Goal: Information Seeking & Learning: Learn about a topic

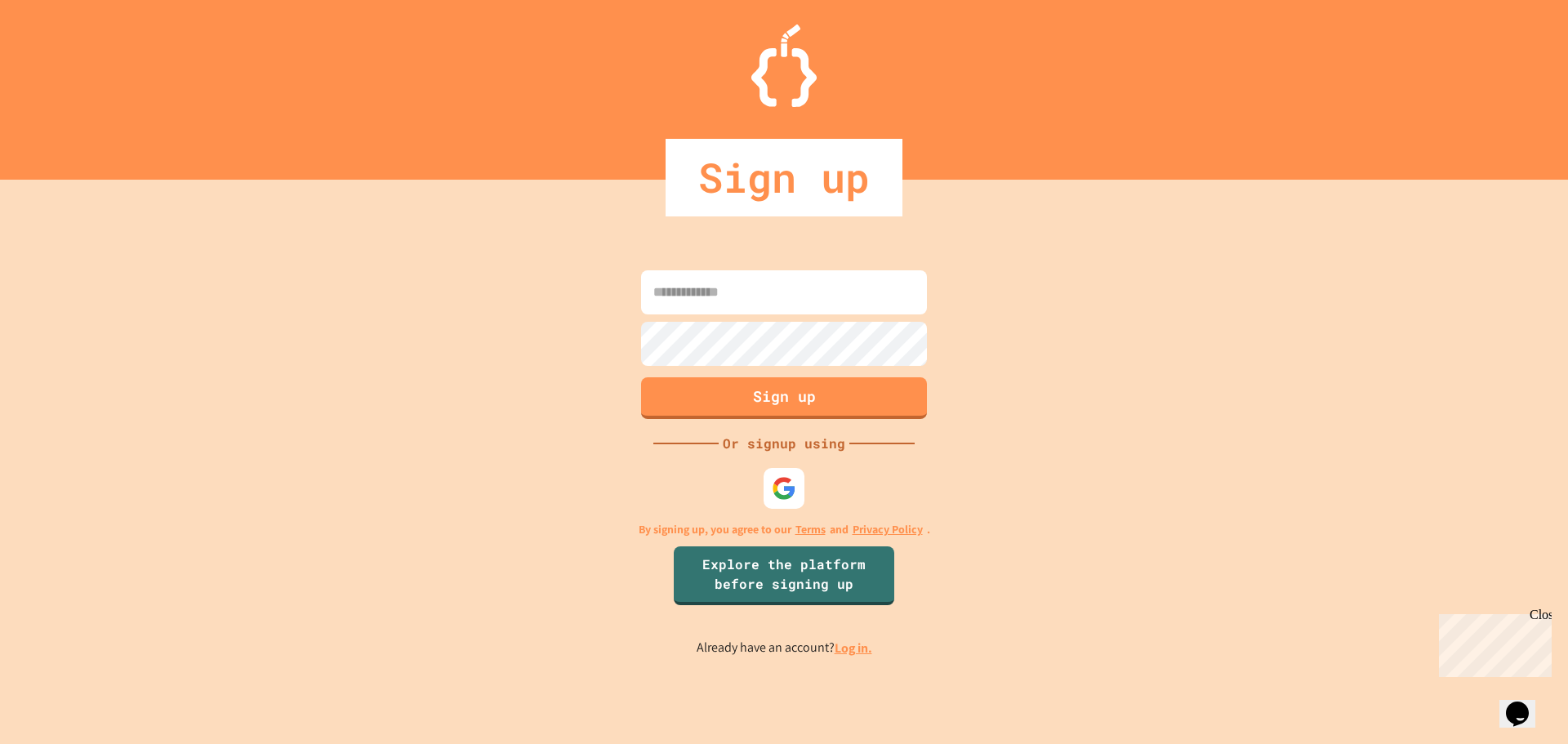
click at [737, 293] on input at bounding box center [784, 292] width 286 height 44
type input "**********"
click at [842, 658] on div "Sign up Or signup using By signing up, you agree to our Terms and Privacy Polic…" at bounding box center [784, 462] width 1568 height 564
click at [842, 642] on link "Log in." at bounding box center [853, 648] width 37 height 17
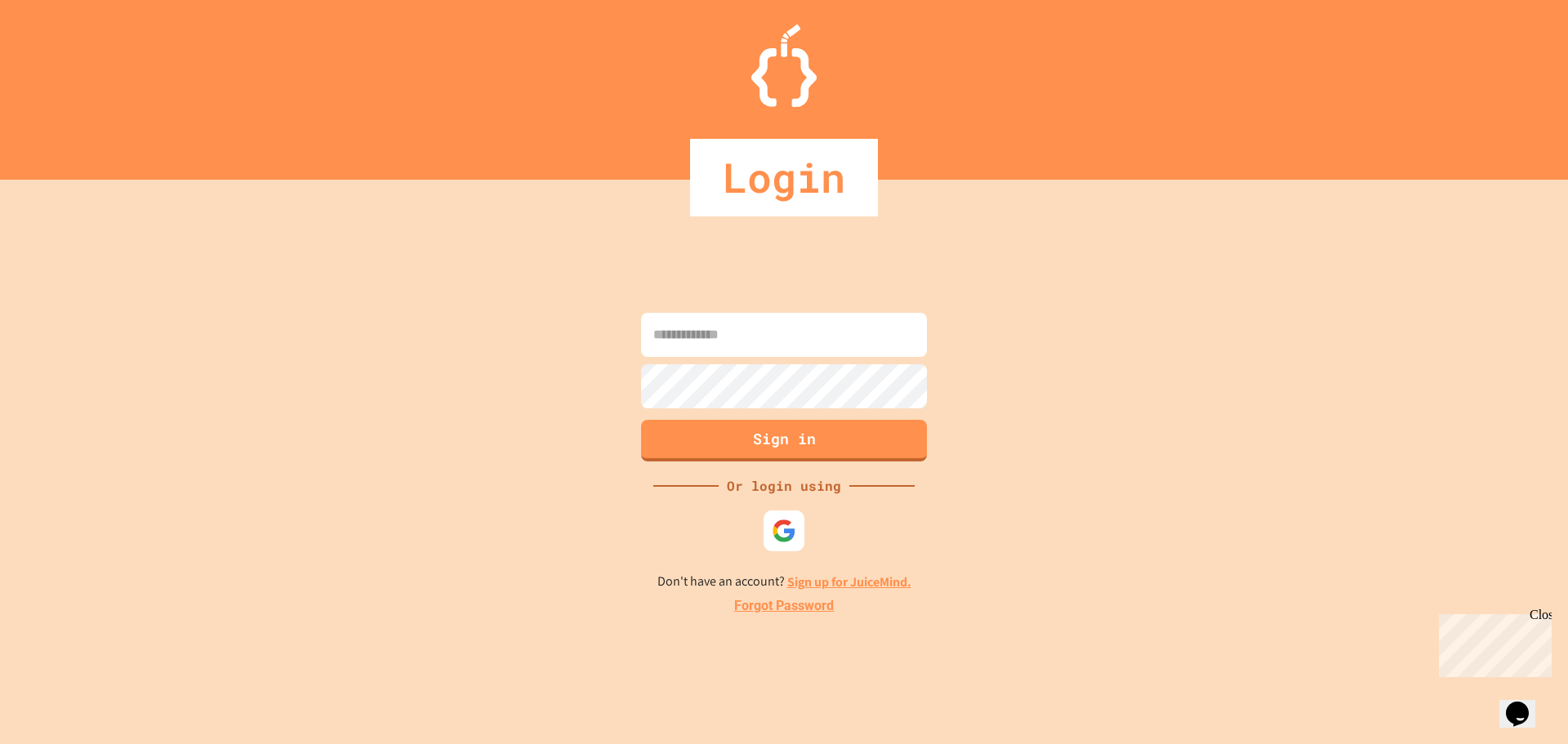
drag, startPoint x: 783, startPoint y: 335, endPoint x: 797, endPoint y: 337, distance: 14.1
click at [796, 336] on input at bounding box center [784, 334] width 286 height 44
type input "**********"
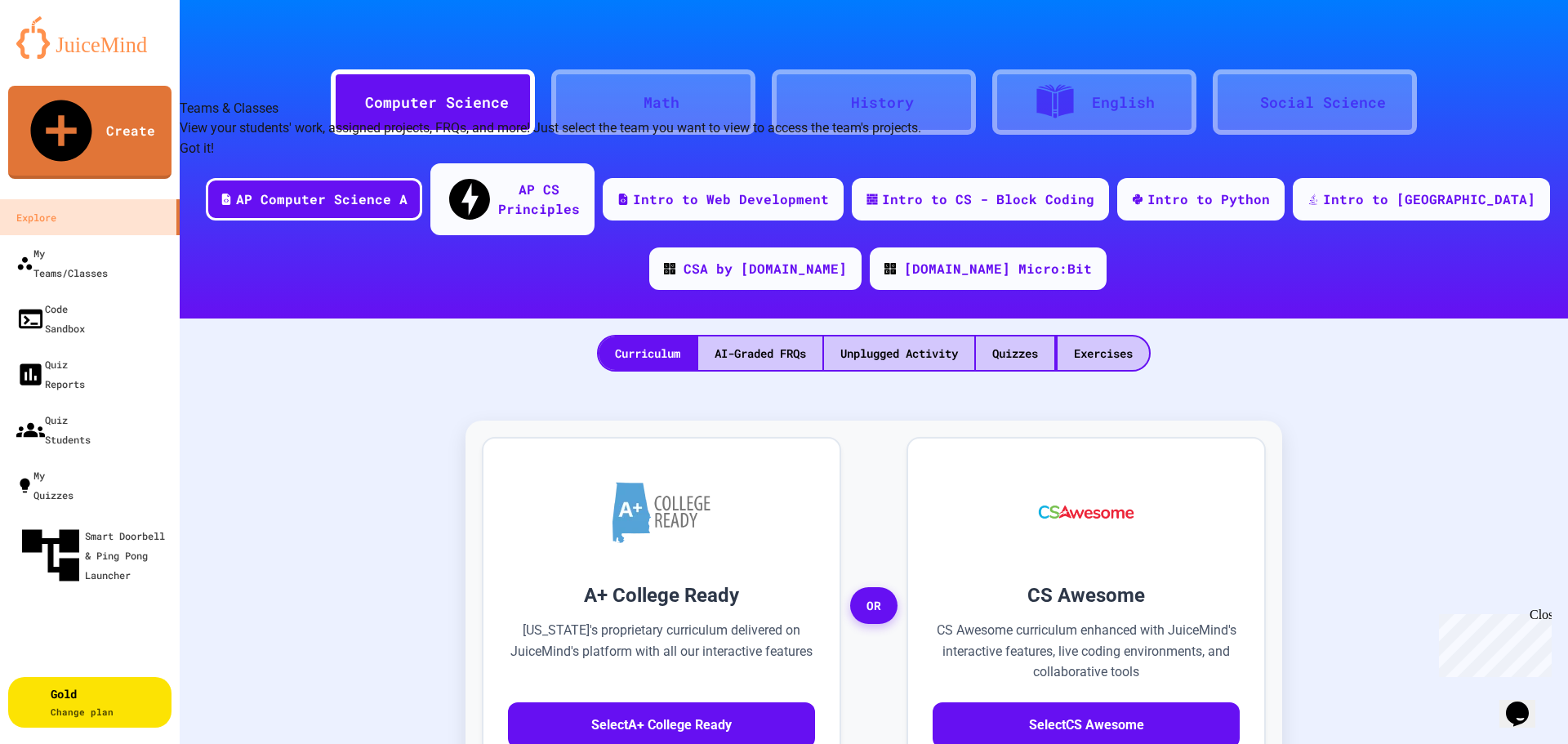
click at [417, 388] on div "A+ College Ready [US_STATE]'s proprietary curriculum delivered on JuiceMind's p…" at bounding box center [874, 755] width 1356 height 734
click at [214, 158] on button "Got it!" at bounding box center [196, 148] width 34 height 20
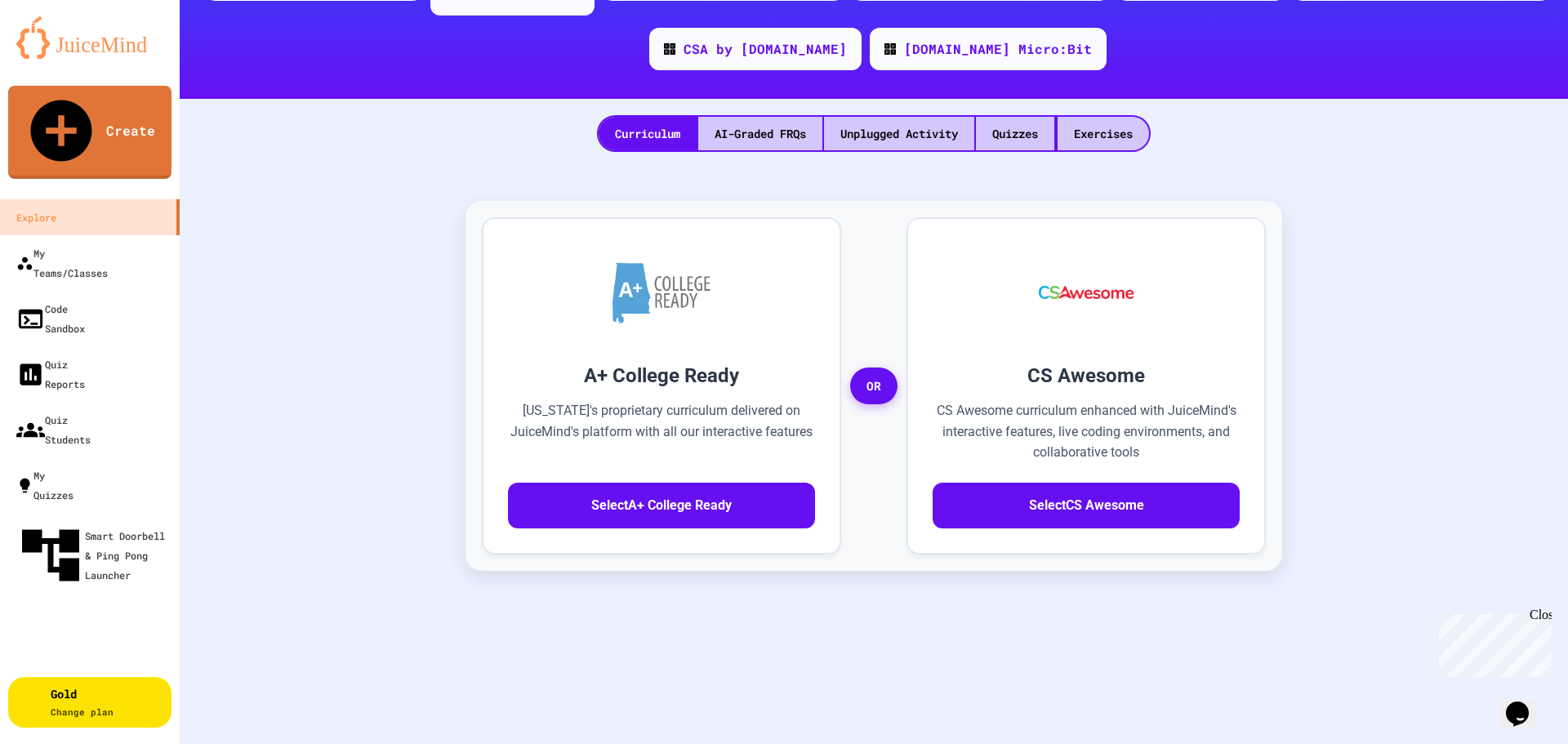
scroll to position [163, 0]
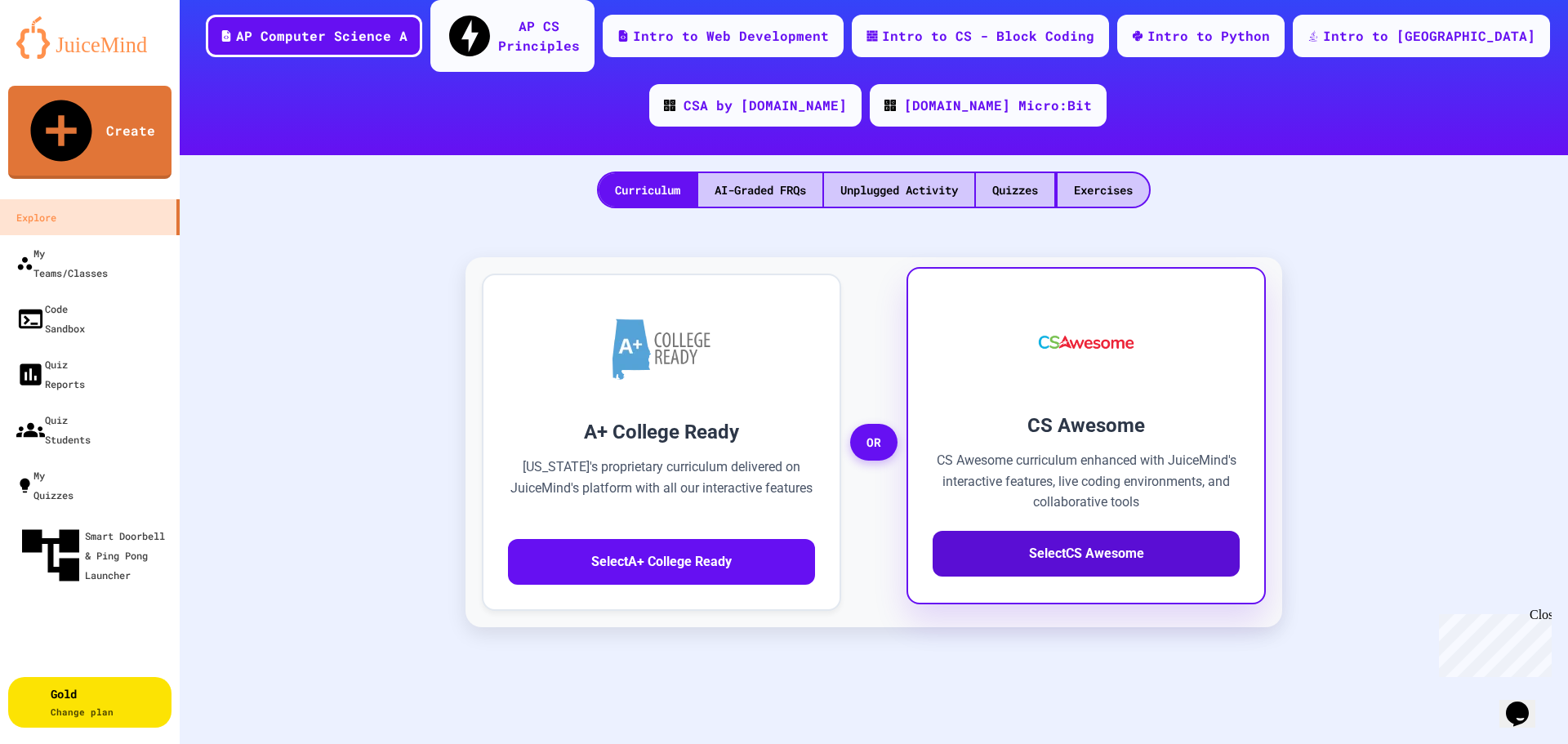
click at [1089, 530] on button "Select CS Awesome" at bounding box center [1087, 553] width 308 height 46
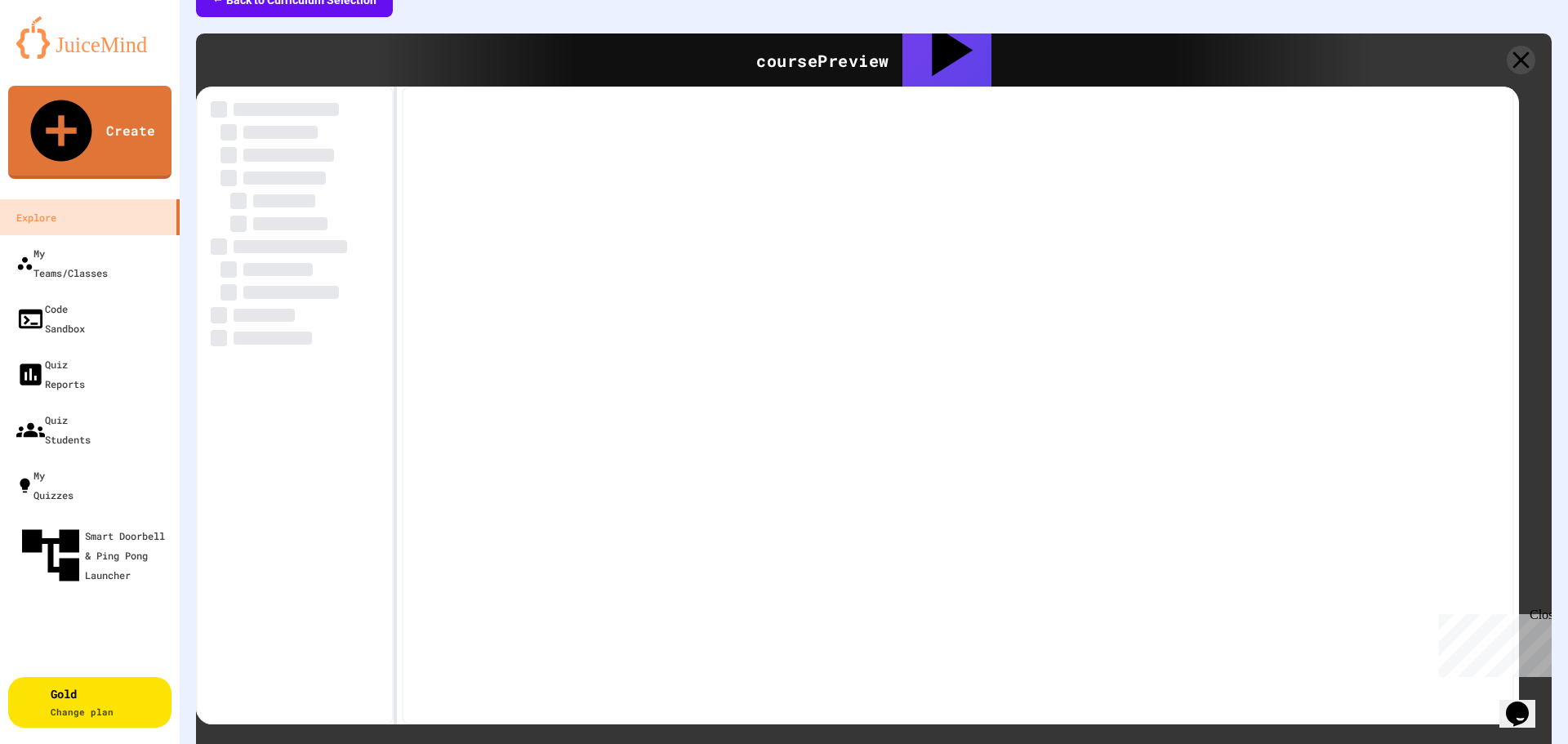
scroll to position [408, 0]
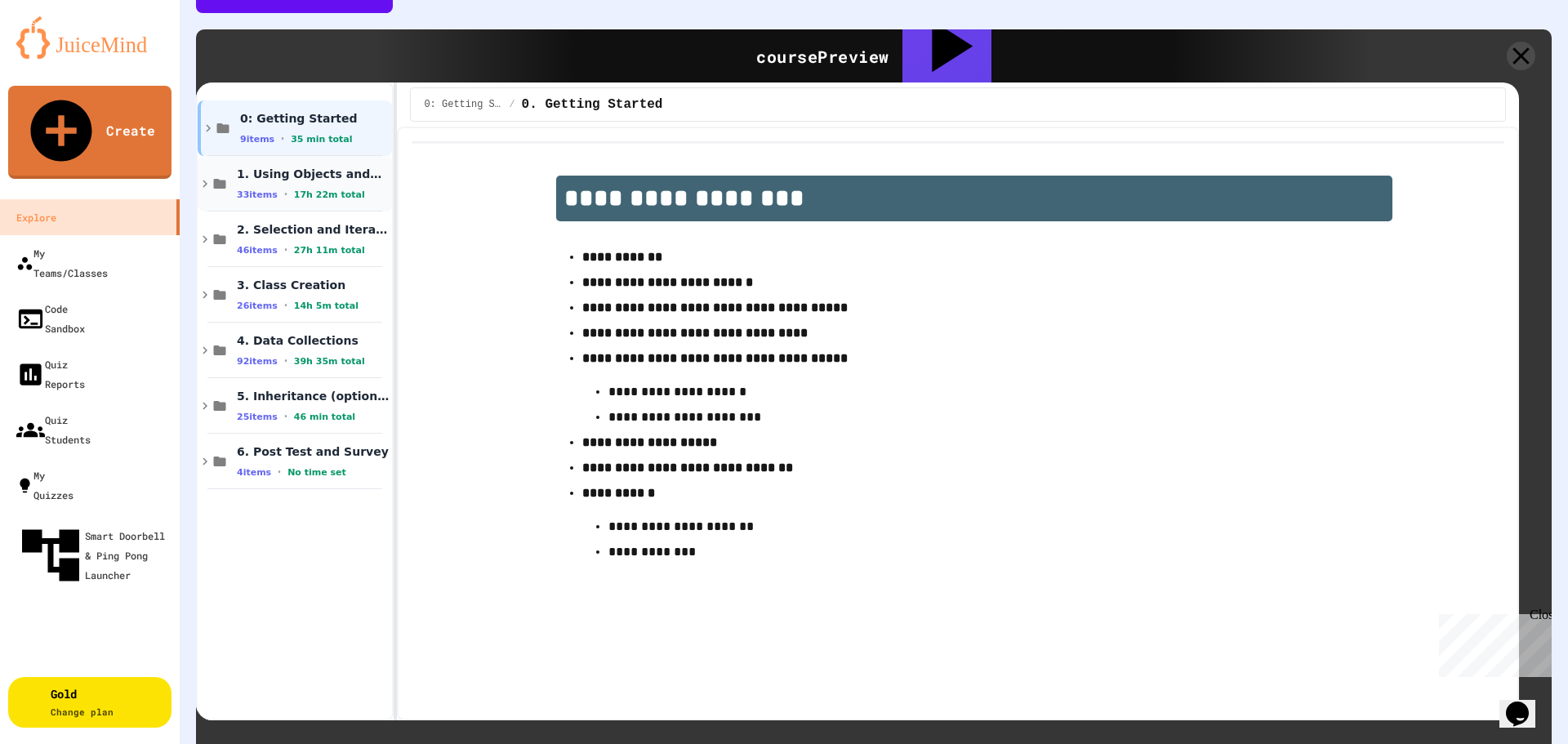
click at [274, 189] on span "33 items" at bounding box center [257, 194] width 41 height 10
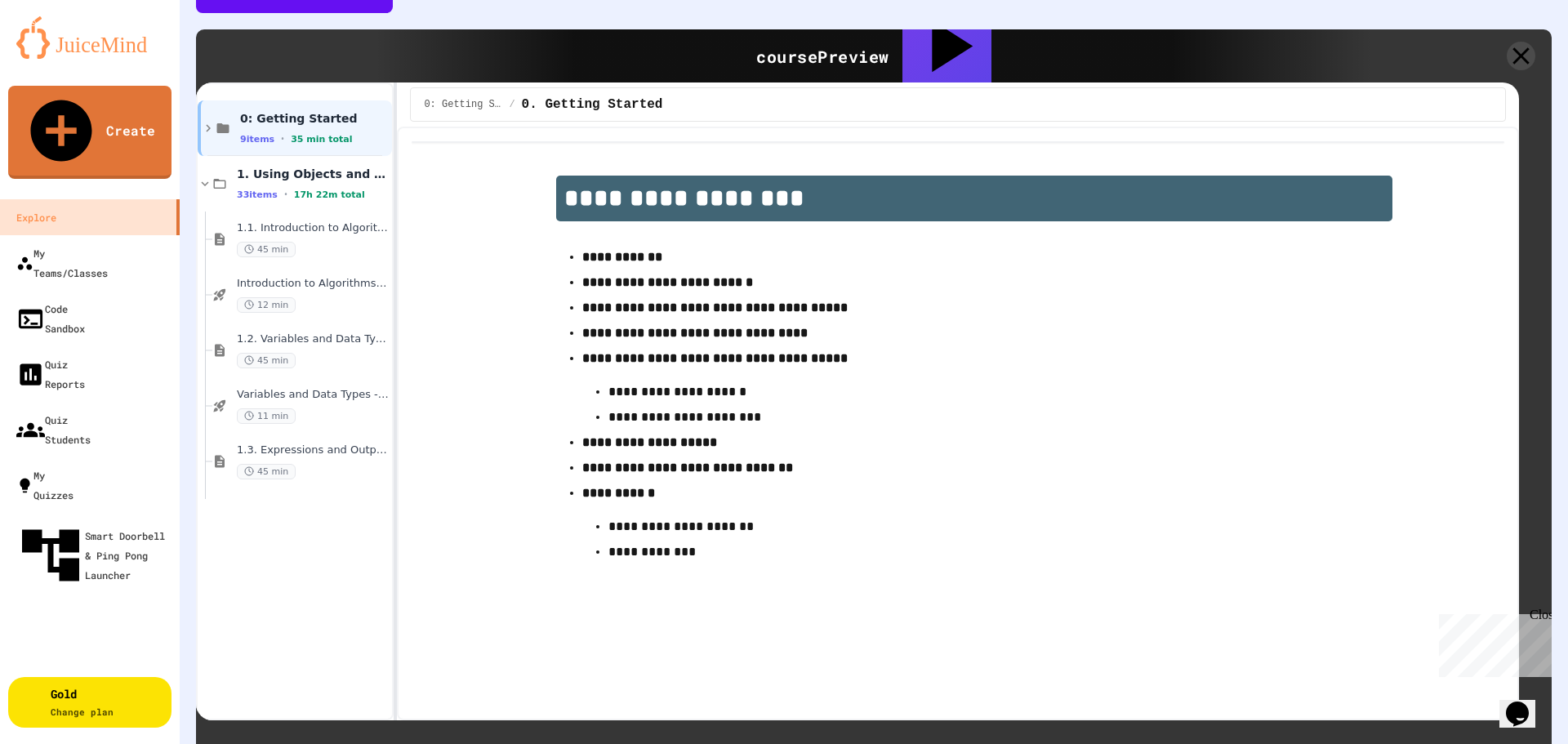
click at [274, 189] on span "33 items" at bounding box center [257, 194] width 41 height 10
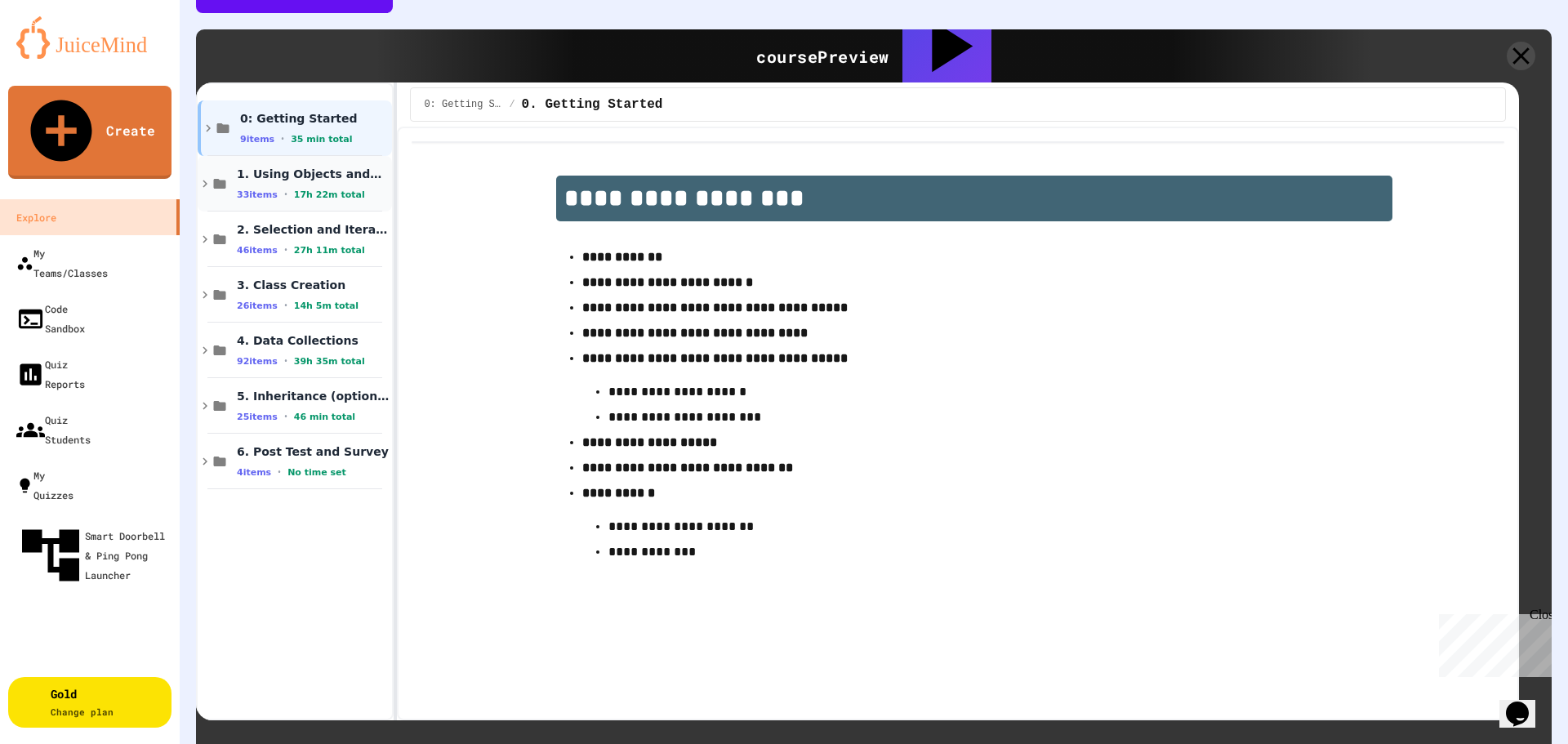
click at [254, 167] on span "1. Using Objects and Methods" at bounding box center [309, 174] width 145 height 15
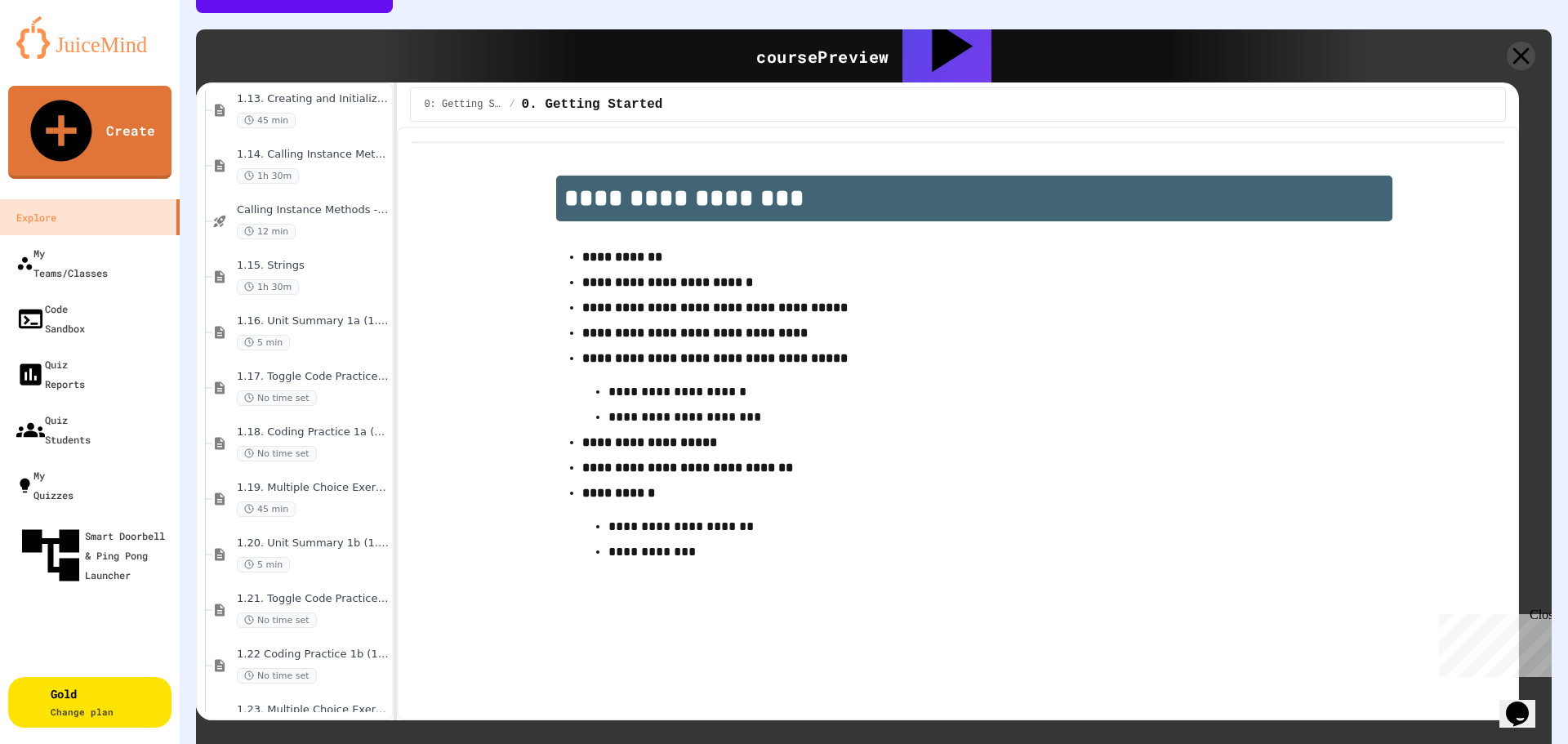
scroll to position [1142, 0]
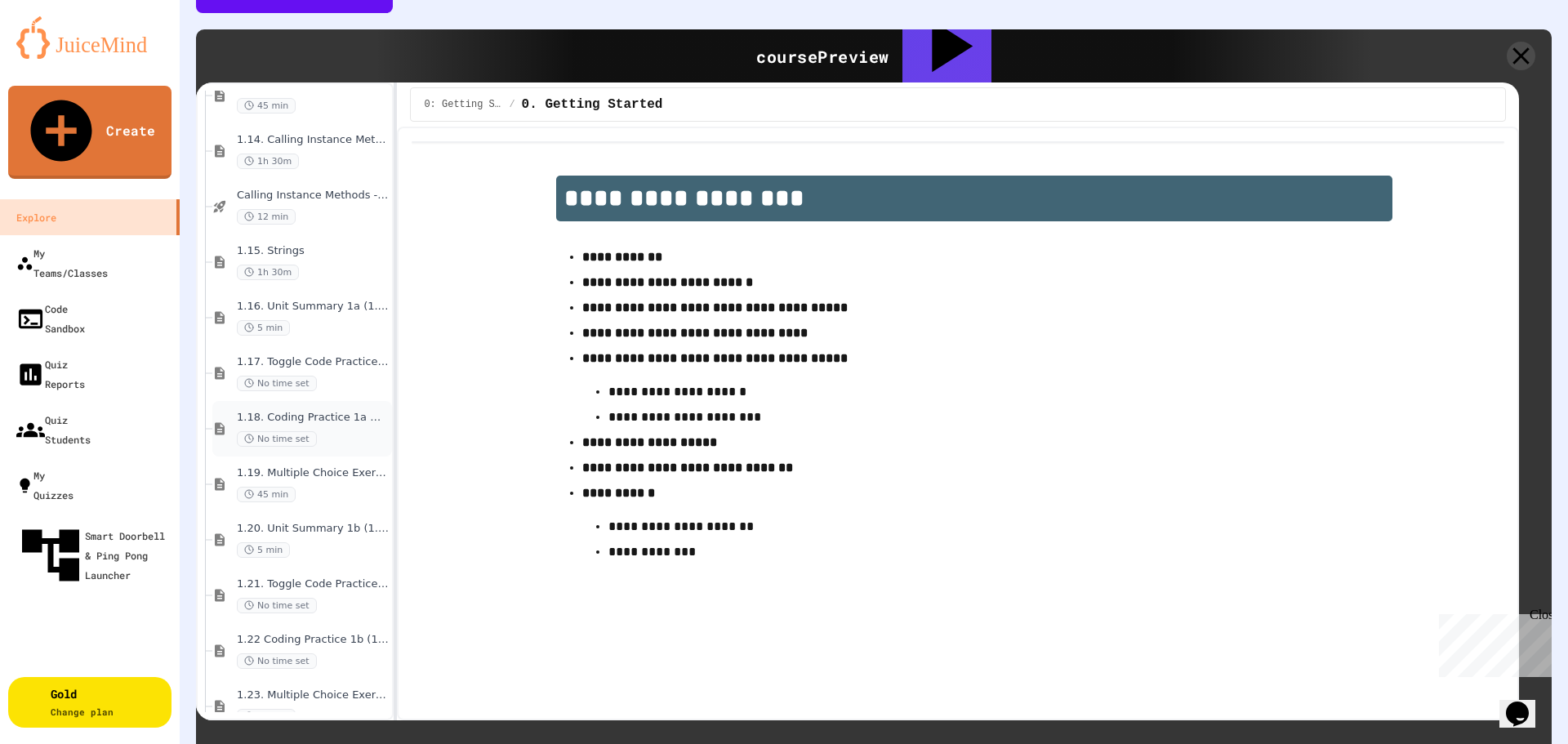
click at [304, 411] on div "1.18. Coding Practice 1a (1.1-1.6) No time set" at bounding box center [309, 428] width 145 height 36
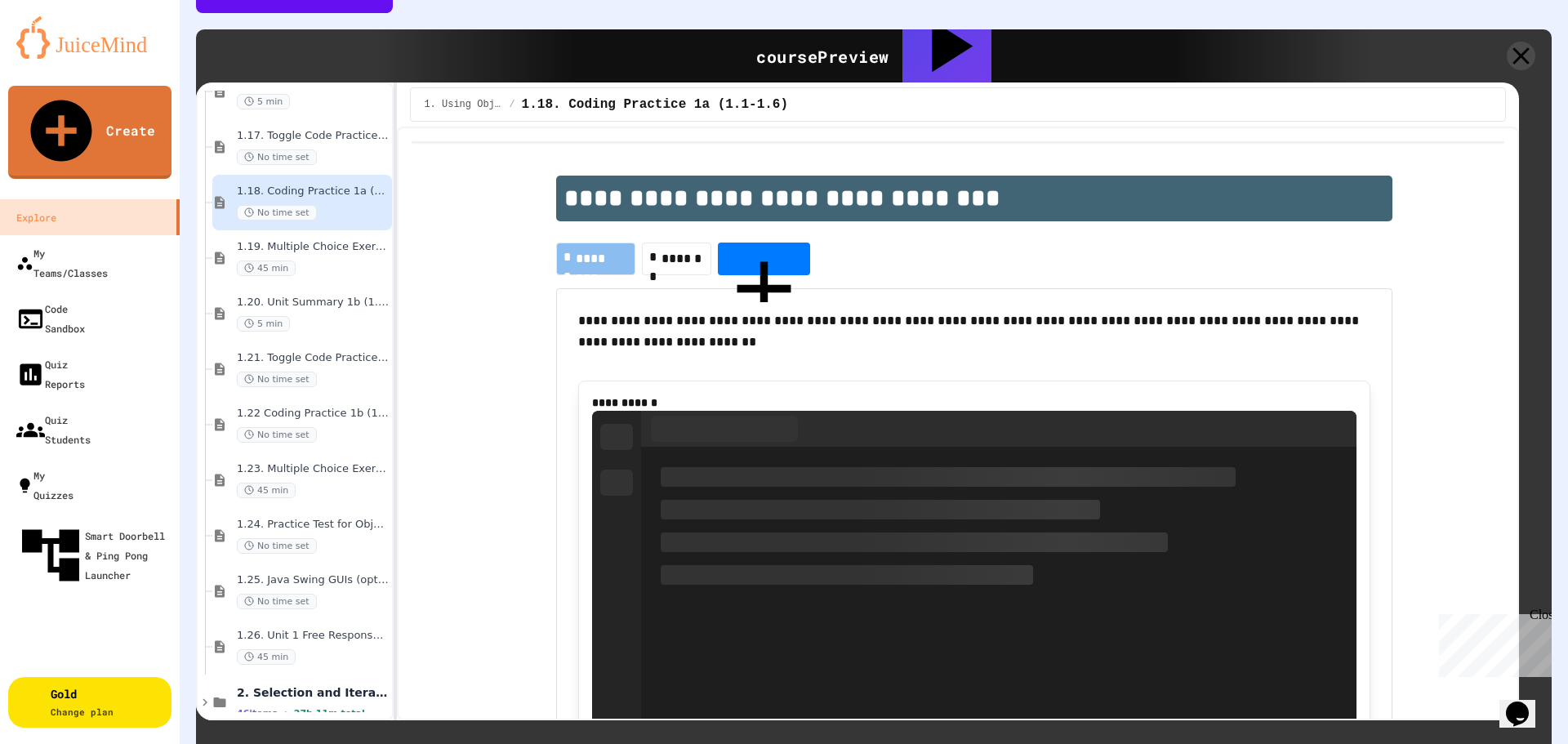
scroll to position [1387, 0]
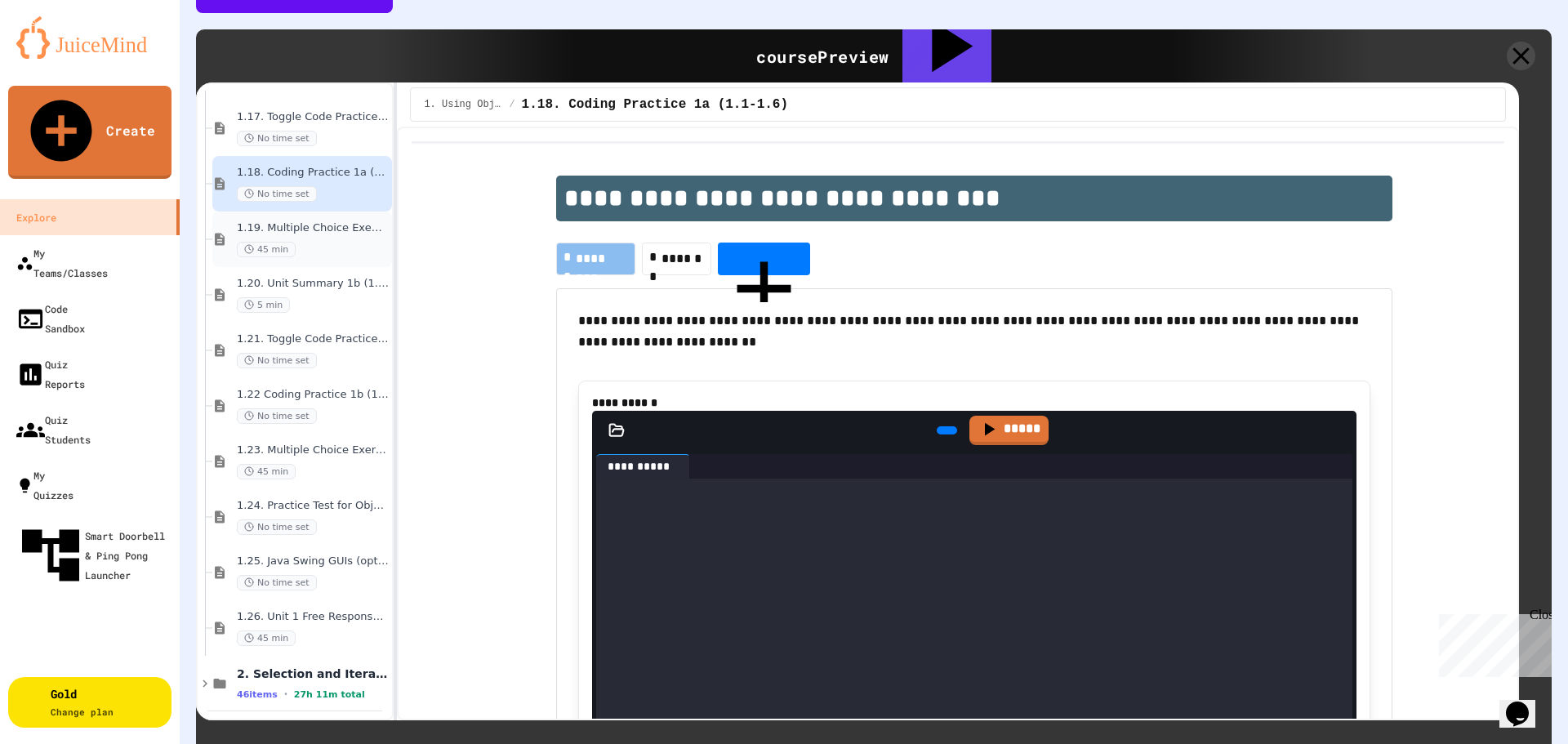
click at [297, 241] on div "45 min" at bounding box center [309, 249] width 145 height 16
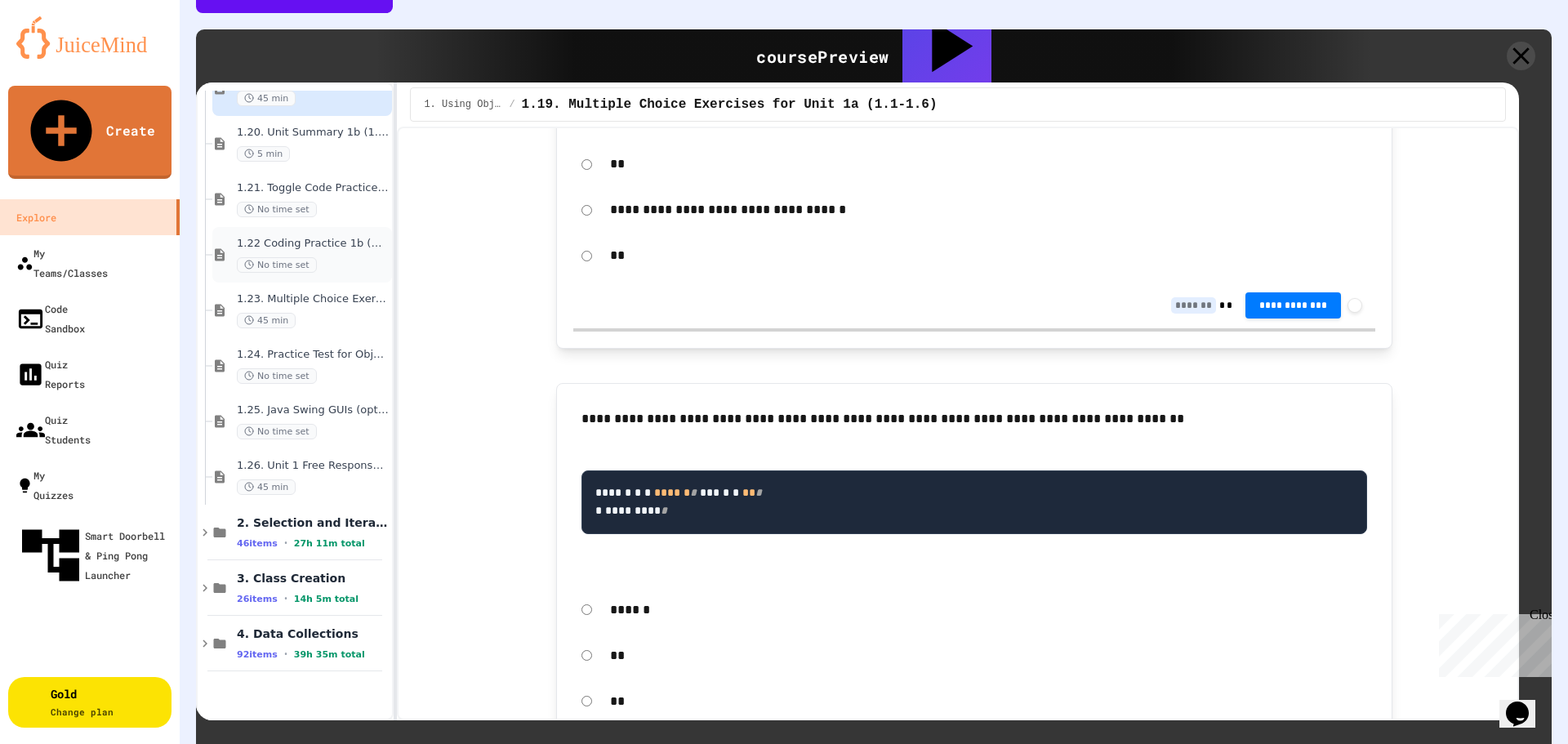
scroll to position [1551, 0]
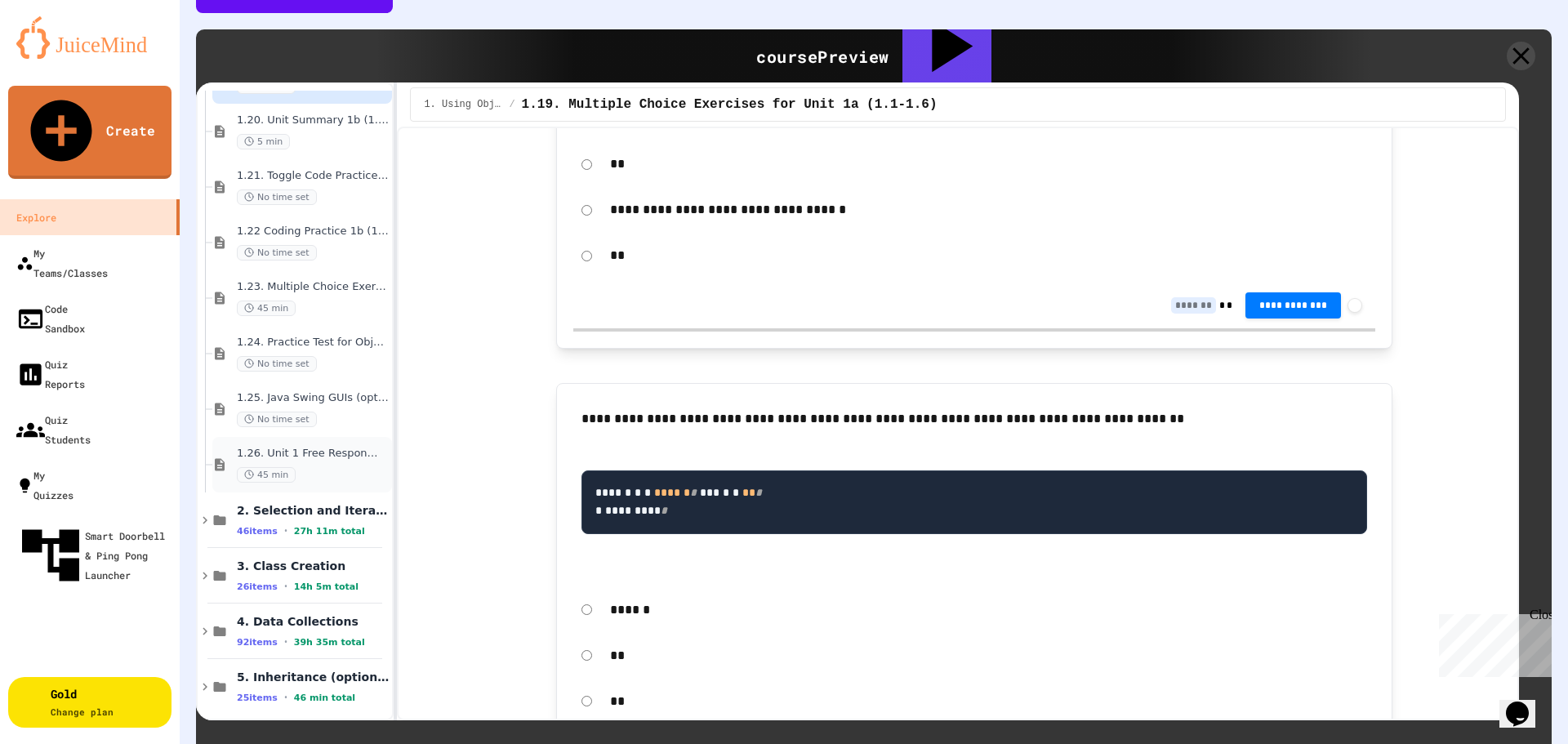
click at [329, 446] on div "1.26. Unit 1 Free Response Question (FRQ) Practice 45 min" at bounding box center [309, 464] width 145 height 36
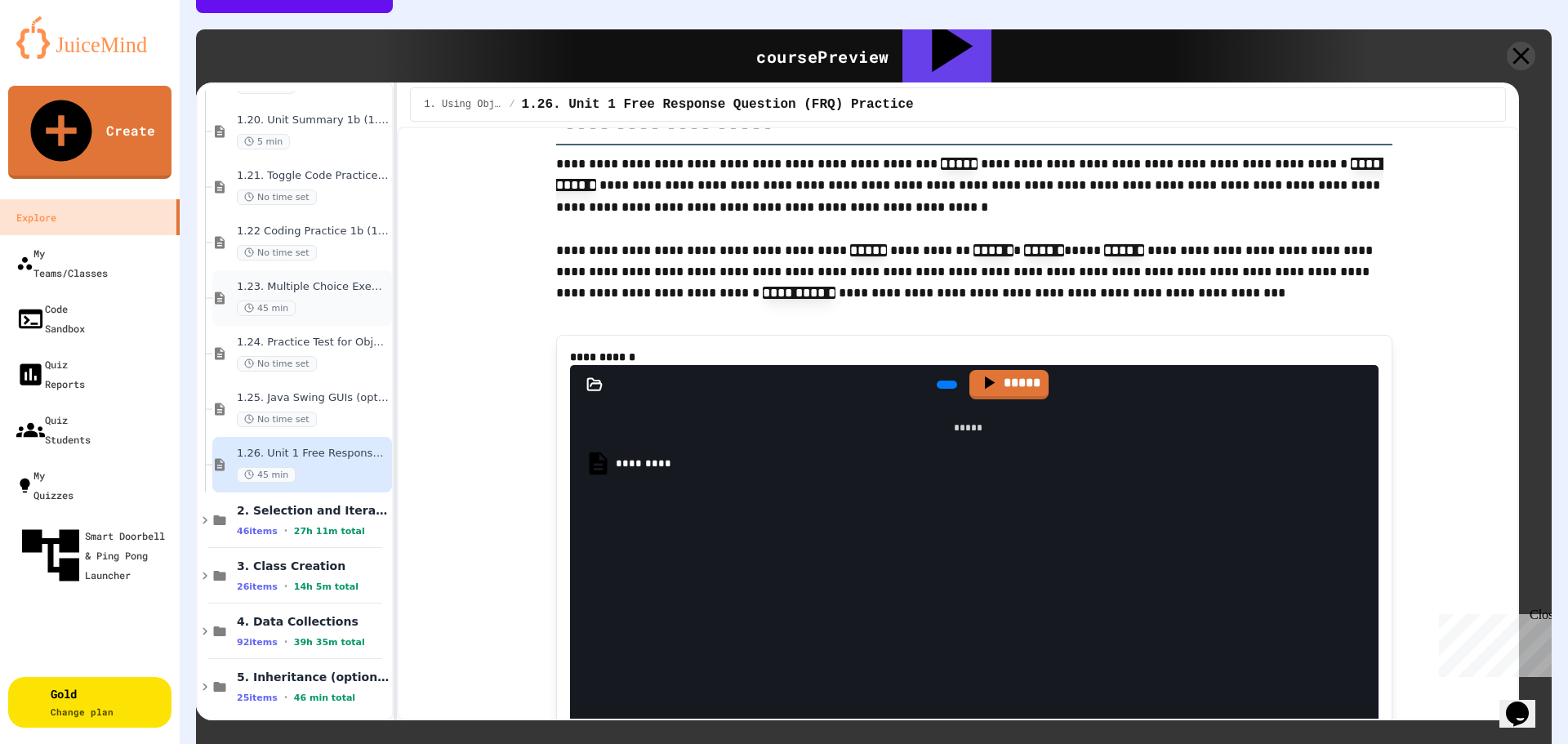
click at [325, 280] on span "1.23. Multiple Choice Exercises for Unit 1b (1.9-1.15)" at bounding box center [309, 286] width 145 height 14
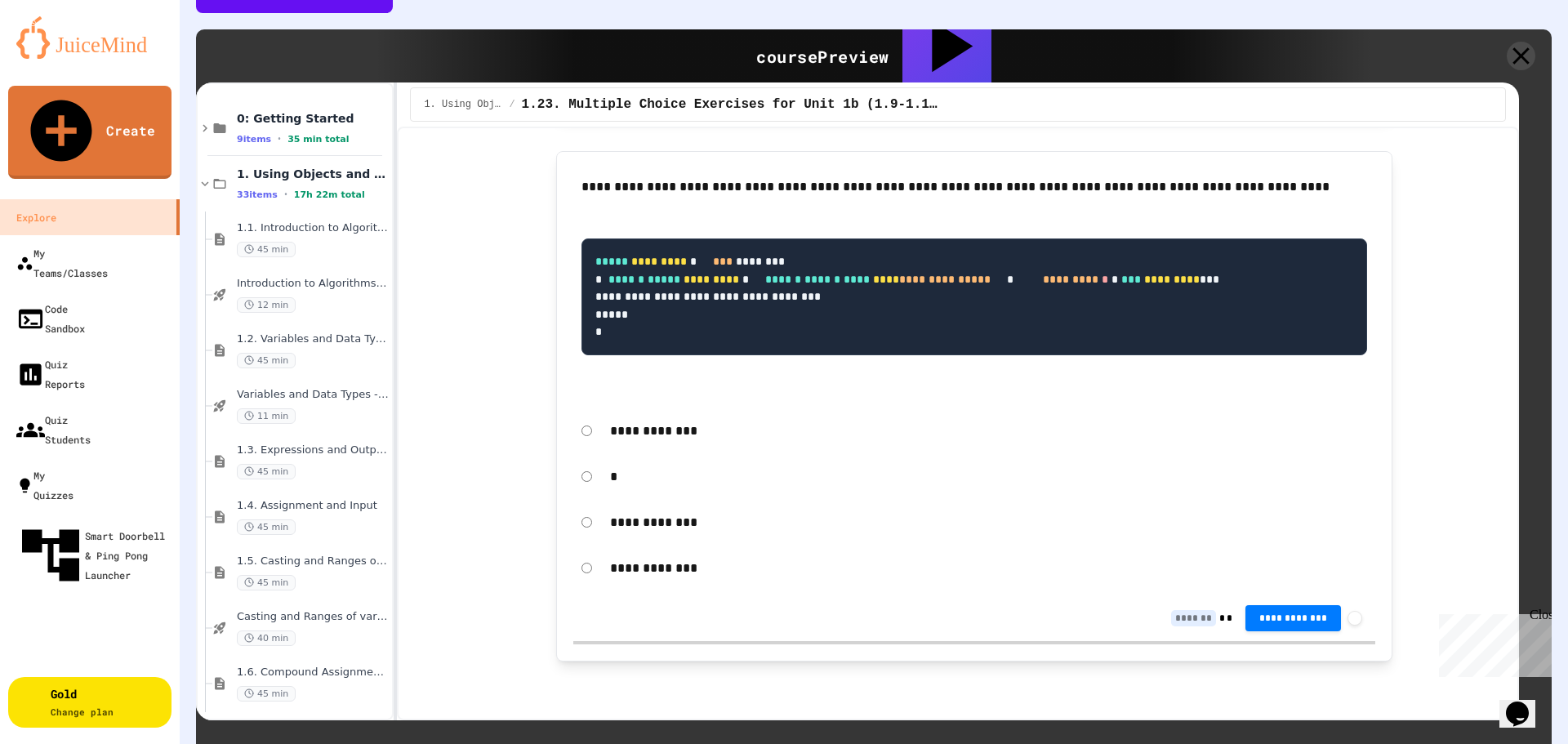
scroll to position [0, 0]
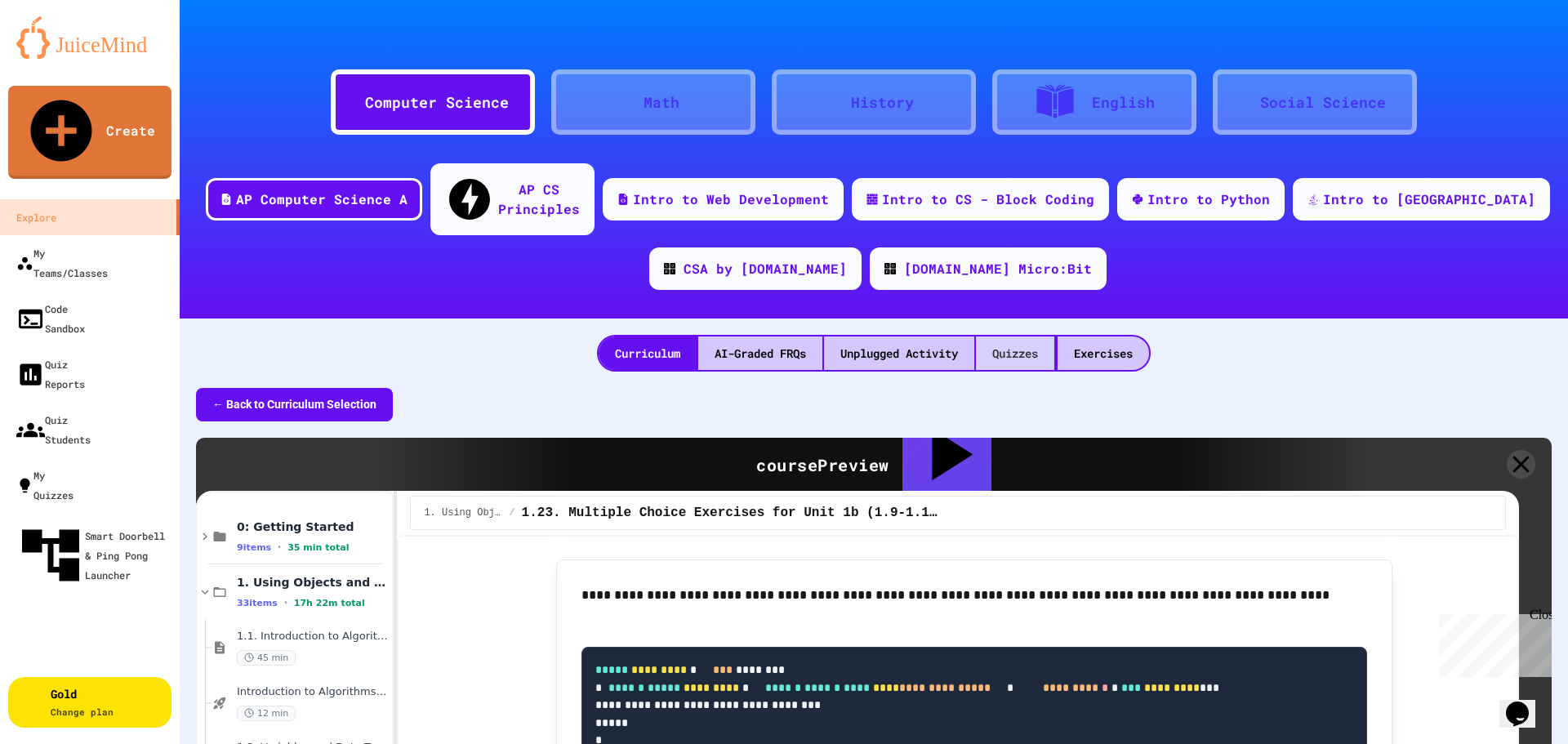
click at [1025, 336] on div "Quizzes" at bounding box center [1016, 352] width 78 height 34
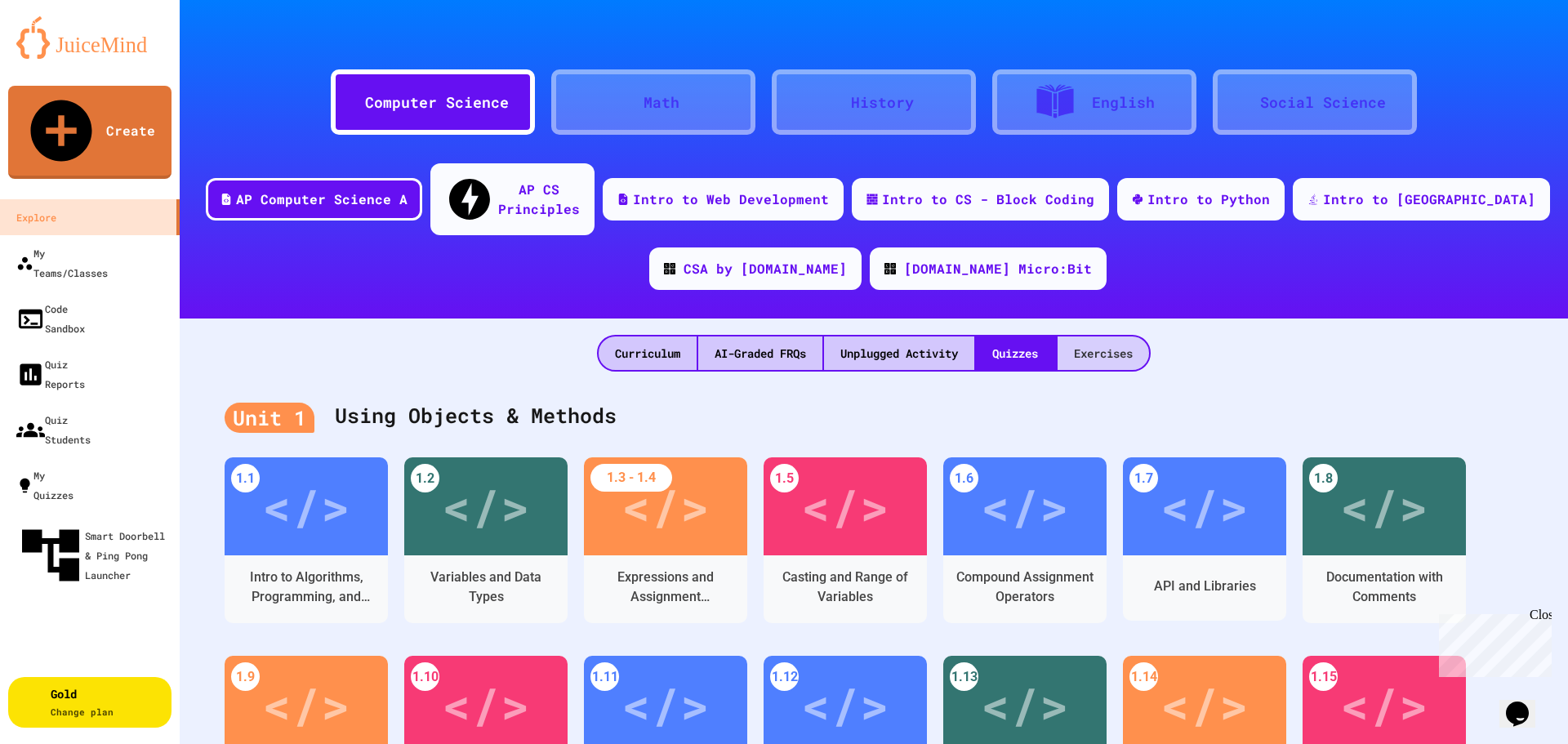
click at [1103, 336] on div "Exercises" at bounding box center [1103, 352] width 91 height 34
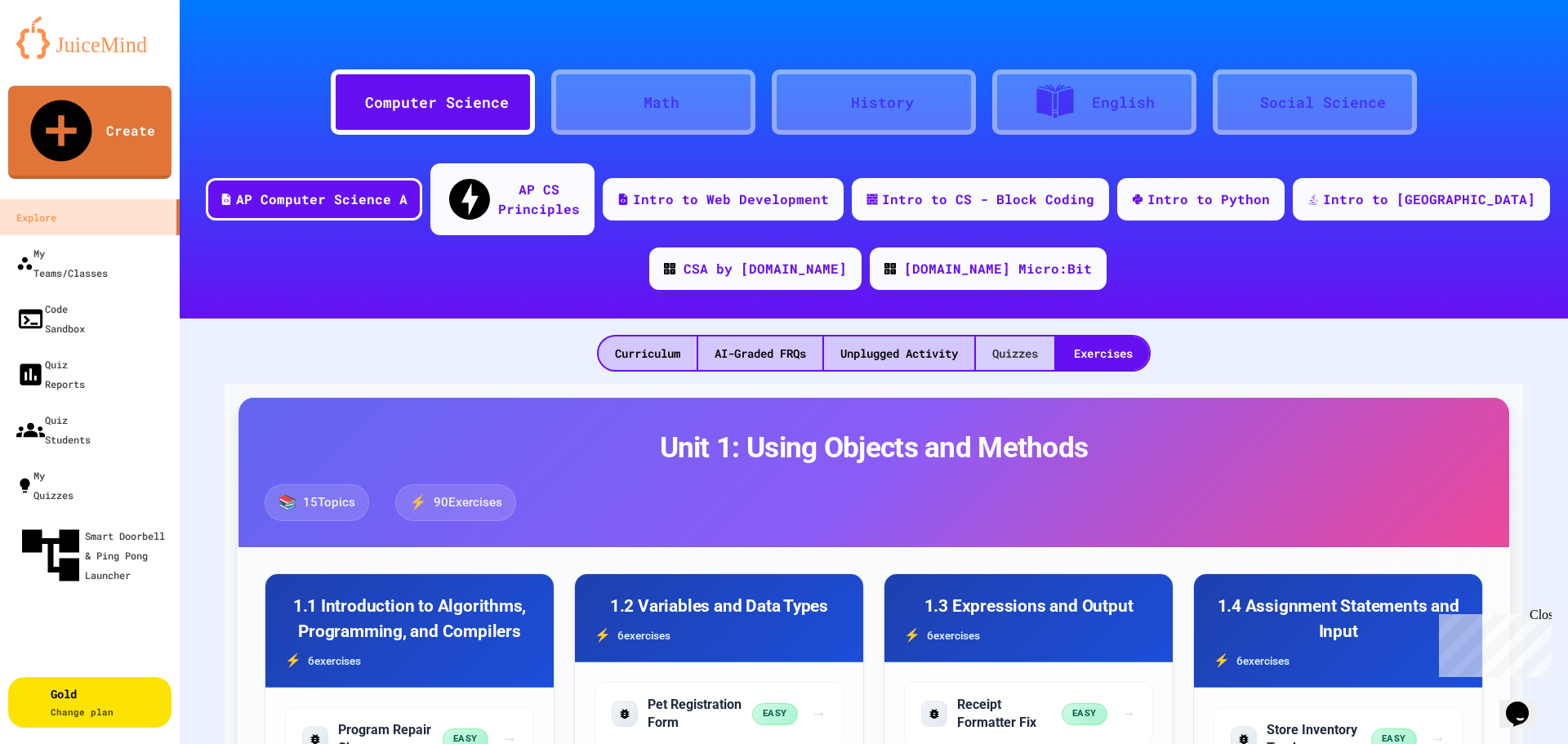
click at [1034, 336] on div "Quizzes" at bounding box center [1016, 352] width 78 height 34
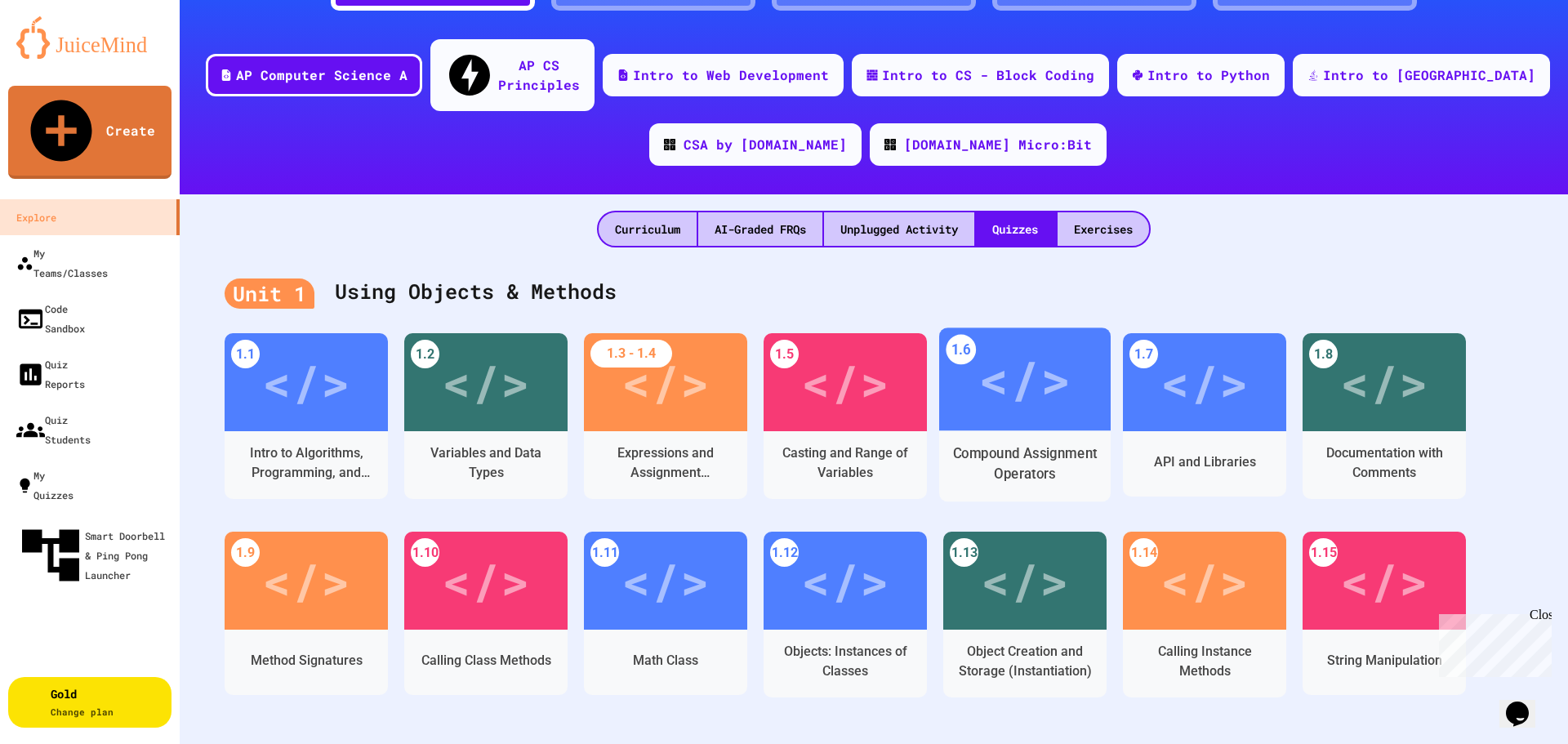
scroll to position [326, 0]
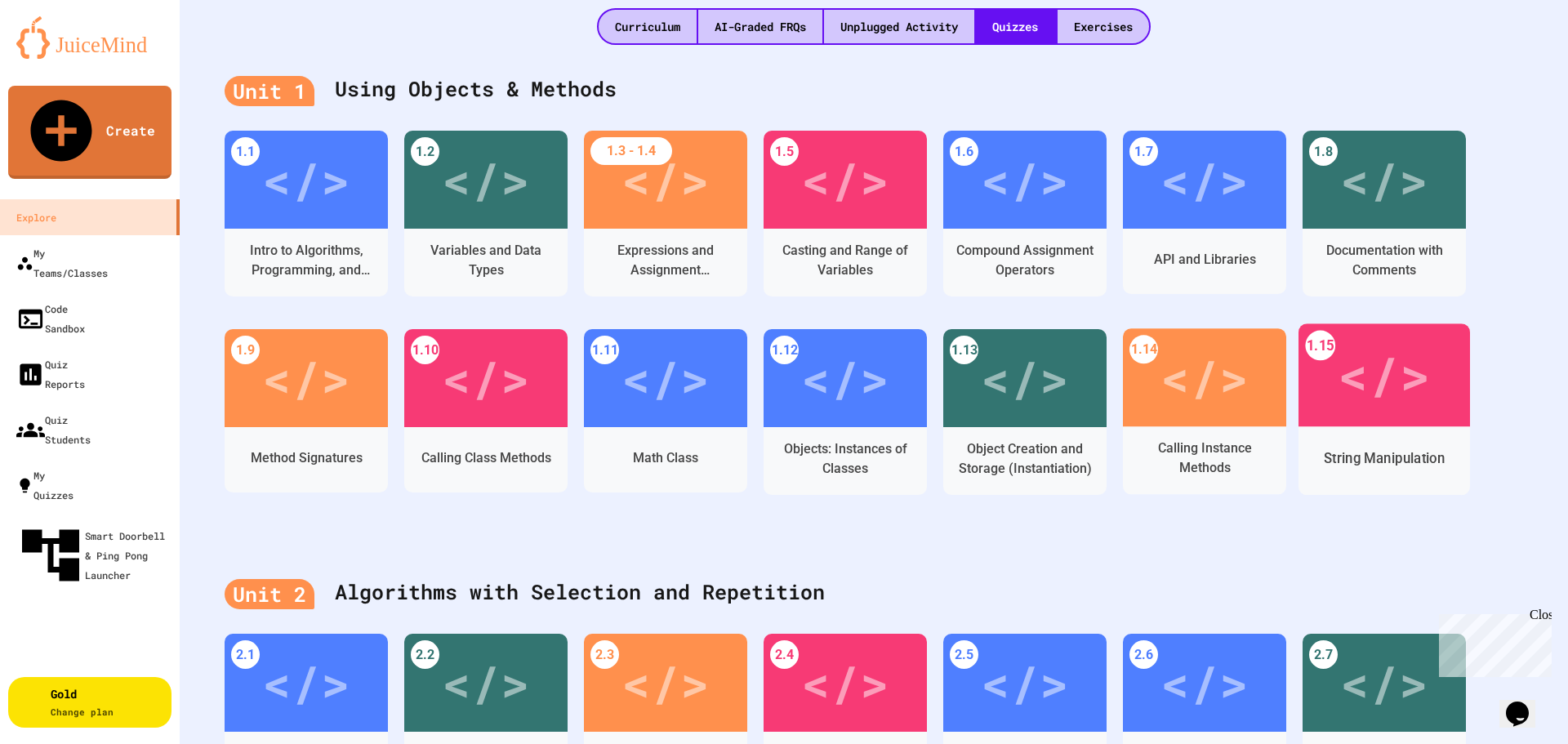
click at [1367, 336] on div "</>" at bounding box center [1384, 374] width 92 height 77
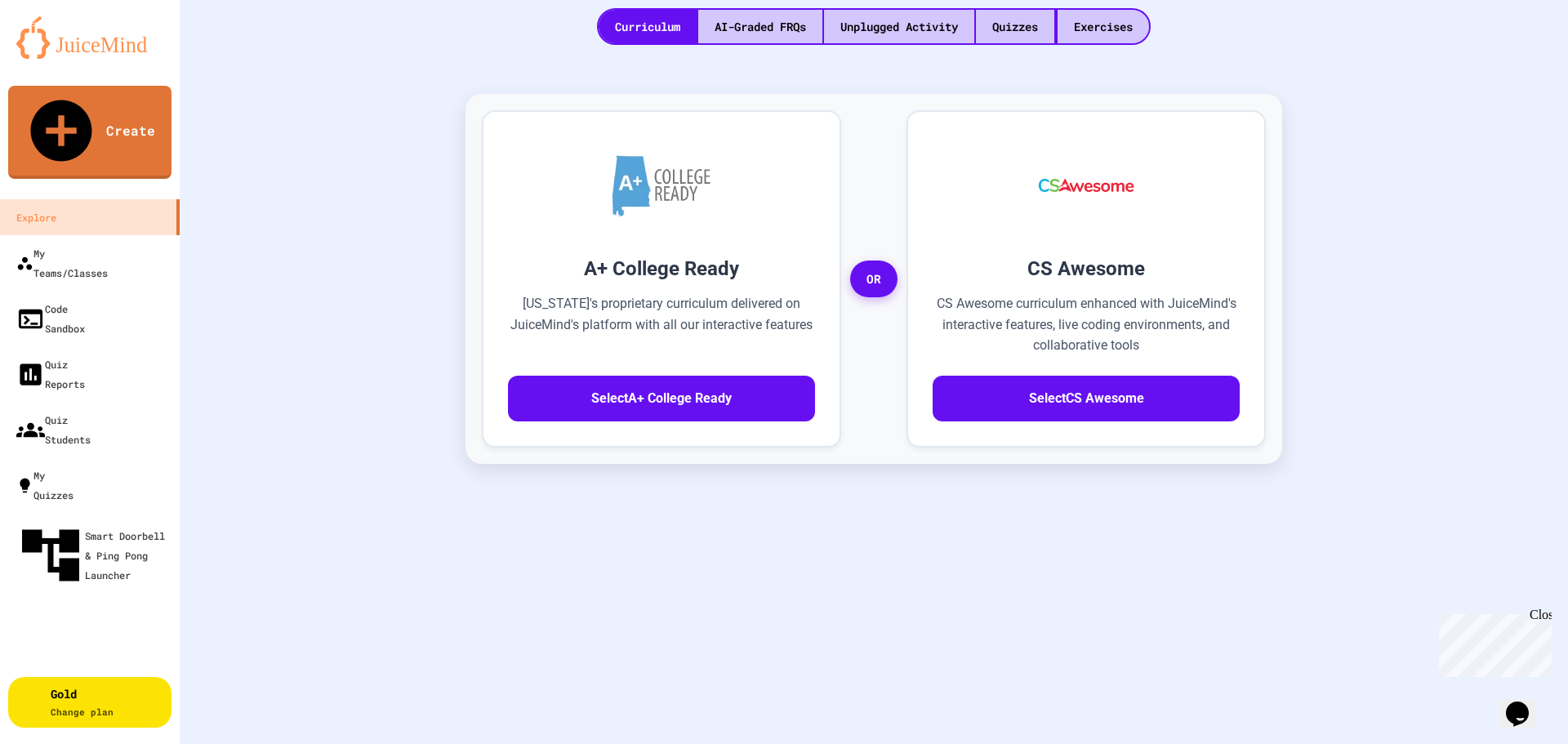
drag, startPoint x: 606, startPoint y: 484, endPoint x: 891, endPoint y: 458, distance: 286.2
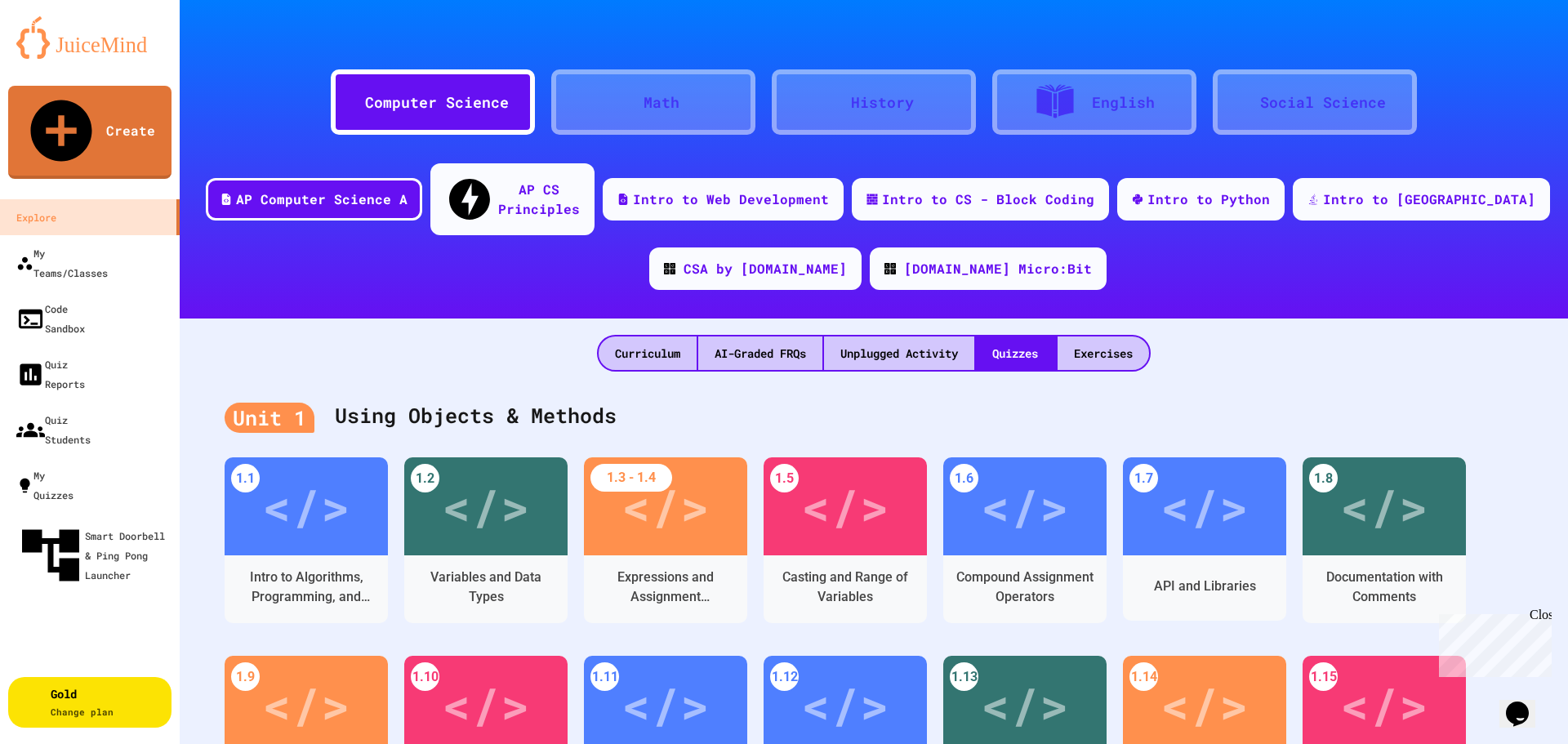
click at [416, 102] on div "Computer Science" at bounding box center [436, 102] width 143 height 22
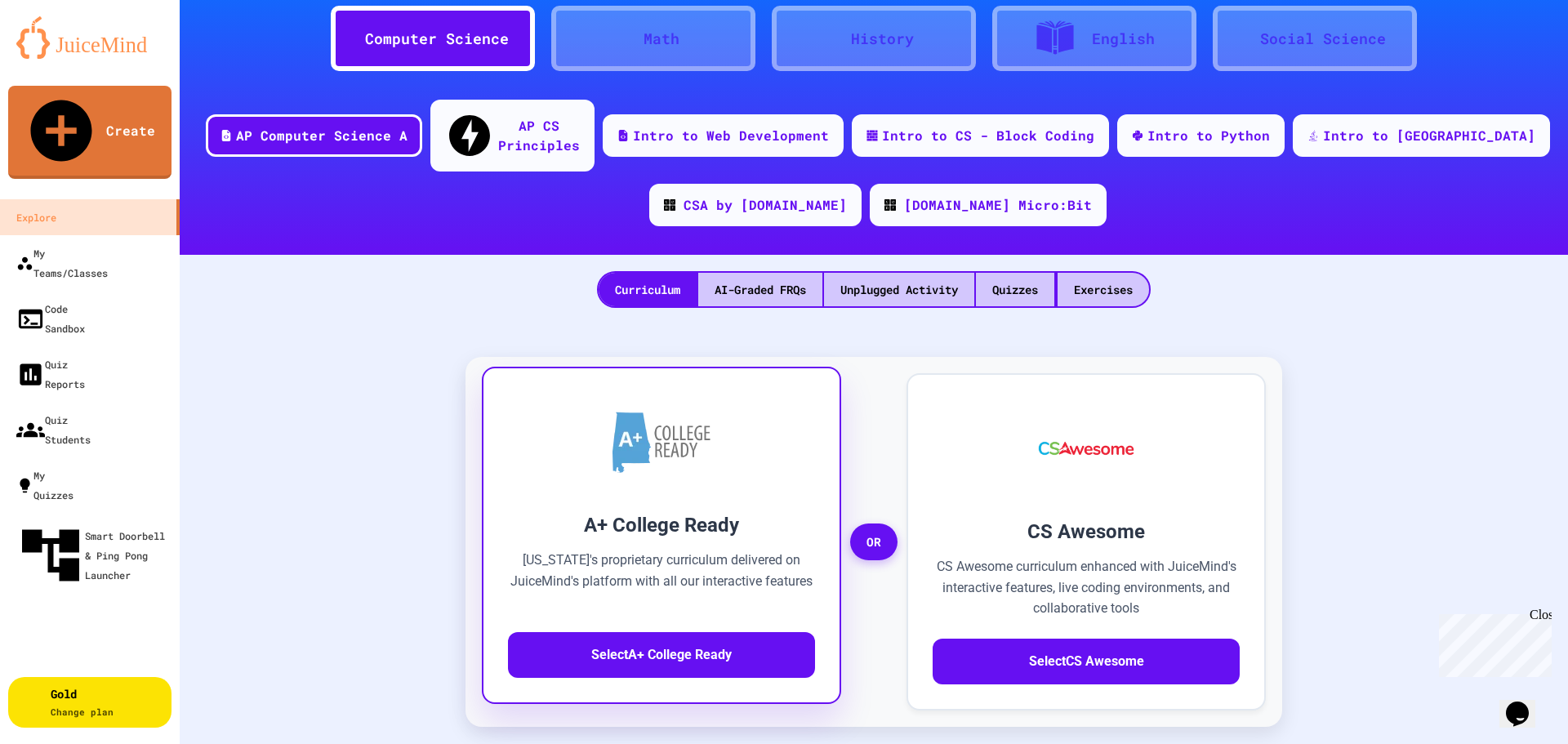
scroll to position [163, 0]
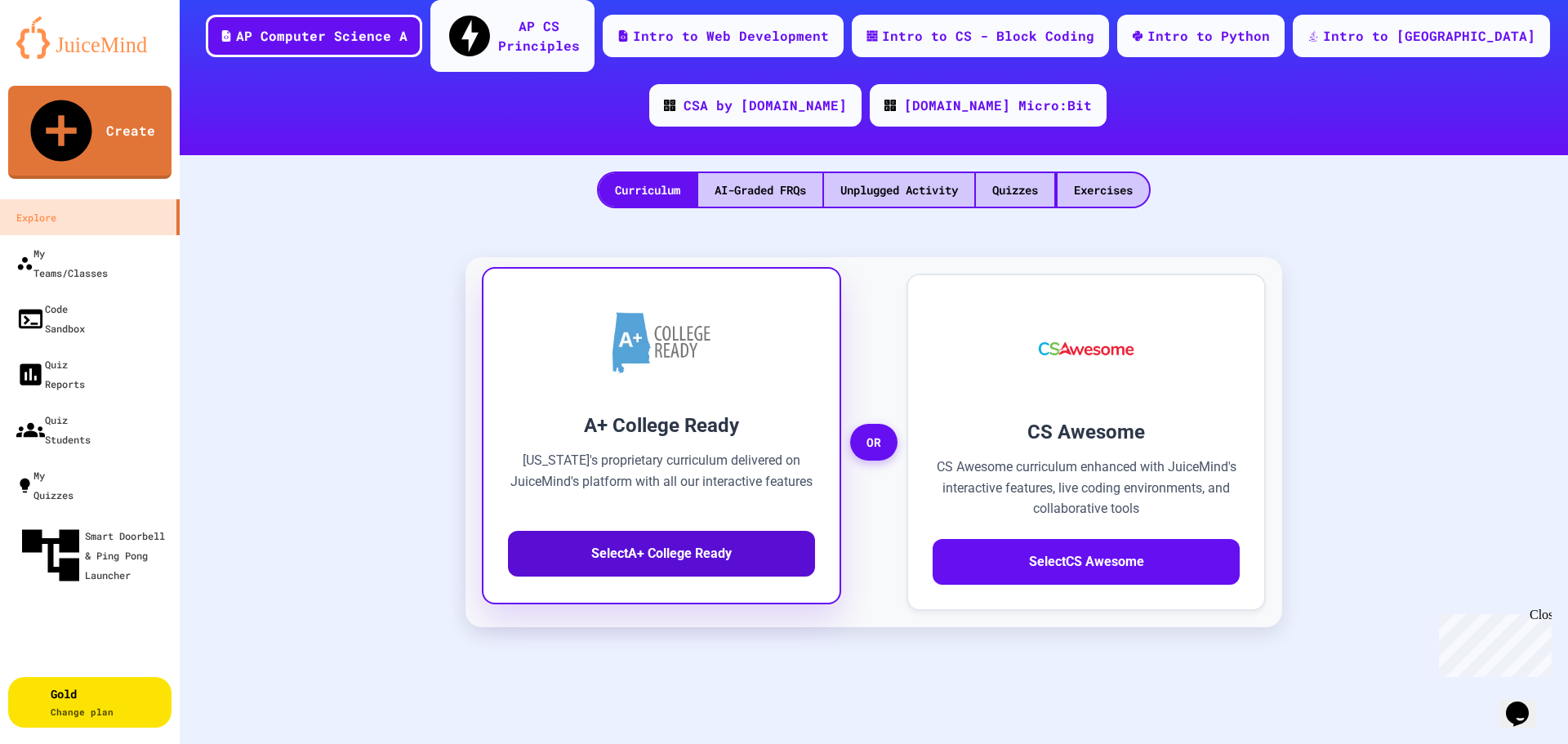
click at [712, 530] on button "Select A+ College Ready" at bounding box center [662, 553] width 308 height 46
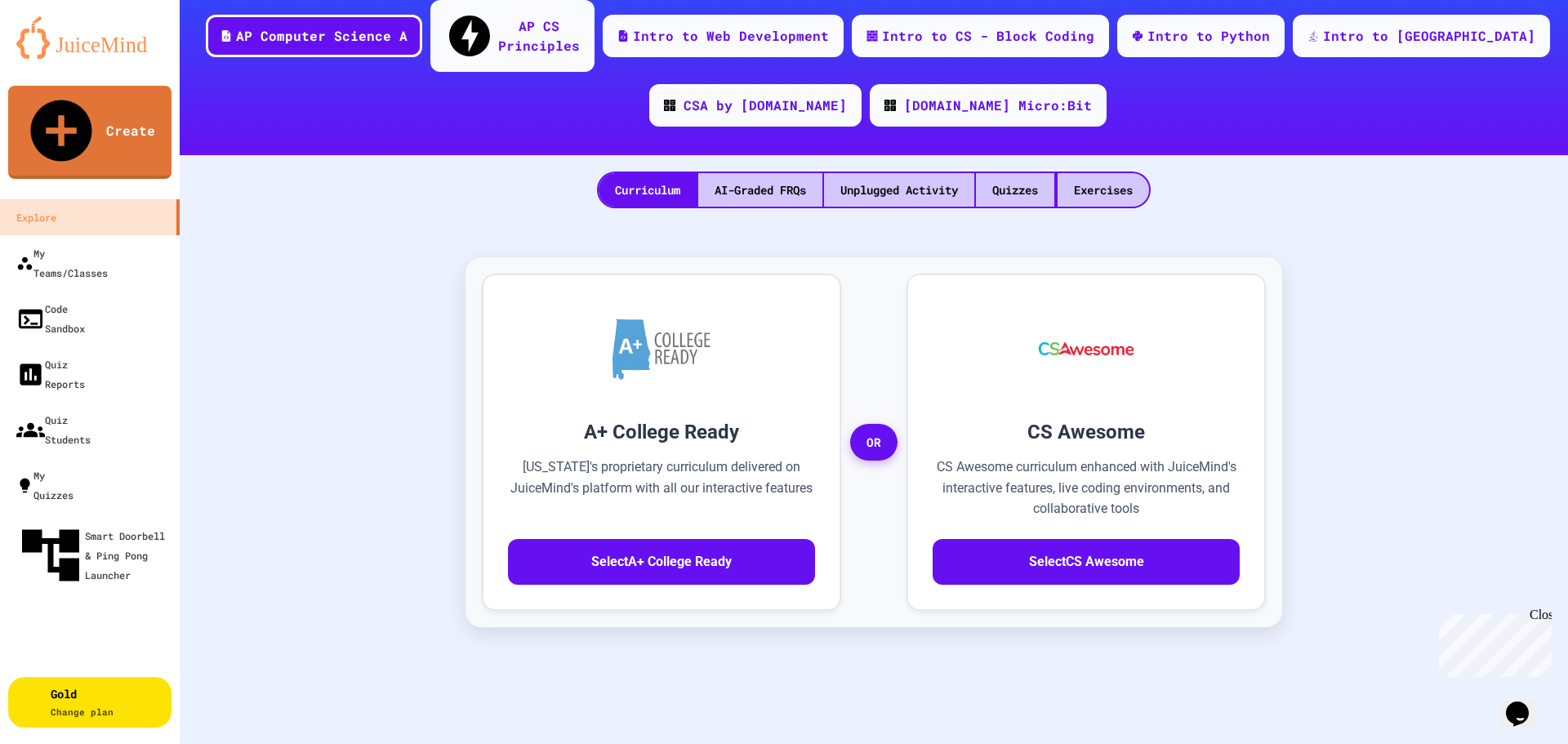
click at [699, 155] on div "Curriculum AI-Graded FRQs Unplugged Activity Quizzes Exercises" at bounding box center [874, 181] width 1388 height 53
click at [745, 173] on div "AI-Graded FRQs" at bounding box center [760, 189] width 124 height 34
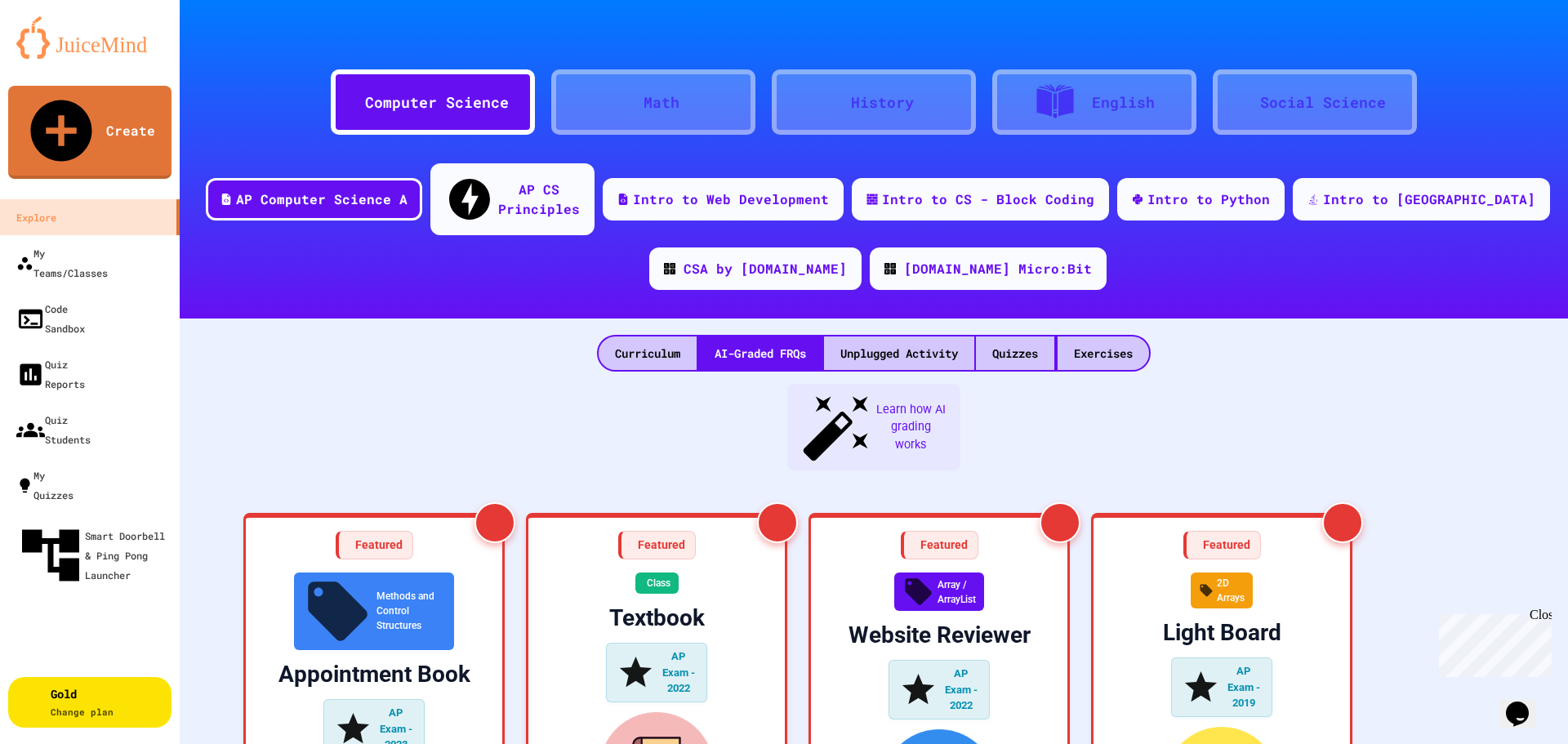
click at [611, 319] on div "Curriculum AI-Graded FRQs Unplugged Activity Quizzes Exercises" at bounding box center [874, 345] width 1388 height 53
click at [628, 336] on div "Curriculum" at bounding box center [647, 352] width 98 height 34
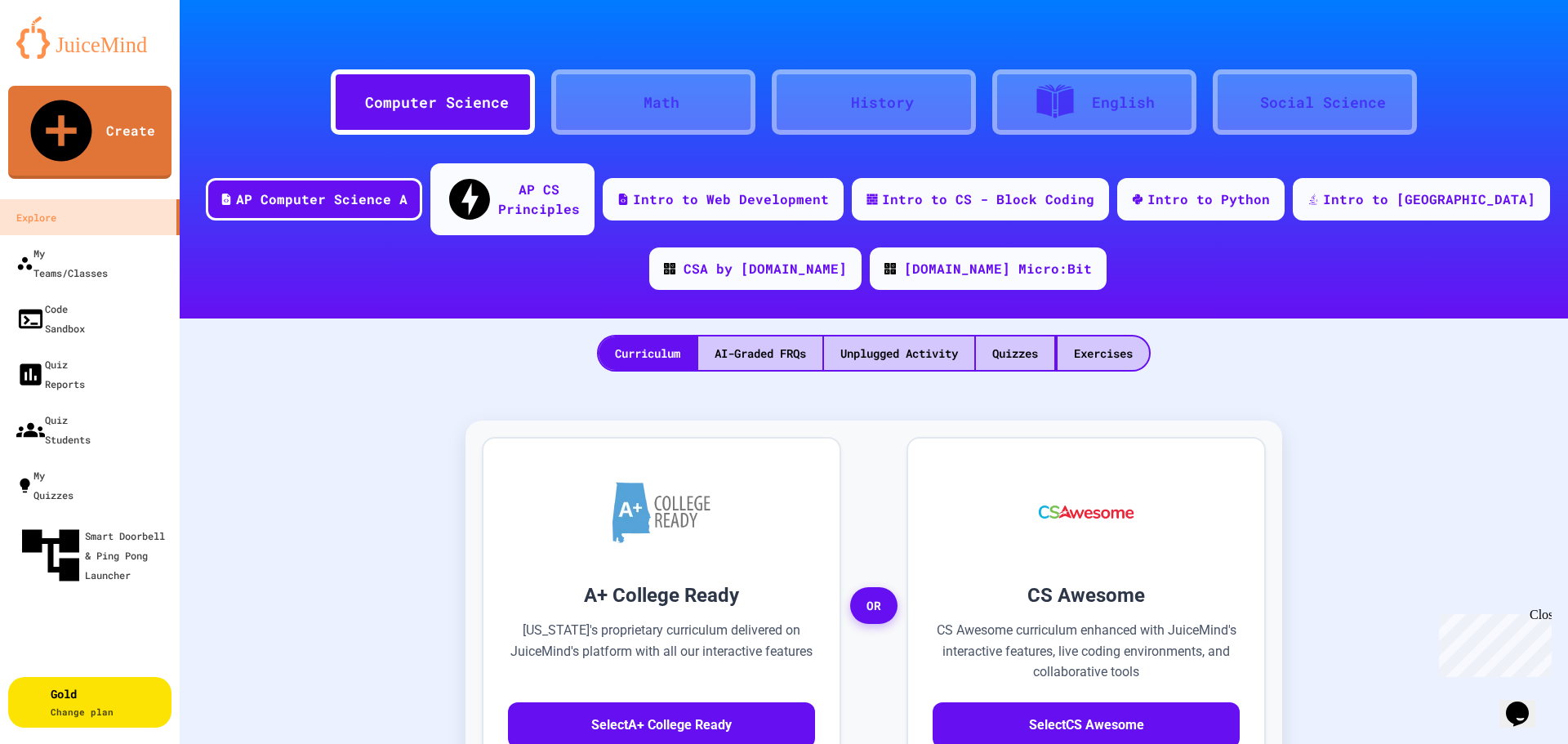
scroll to position [245, 0]
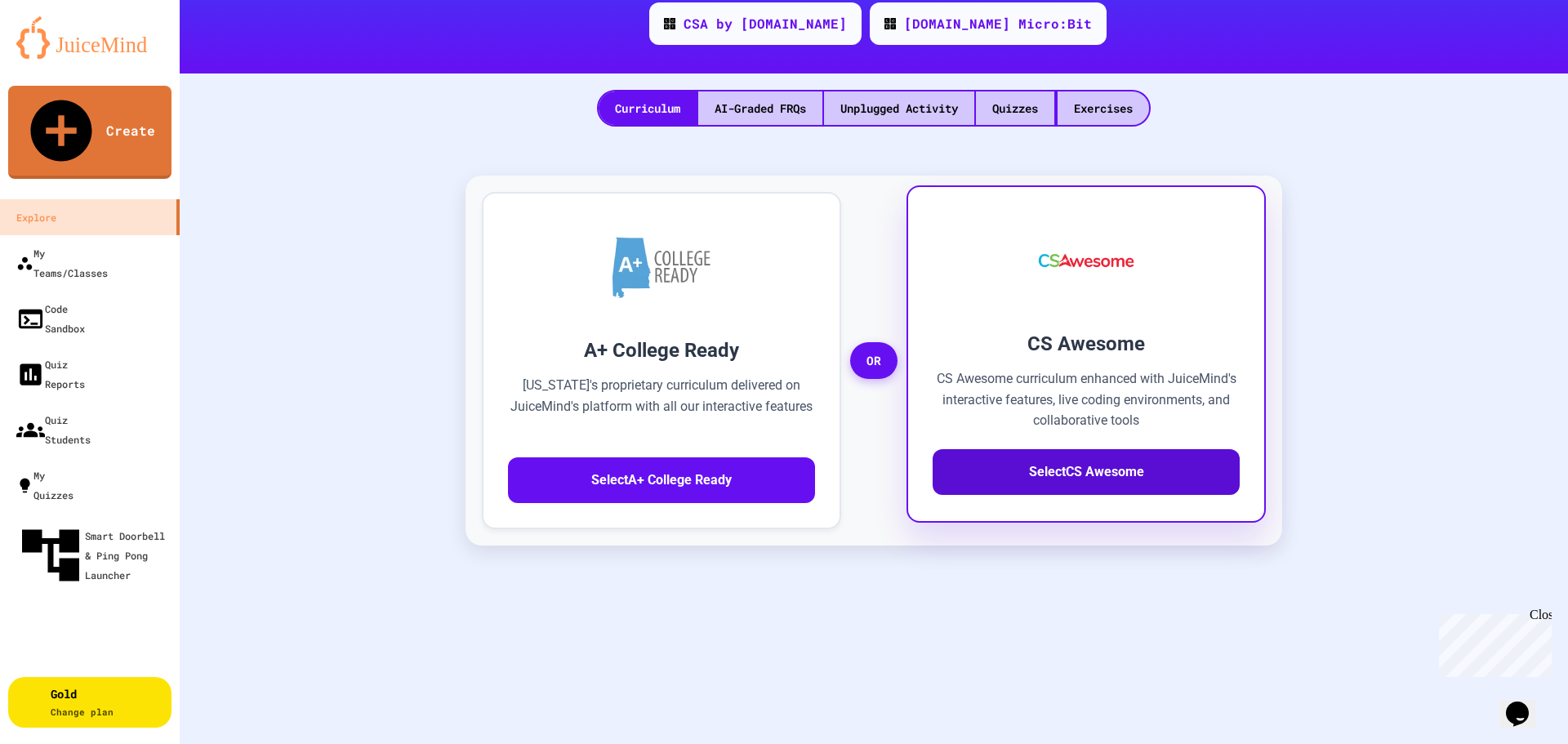
click at [1123, 461] on button "Select CS Awesome" at bounding box center [1087, 471] width 308 height 46
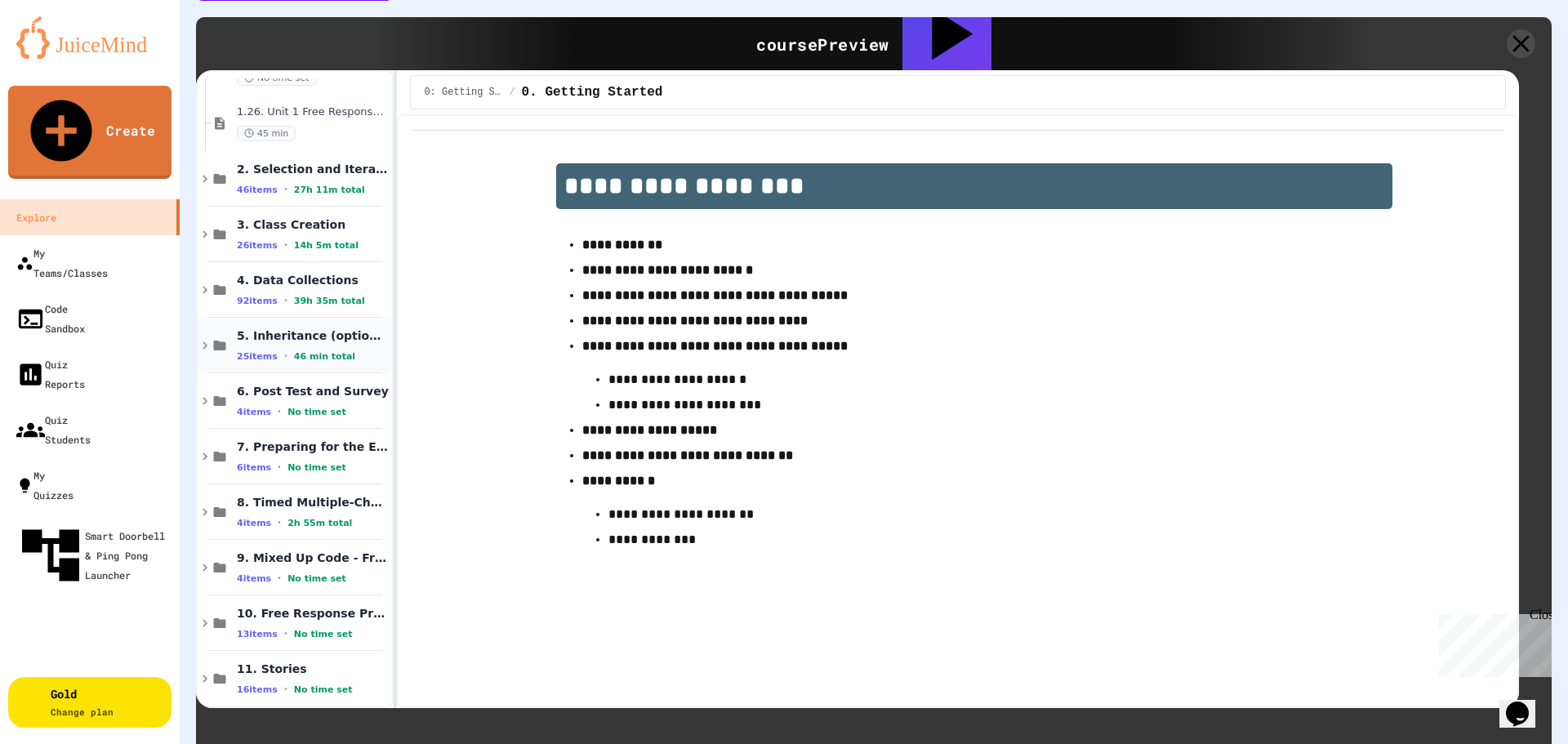
scroll to position [1896, 0]
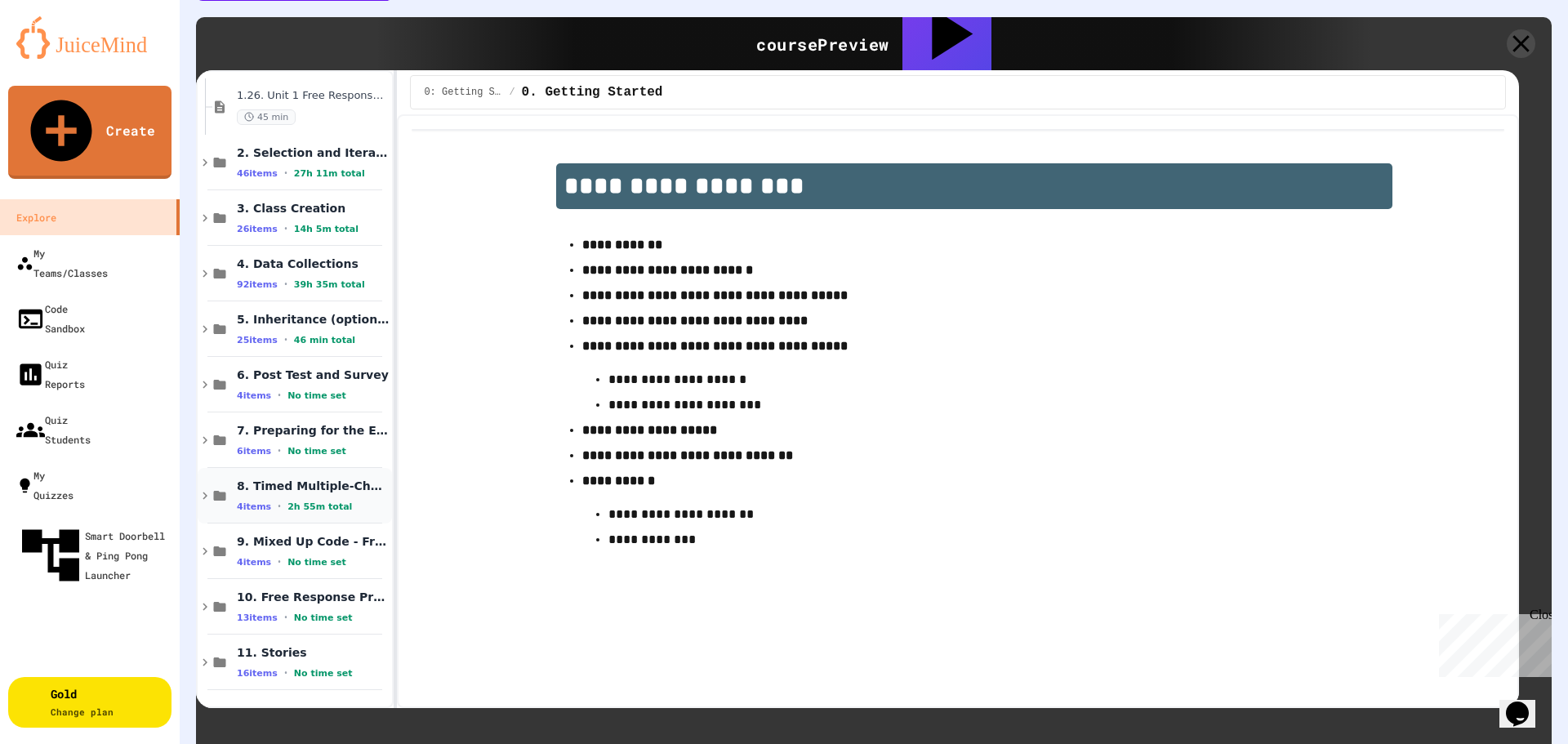
click at [212, 488] on icon at bounding box center [205, 495] width 15 height 15
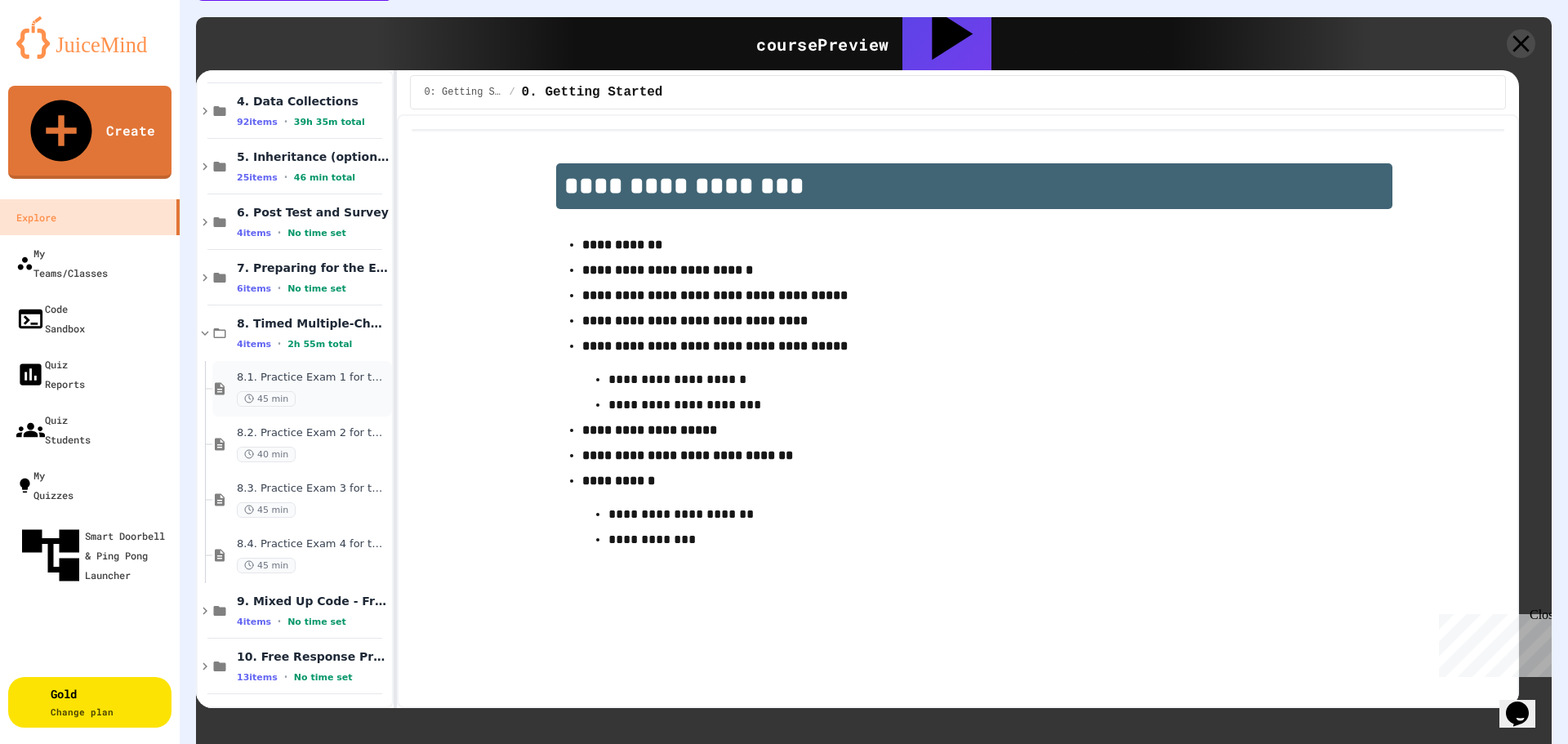
scroll to position [2059, 0]
click at [308, 370] on div "8.1. Practice Exam 1 for the AP CSA Exam 45 min" at bounding box center [309, 387] width 145 height 36
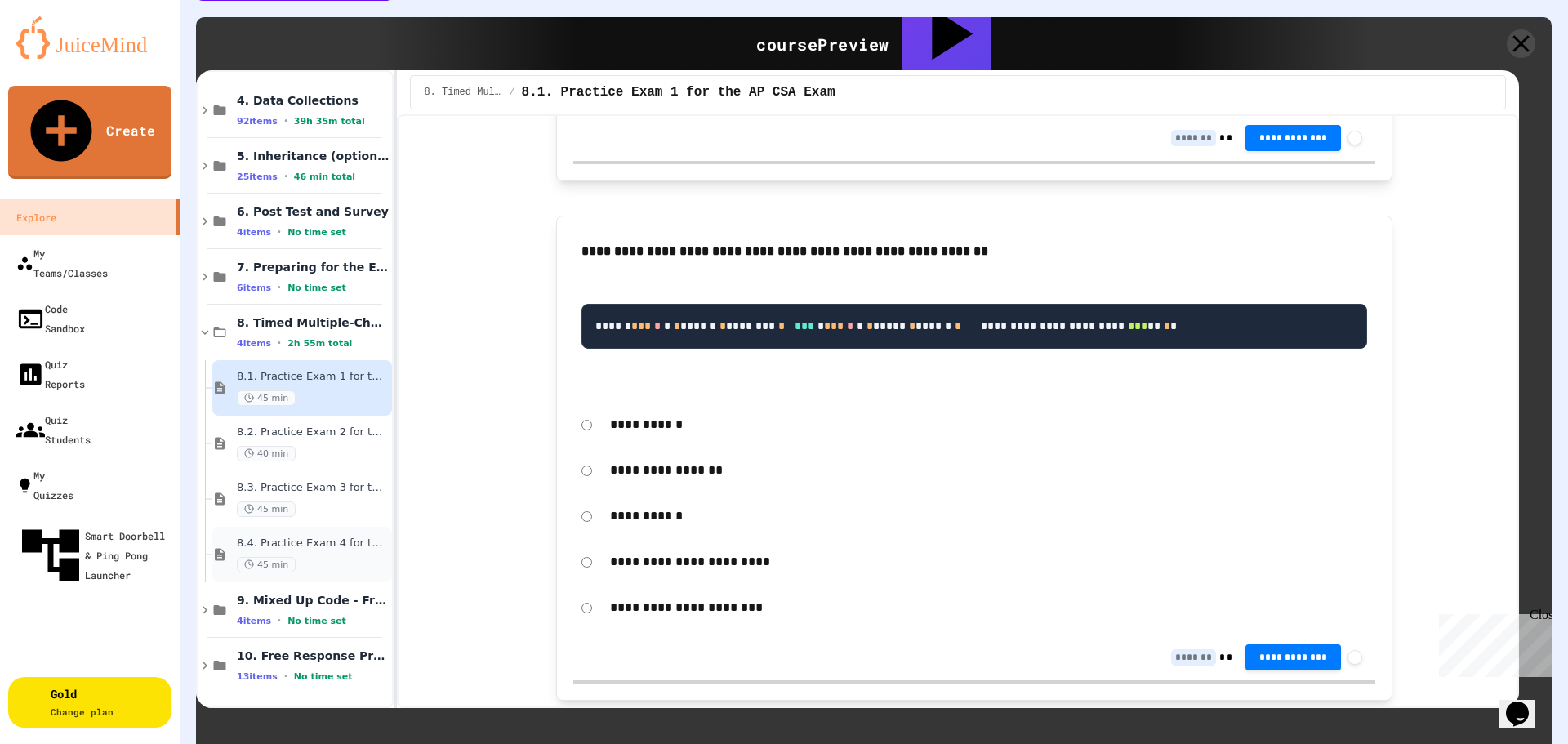
scroll to position [2118, 0]
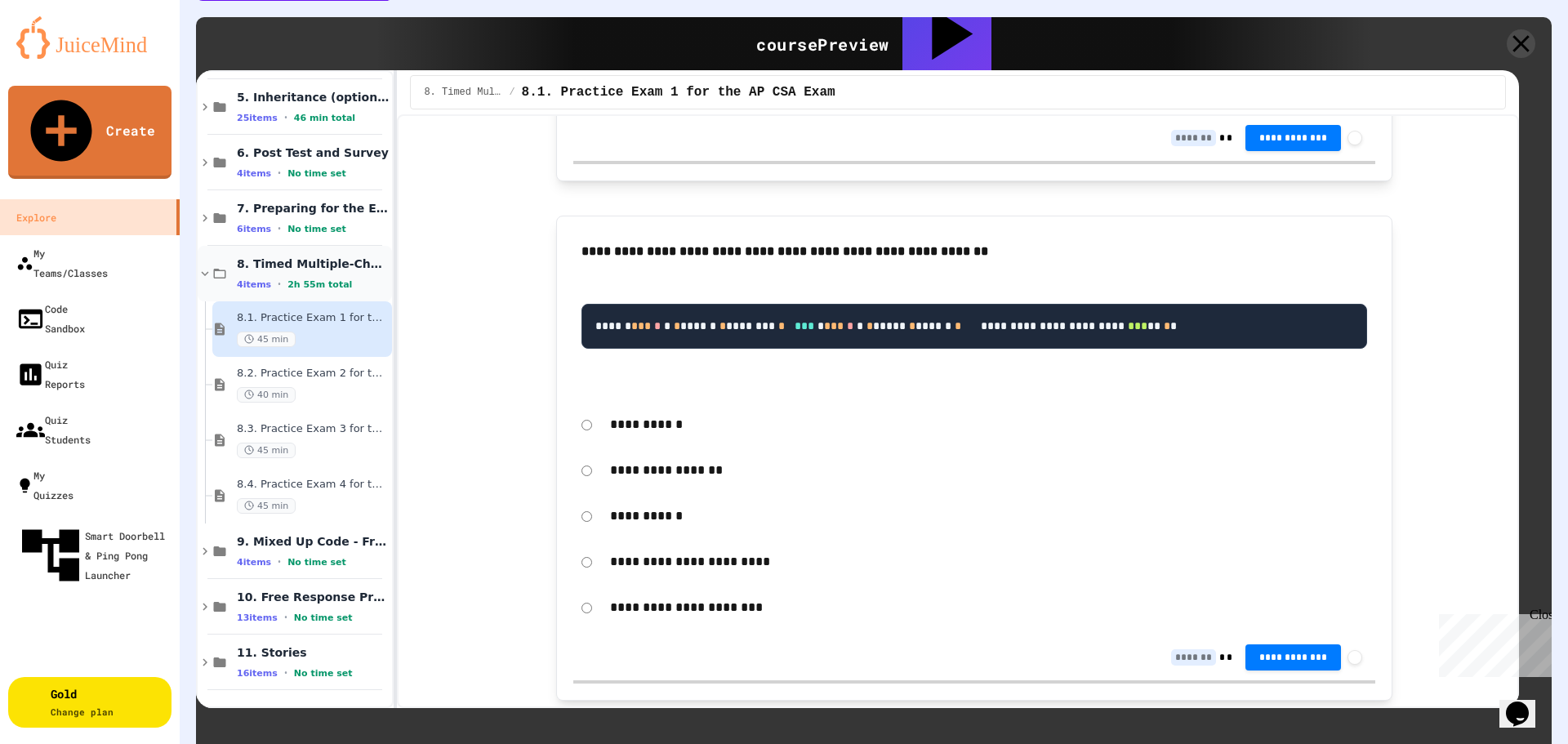
click at [271, 256] on div "8. Timed Multiple-Choice Exams 4 items • 2h 55m total" at bounding box center [309, 273] width 145 height 34
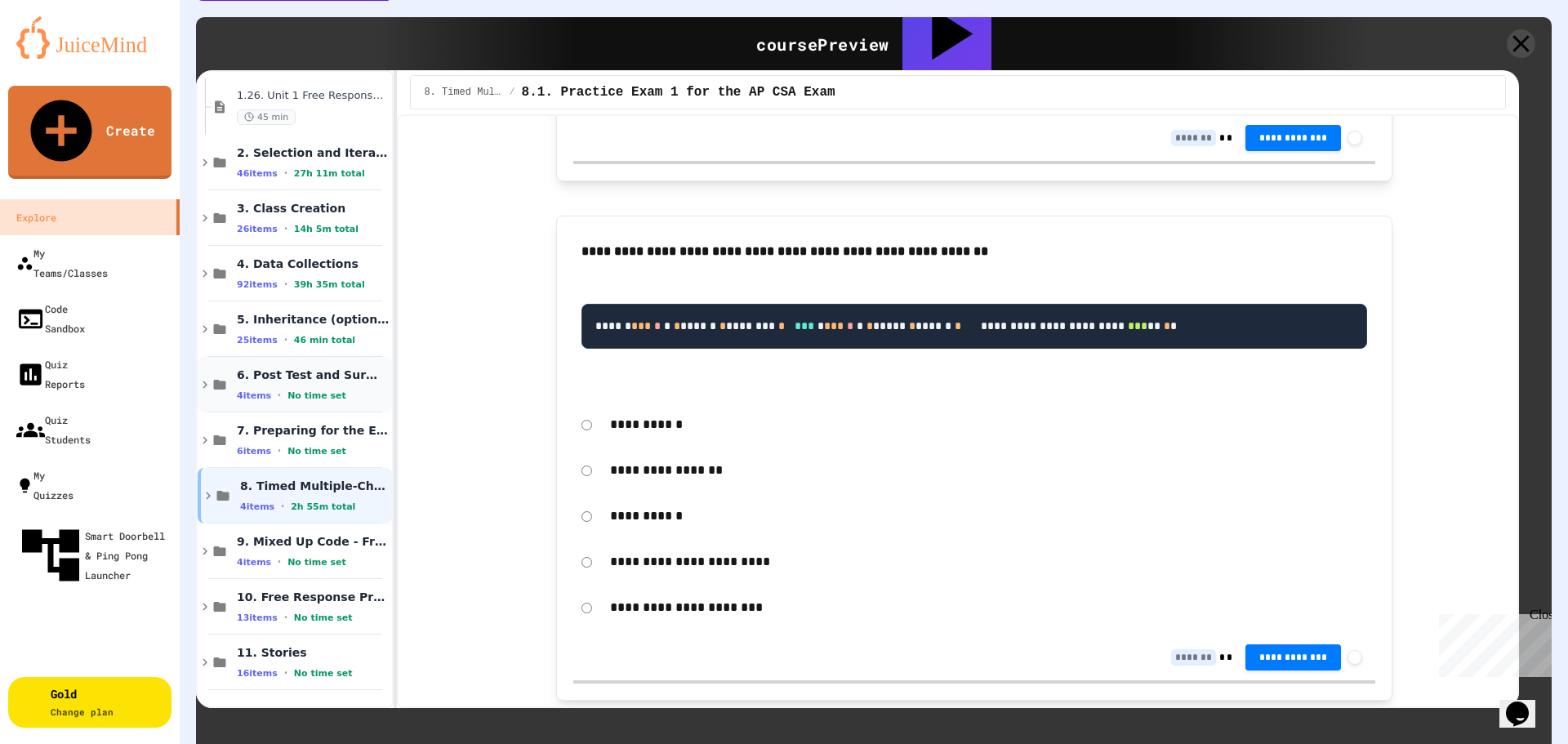
scroll to position [1877, 0]
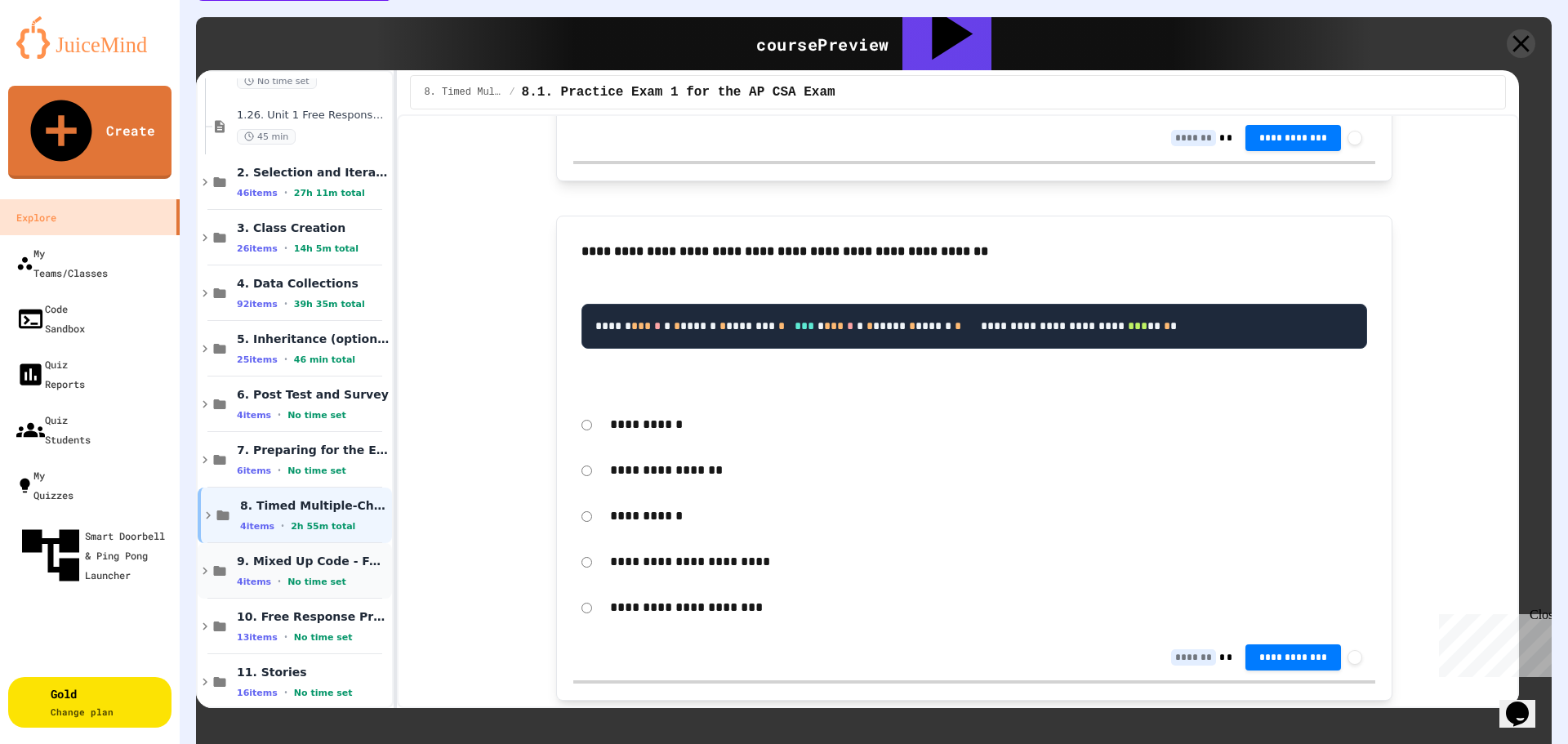
click at [276, 553] on span "9. Mixed Up Code - Free Response Practice" at bounding box center [309, 560] width 145 height 15
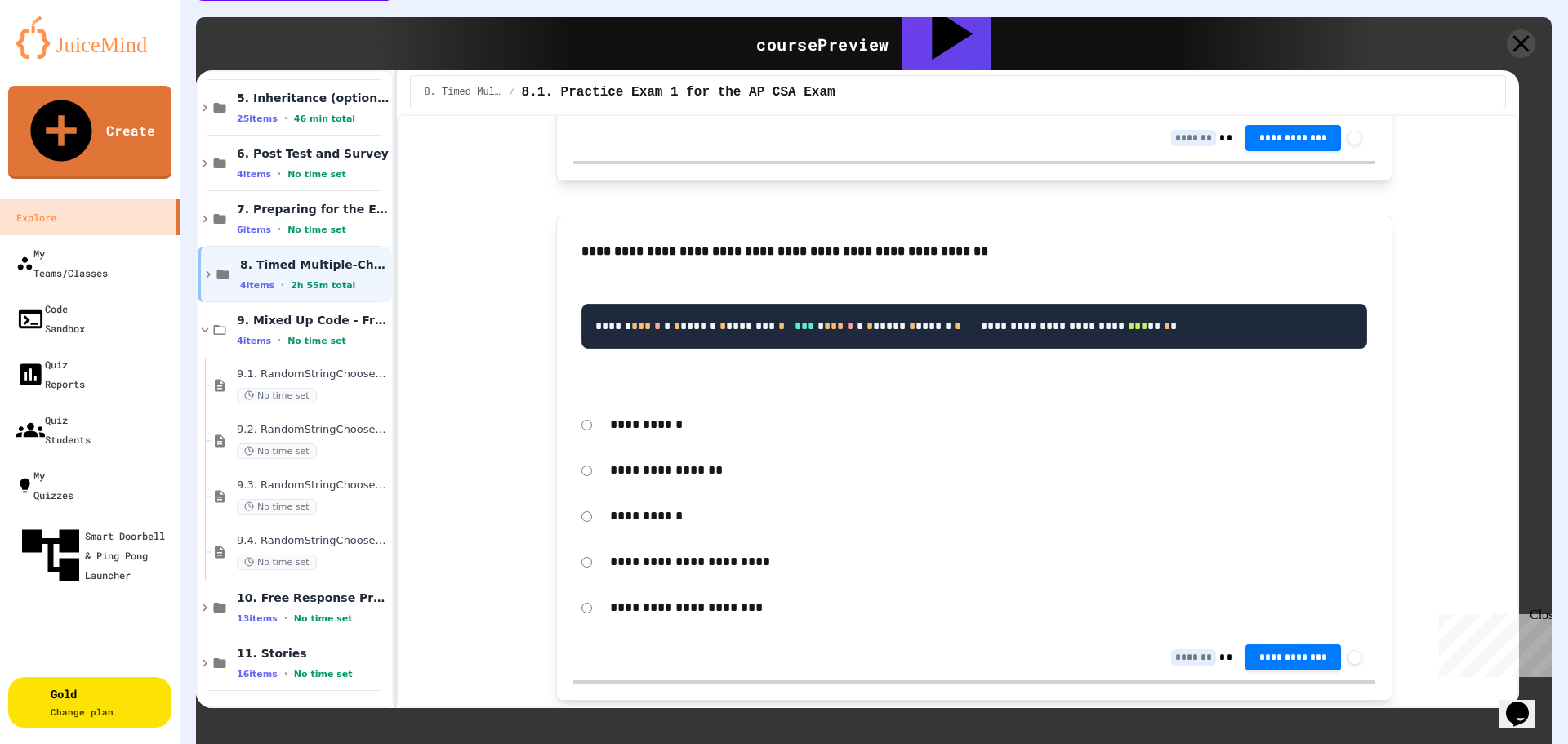
scroll to position [2118, 0]
click at [261, 334] on span "4 items" at bounding box center [254, 339] width 34 height 10
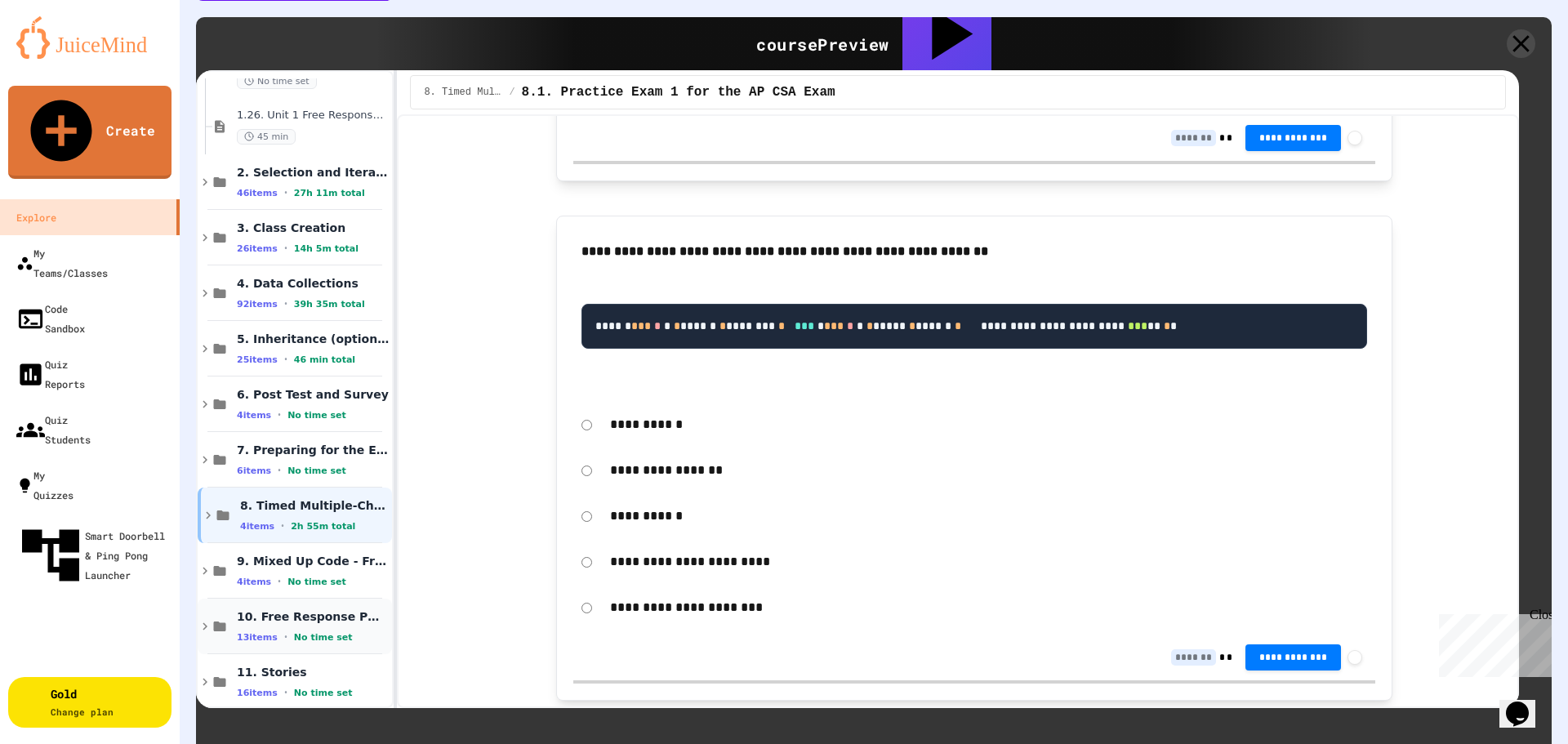
click at [272, 609] on div "10. Free Response Practice 13 items • No time set" at bounding box center [309, 625] width 145 height 34
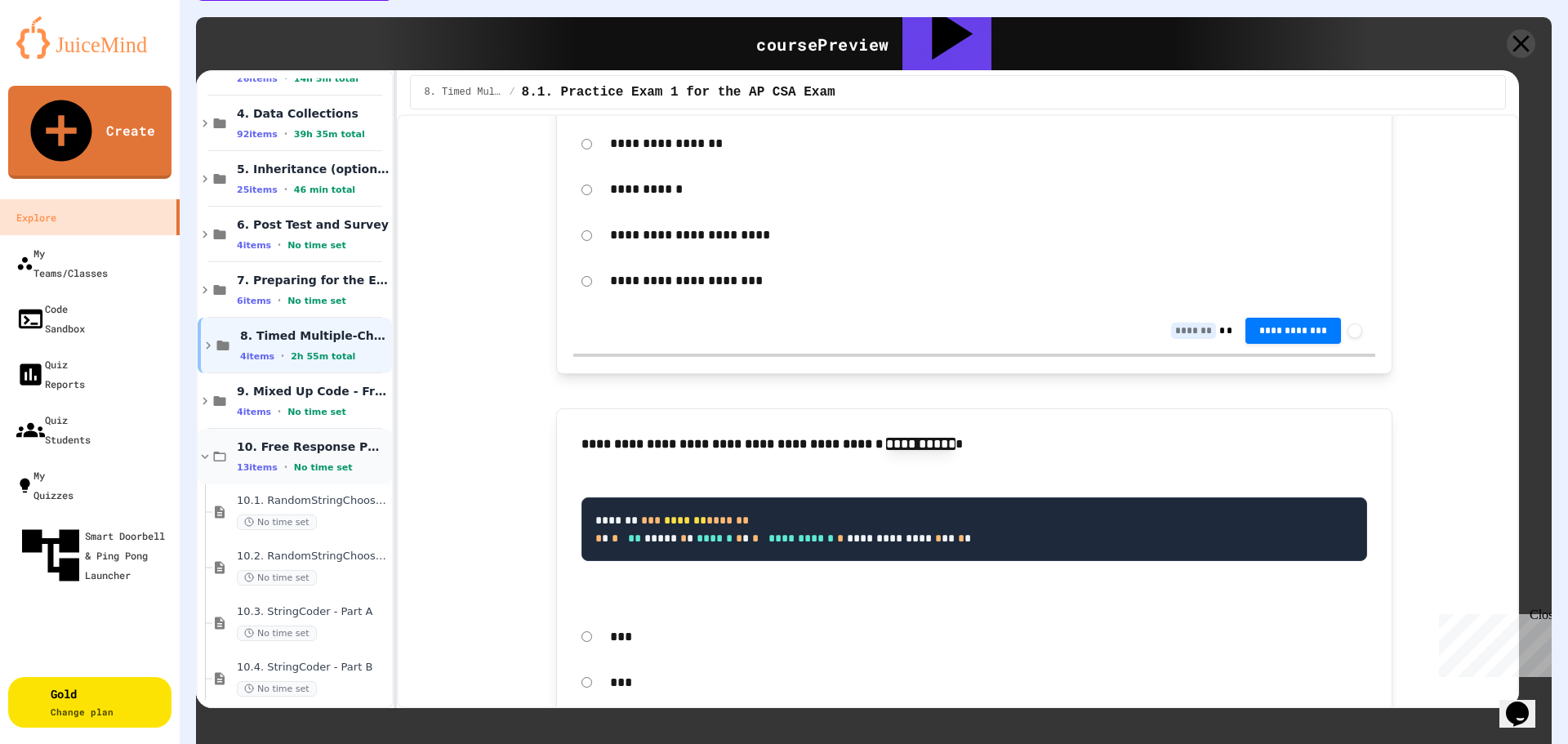
click at [286, 439] on span "10. Free Response Practice" at bounding box center [309, 446] width 145 height 15
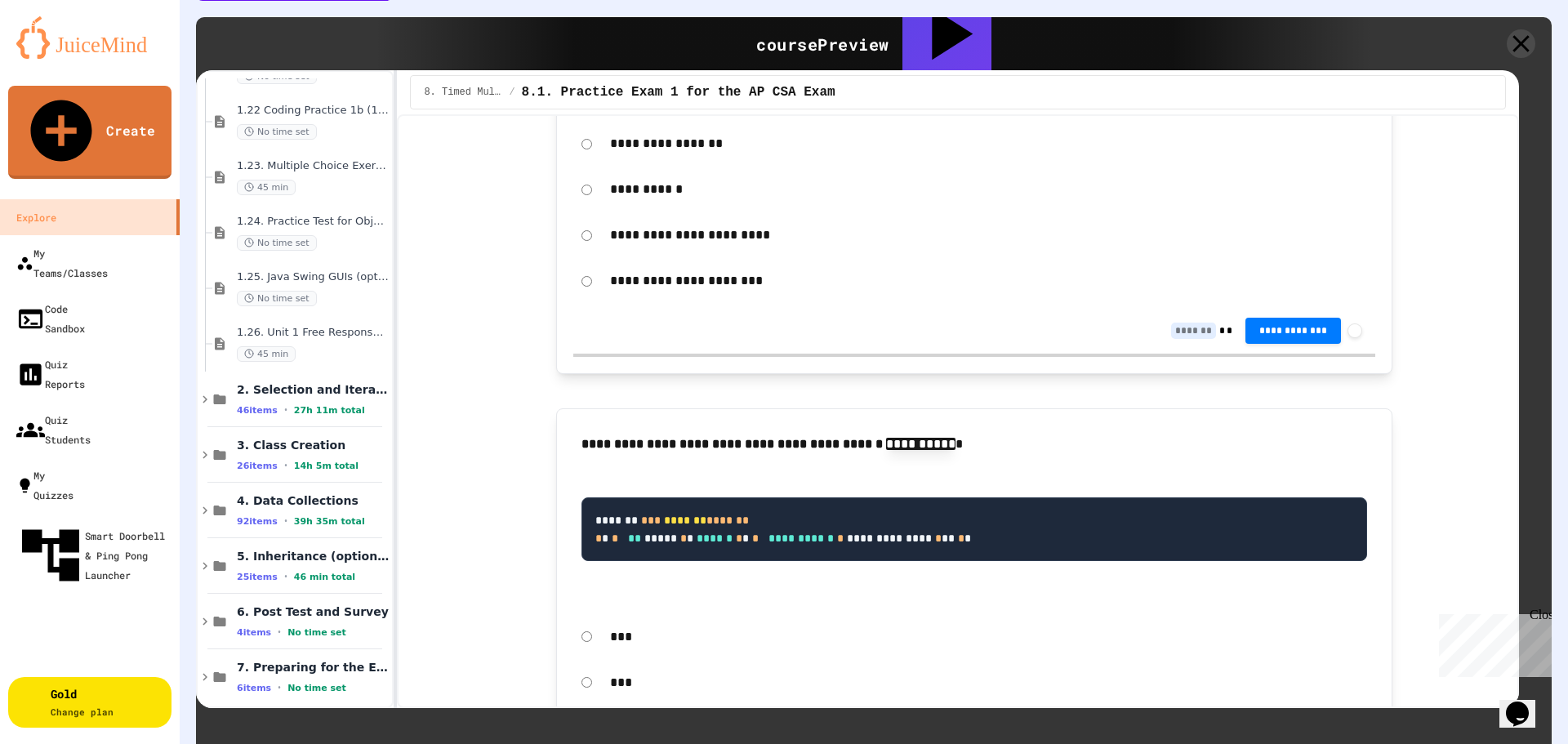
scroll to position [1713, 0]
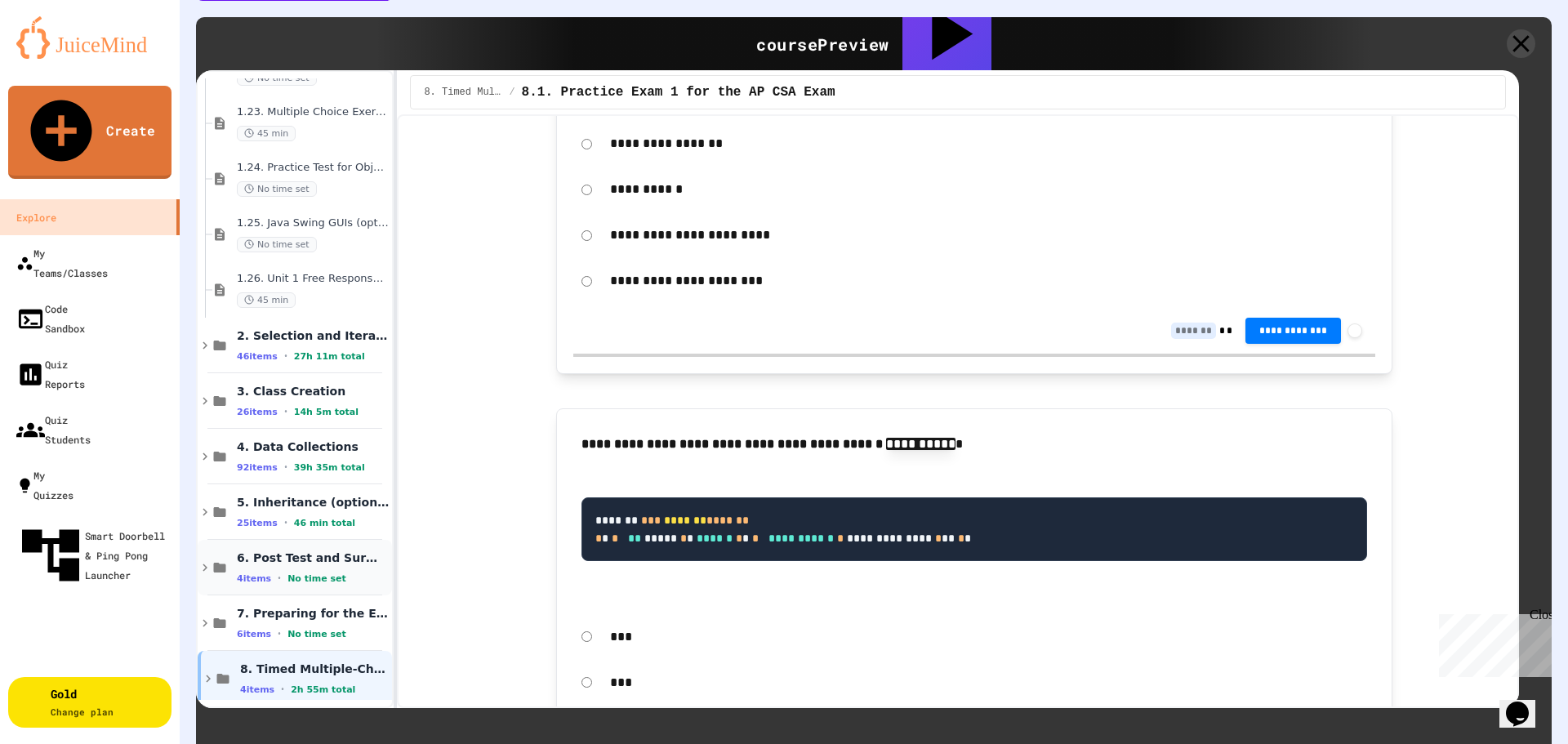
click at [261, 550] on span "6. Post Test and Survey" at bounding box center [309, 557] width 145 height 15
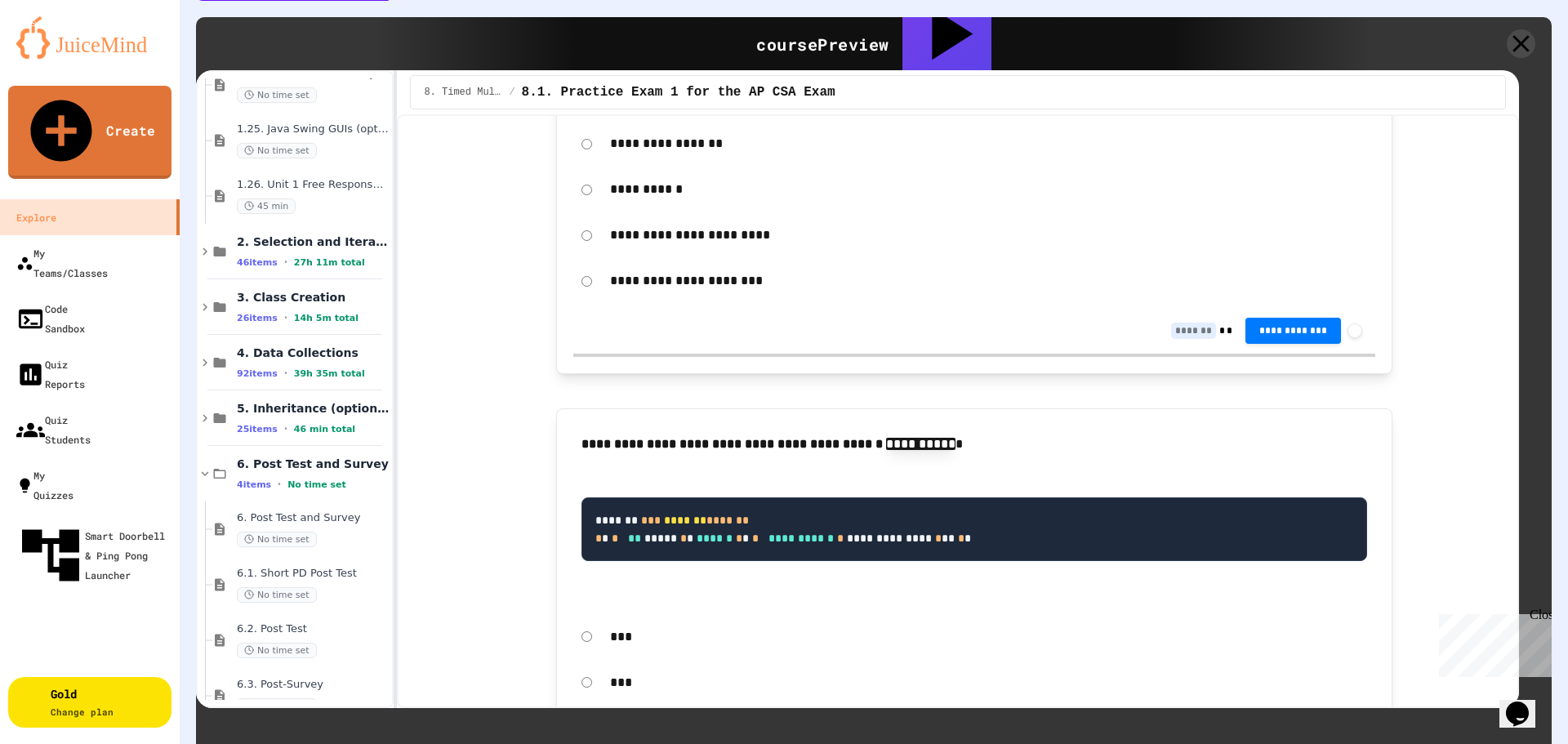
scroll to position [2040, 0]
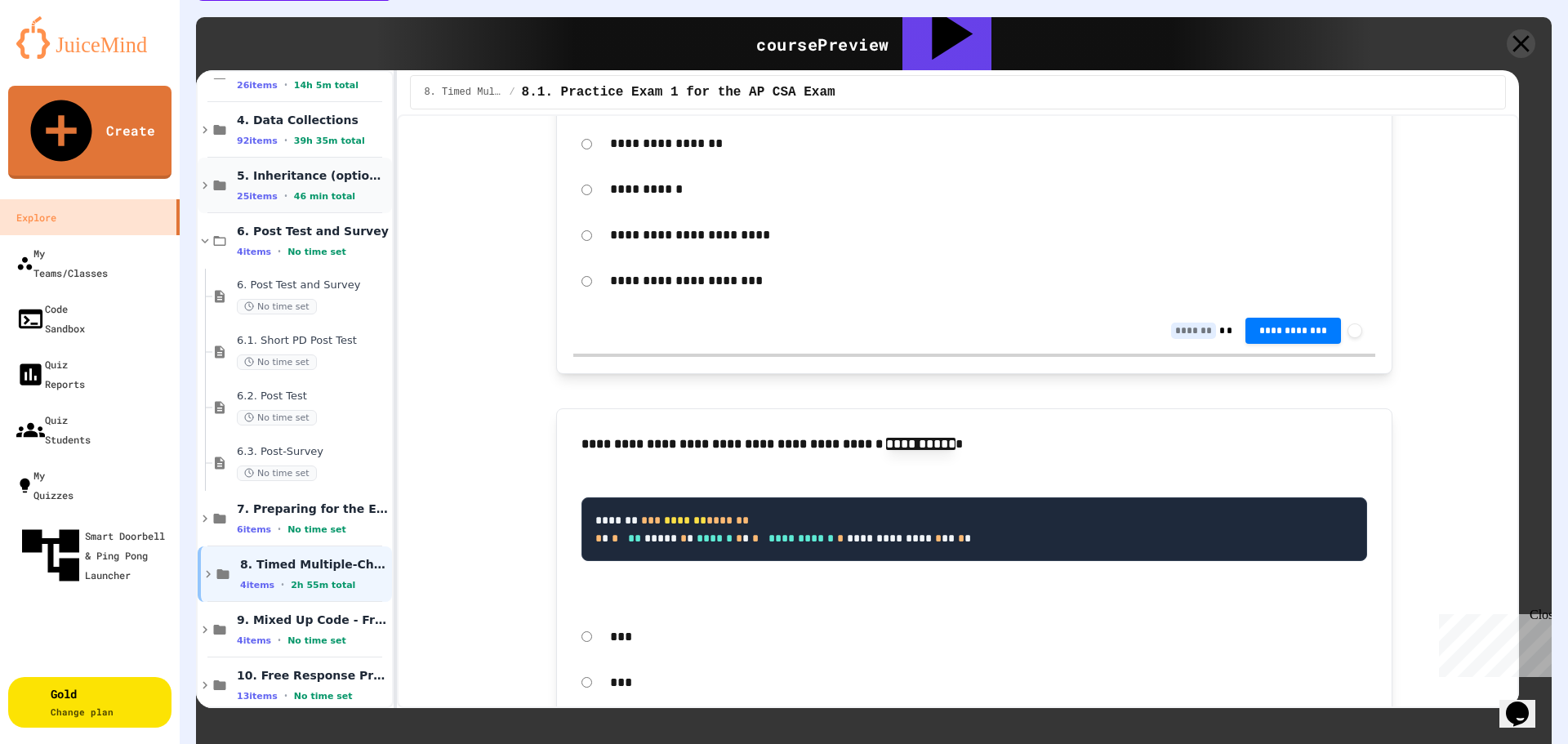
click at [294, 168] on span "5. Inheritance (optional)" at bounding box center [309, 175] width 145 height 15
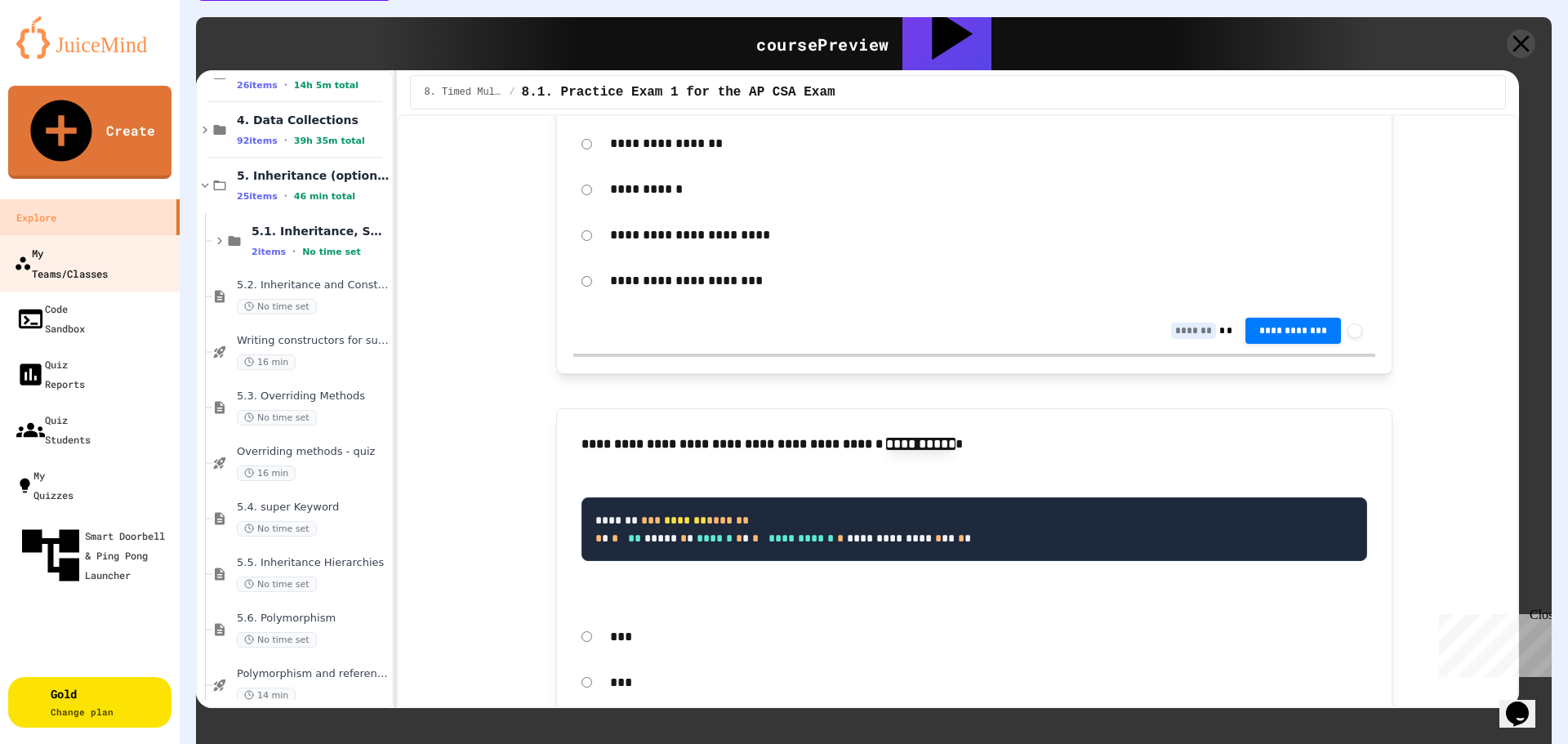
drag, startPoint x: 113, startPoint y: 201, endPoint x: 103, endPoint y: 214, distance: 16.4
click at [108, 242] on div "My Teams/Classes" at bounding box center [61, 262] width 94 height 40
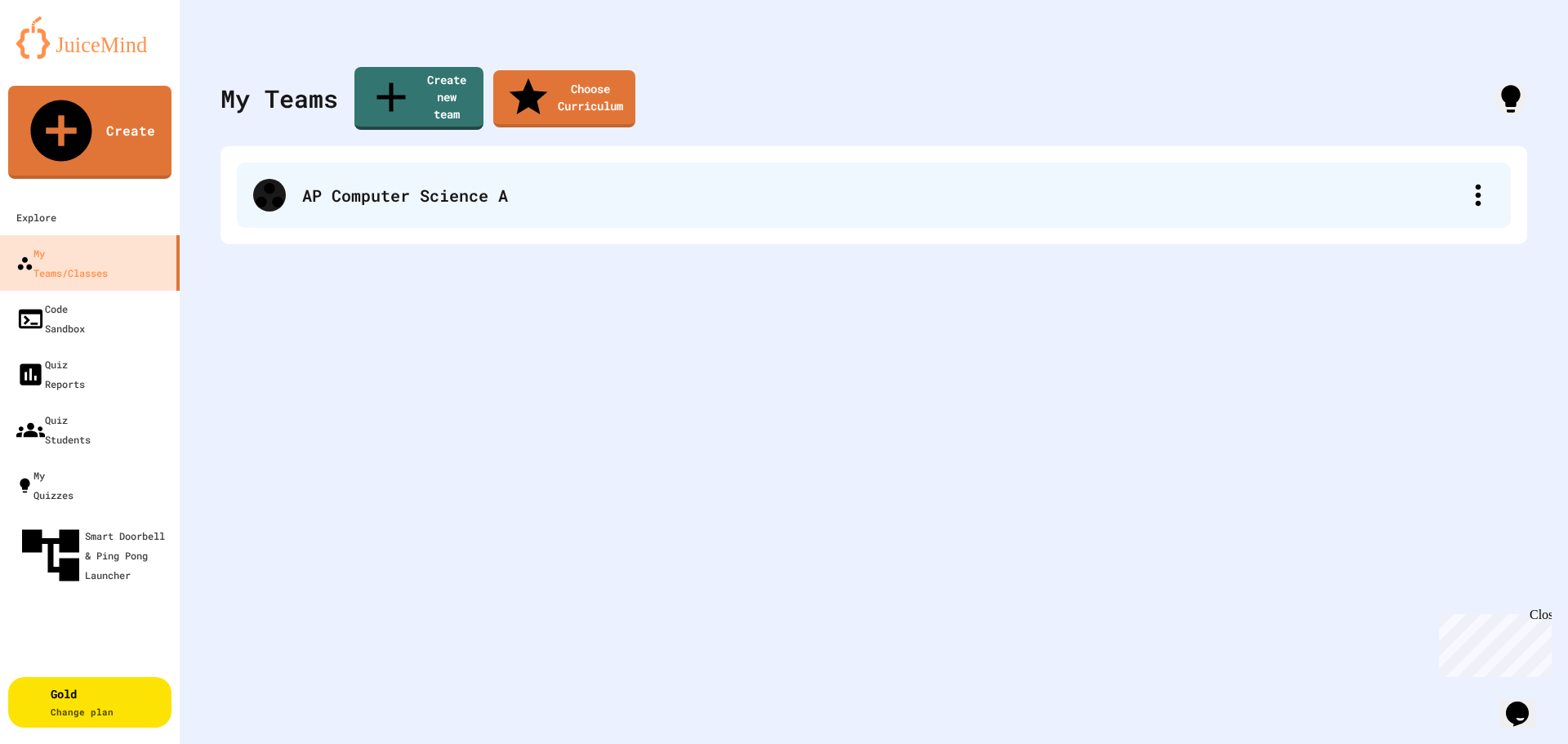
click at [475, 183] on div "AP Computer Science A" at bounding box center [882, 195] width 1160 height 24
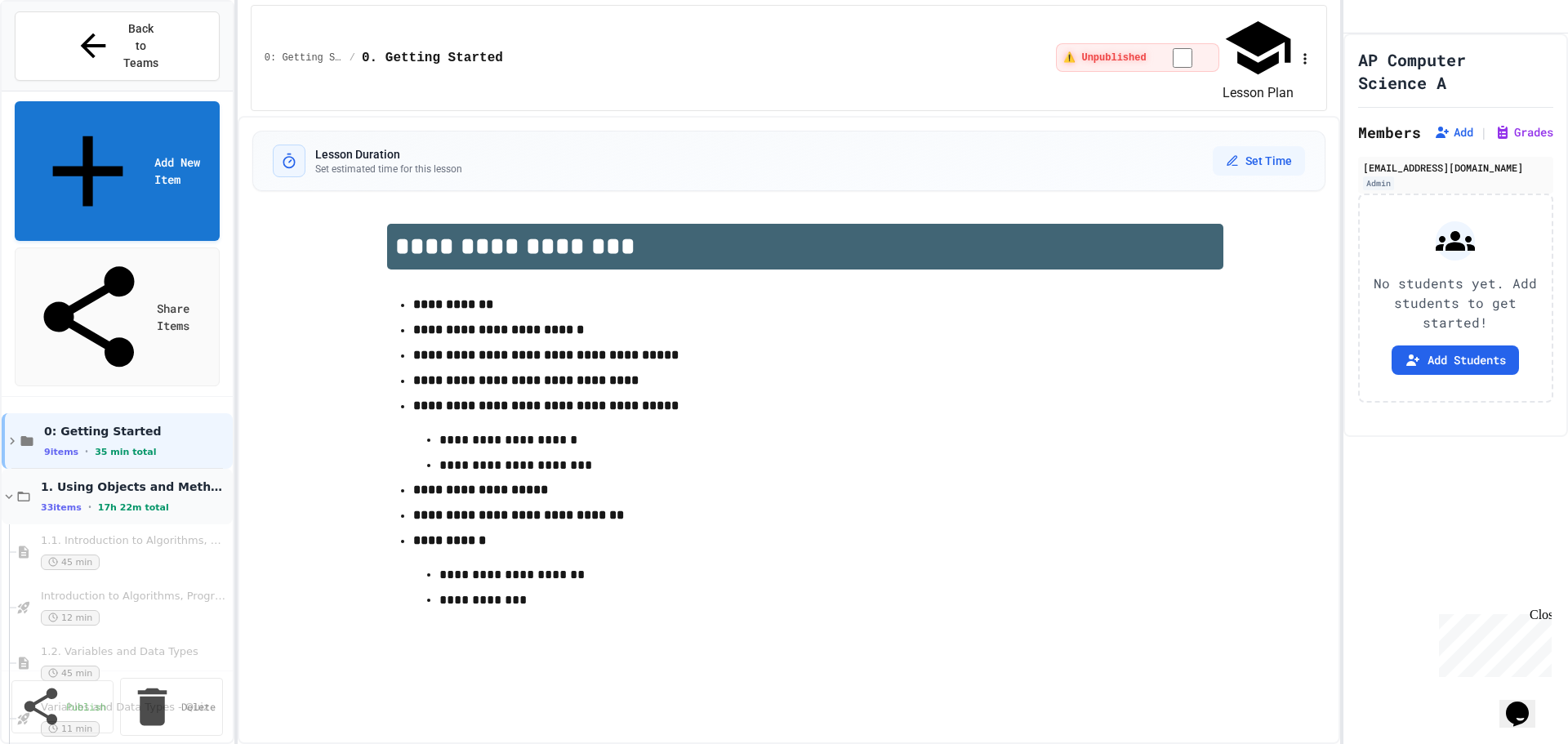
click at [163, 479] on div "1. Using Objects and Methods 33 items • 17h 22m total" at bounding box center [132, 496] width 182 height 34
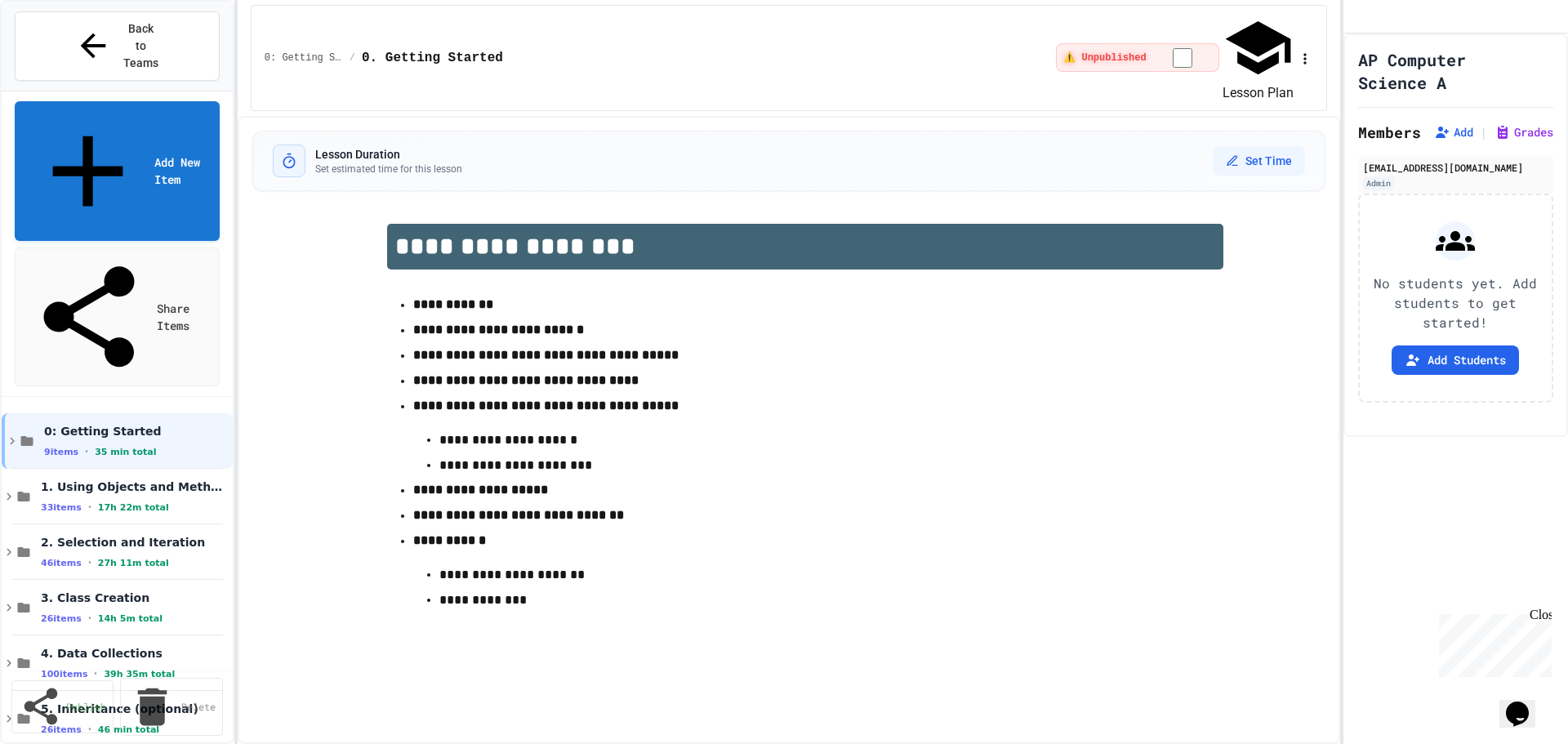
click at [115, 102] on link "Add New Item" at bounding box center [117, 171] width 205 height 140
click at [1180, 743] on icon "button" at bounding box center [1180, 757] width 0 height 0
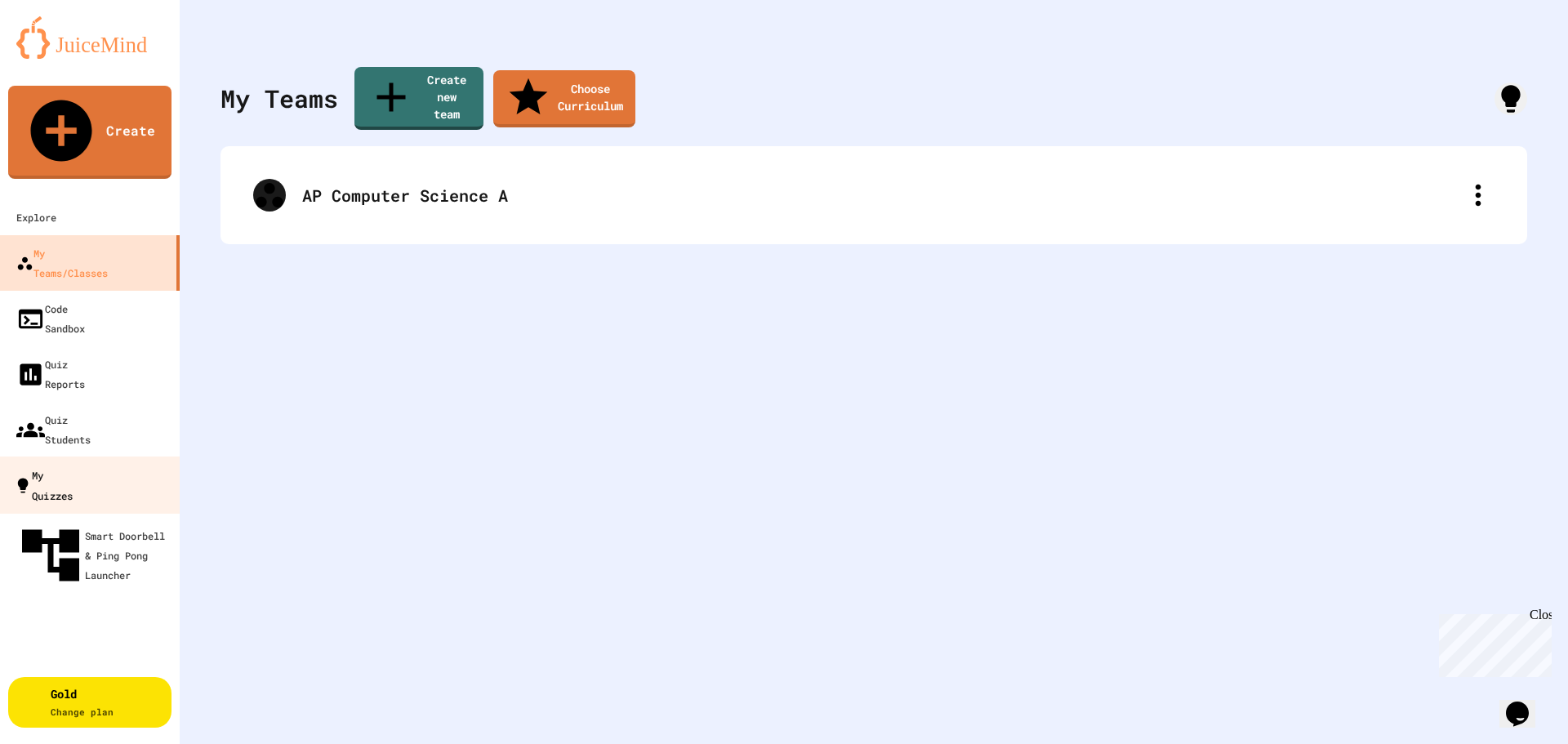
click at [107, 457] on link "My Quizzes" at bounding box center [89, 485] width 185 height 57
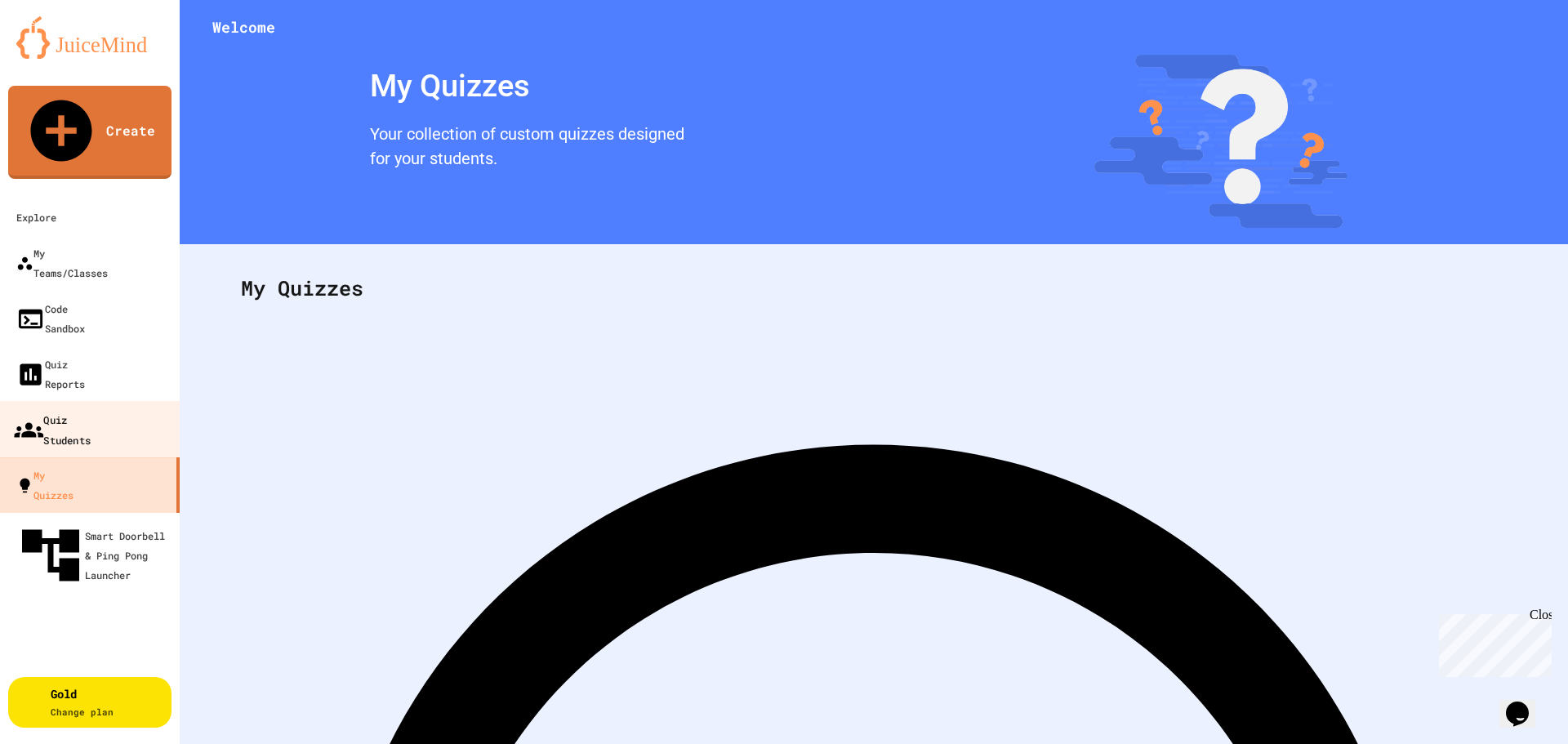
click at [94, 401] on link "Quiz Students" at bounding box center [89, 430] width 185 height 57
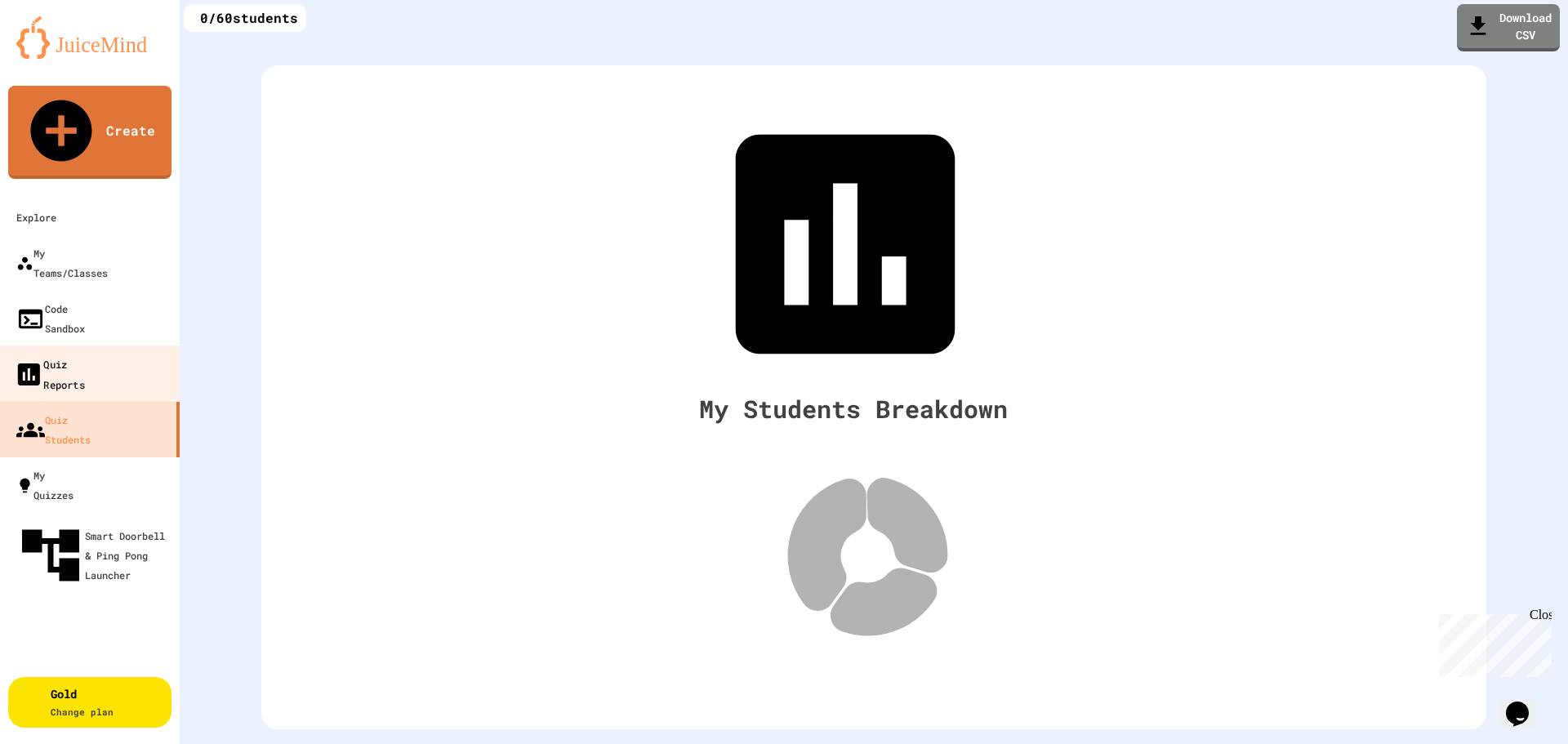
click at [85, 353] on div "Quiz Reports" at bounding box center [50, 373] width 71 height 40
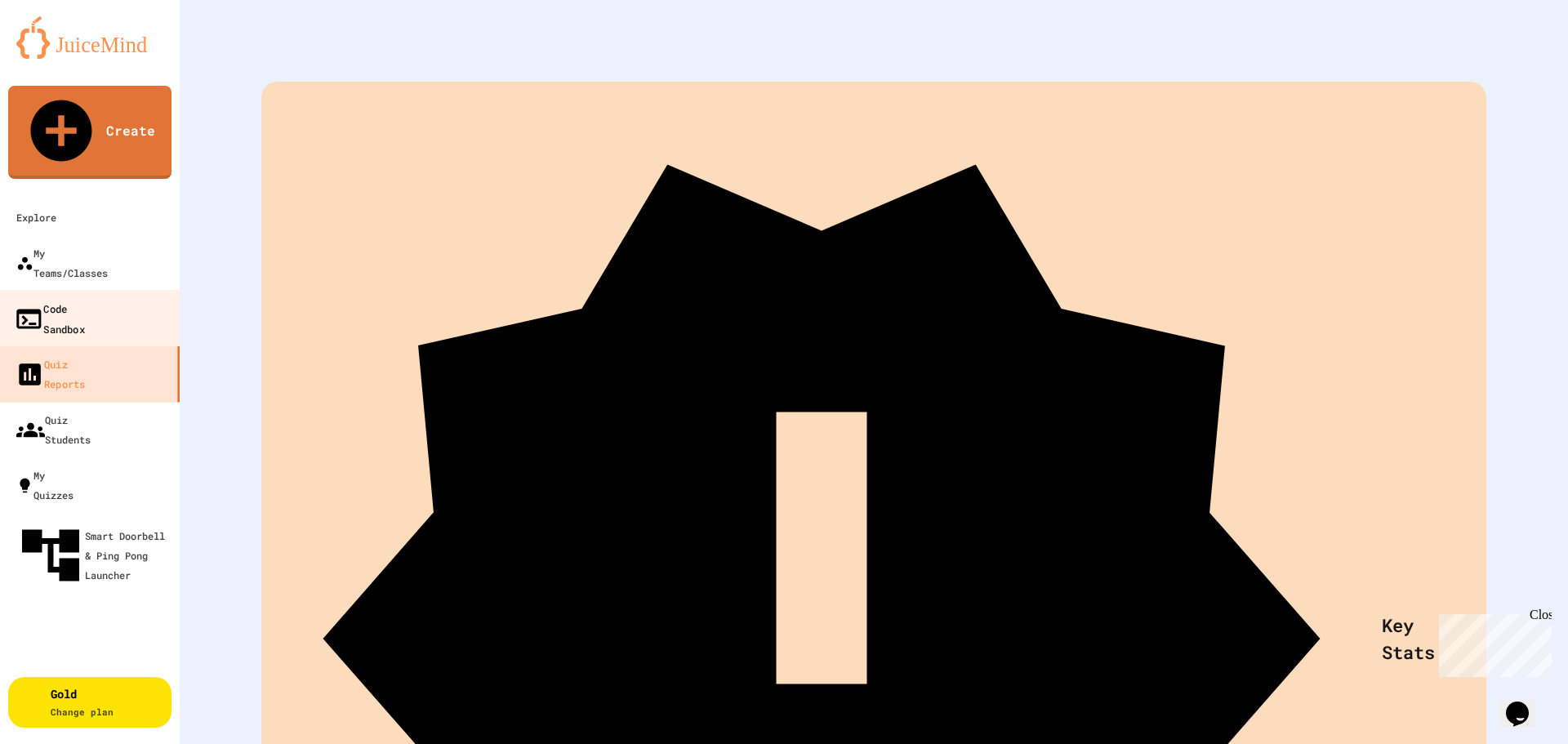
click at [85, 298] on div "Code Sandbox" at bounding box center [50, 318] width 71 height 40
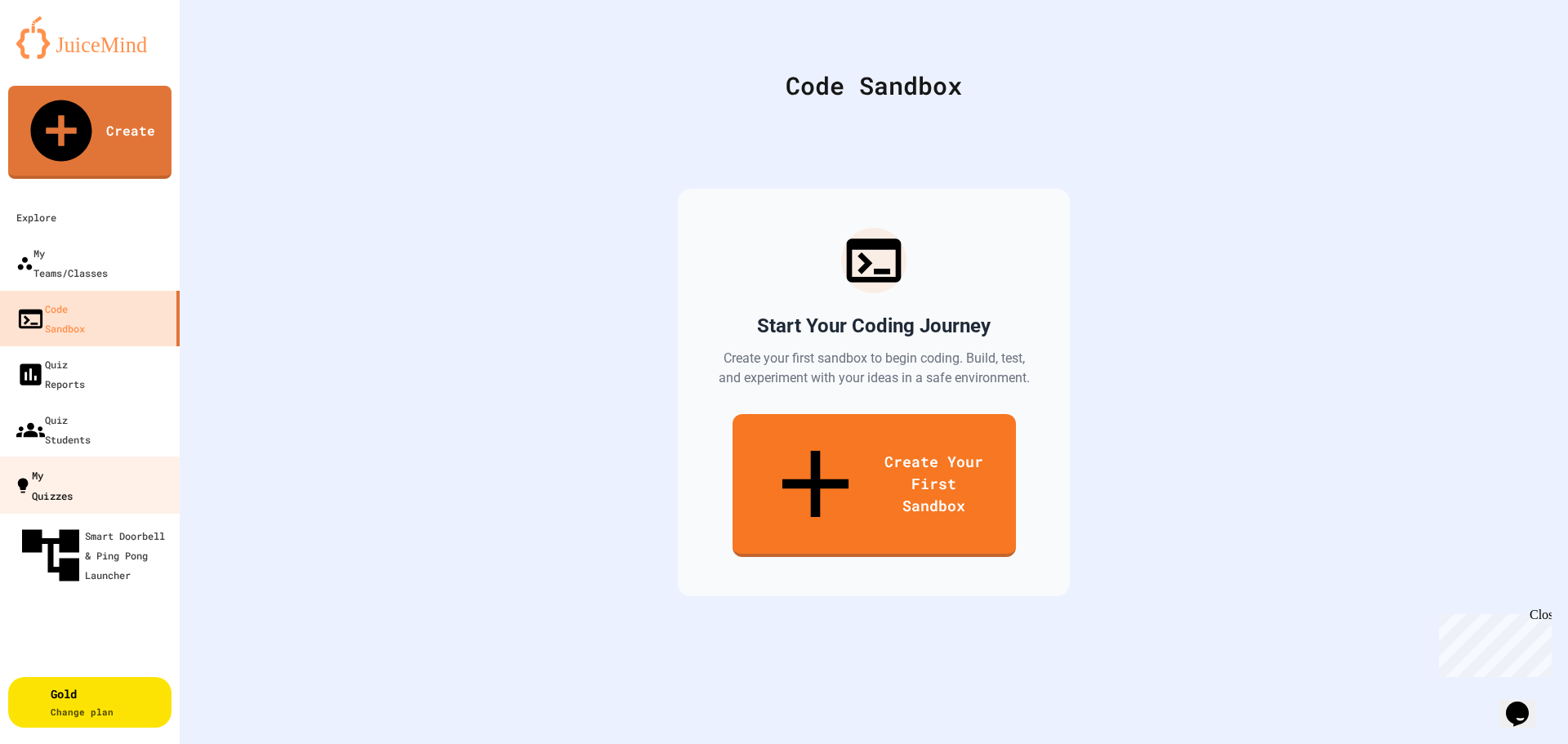
click at [73, 464] on div "My Quizzes" at bounding box center [43, 484] width 59 height 40
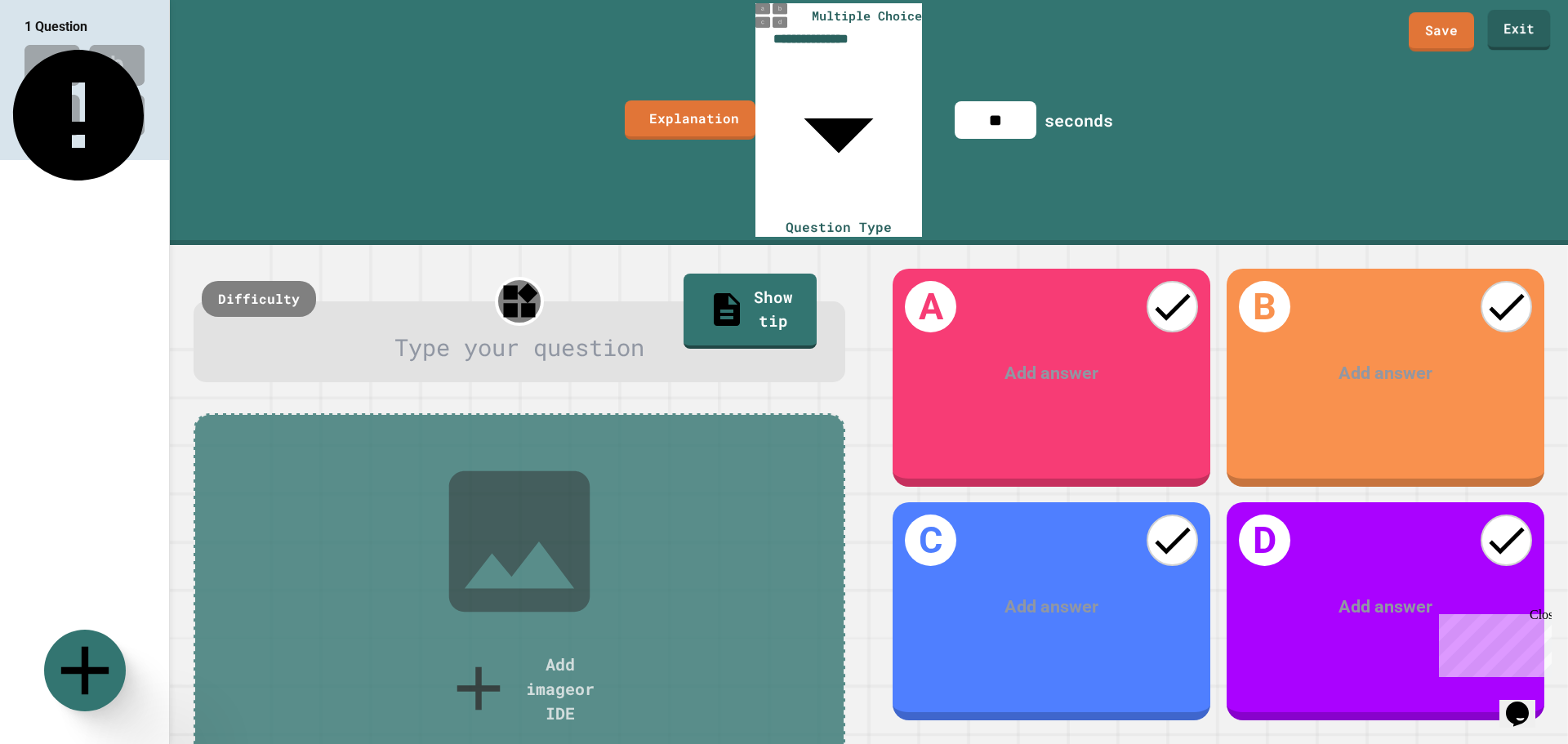
click at [1513, 23] on link "Exit" at bounding box center [1519, 30] width 63 height 41
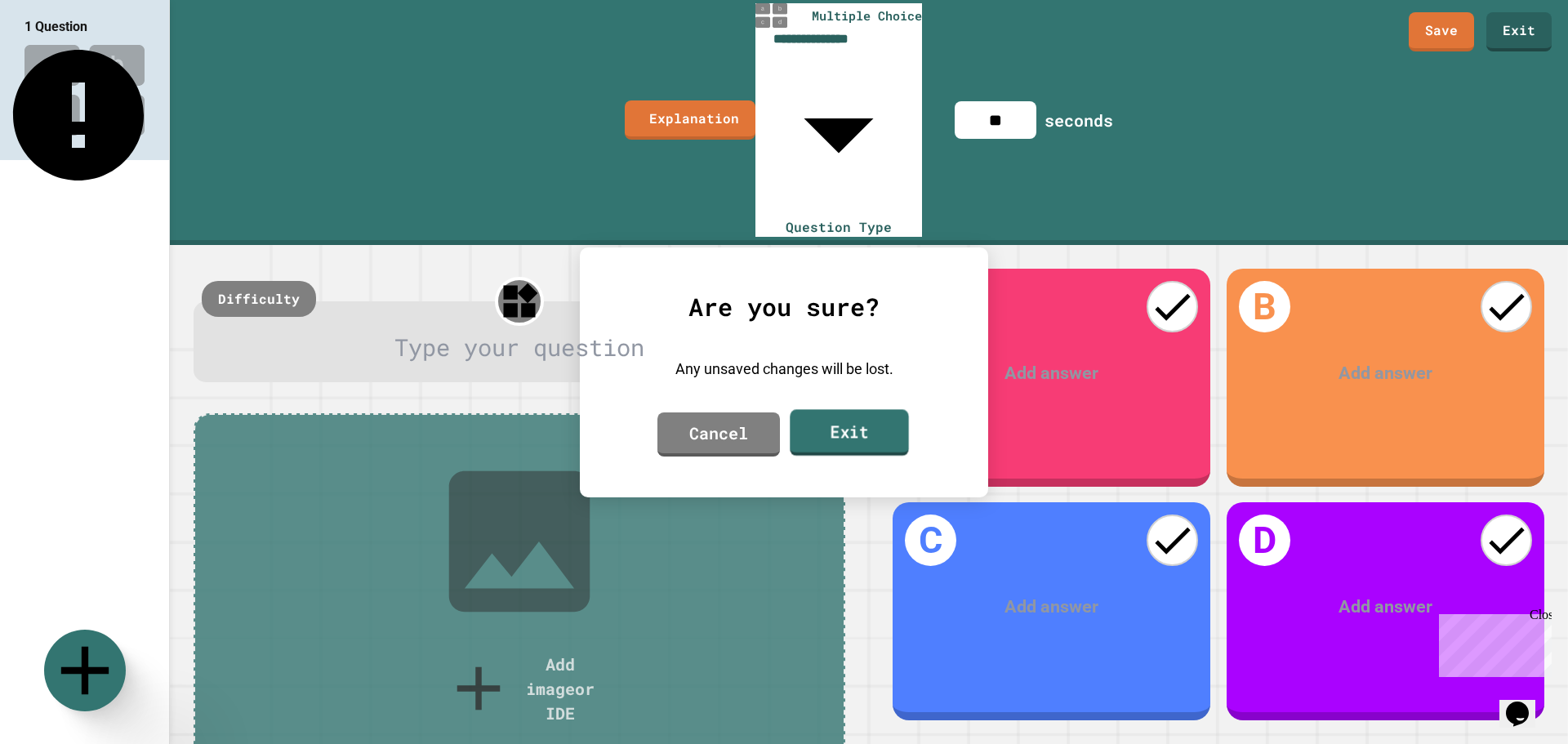
click at [847, 420] on link "Exit" at bounding box center [849, 432] width 118 height 47
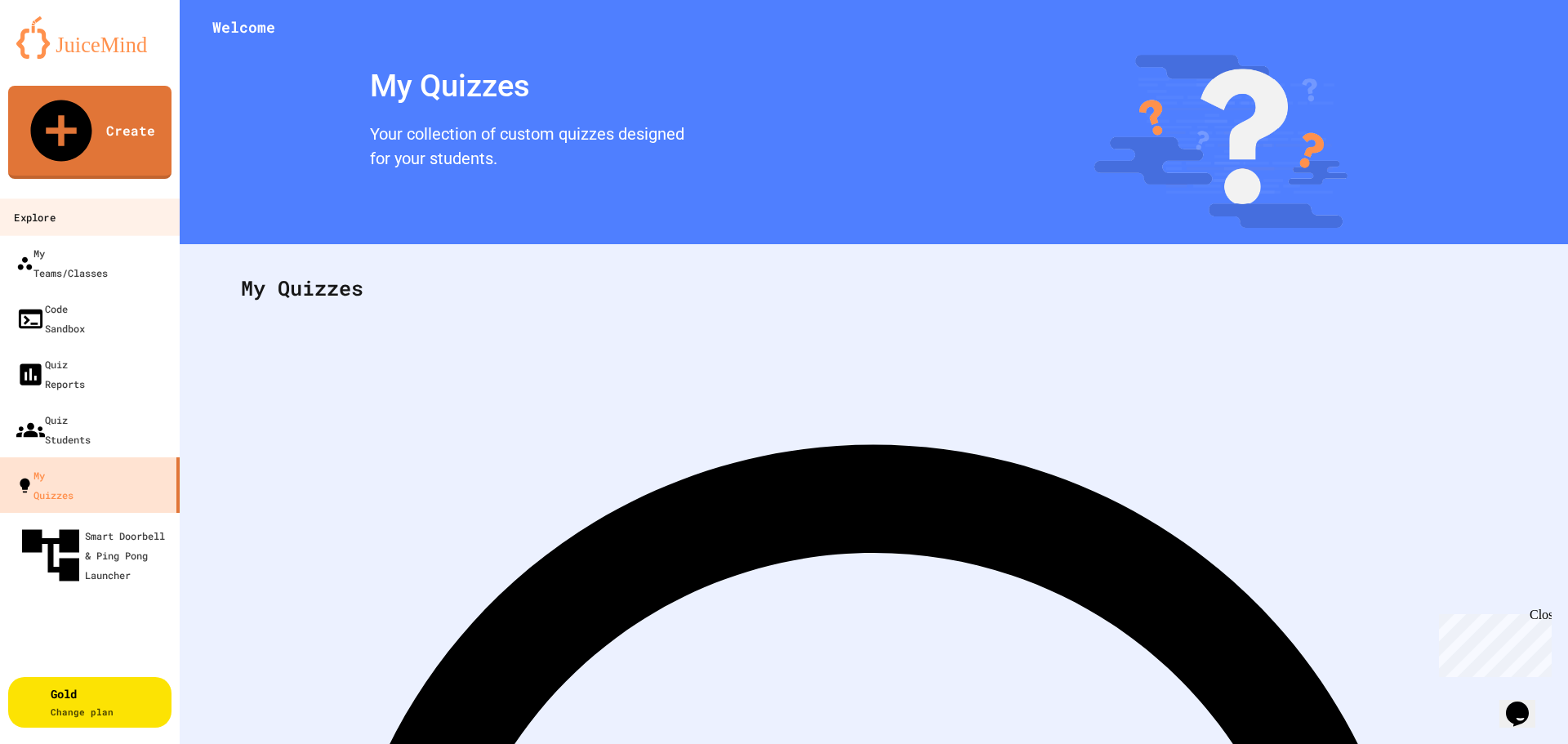
click at [97, 198] on link "Explore" at bounding box center [89, 216] width 185 height 36
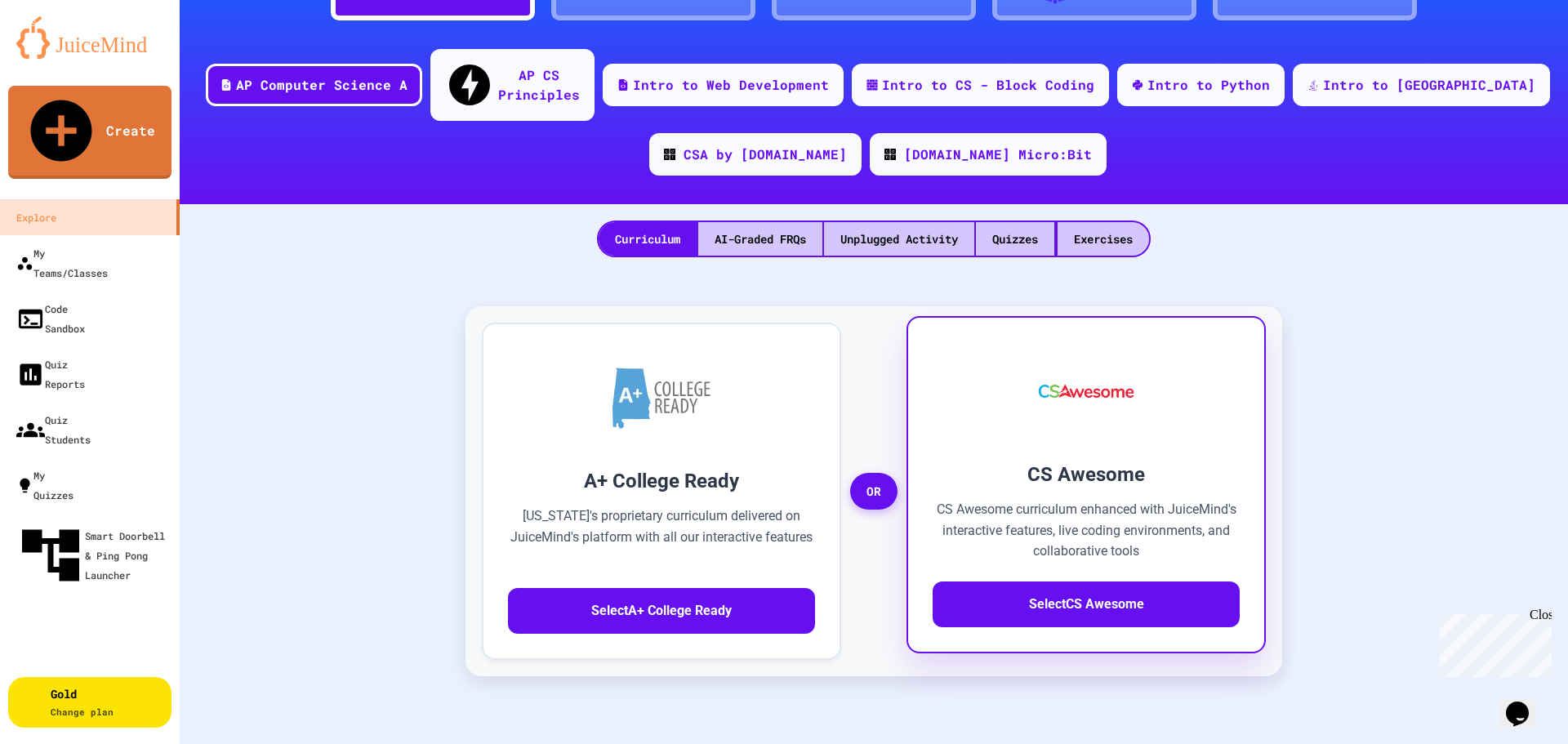
scroll to position [82, 0]
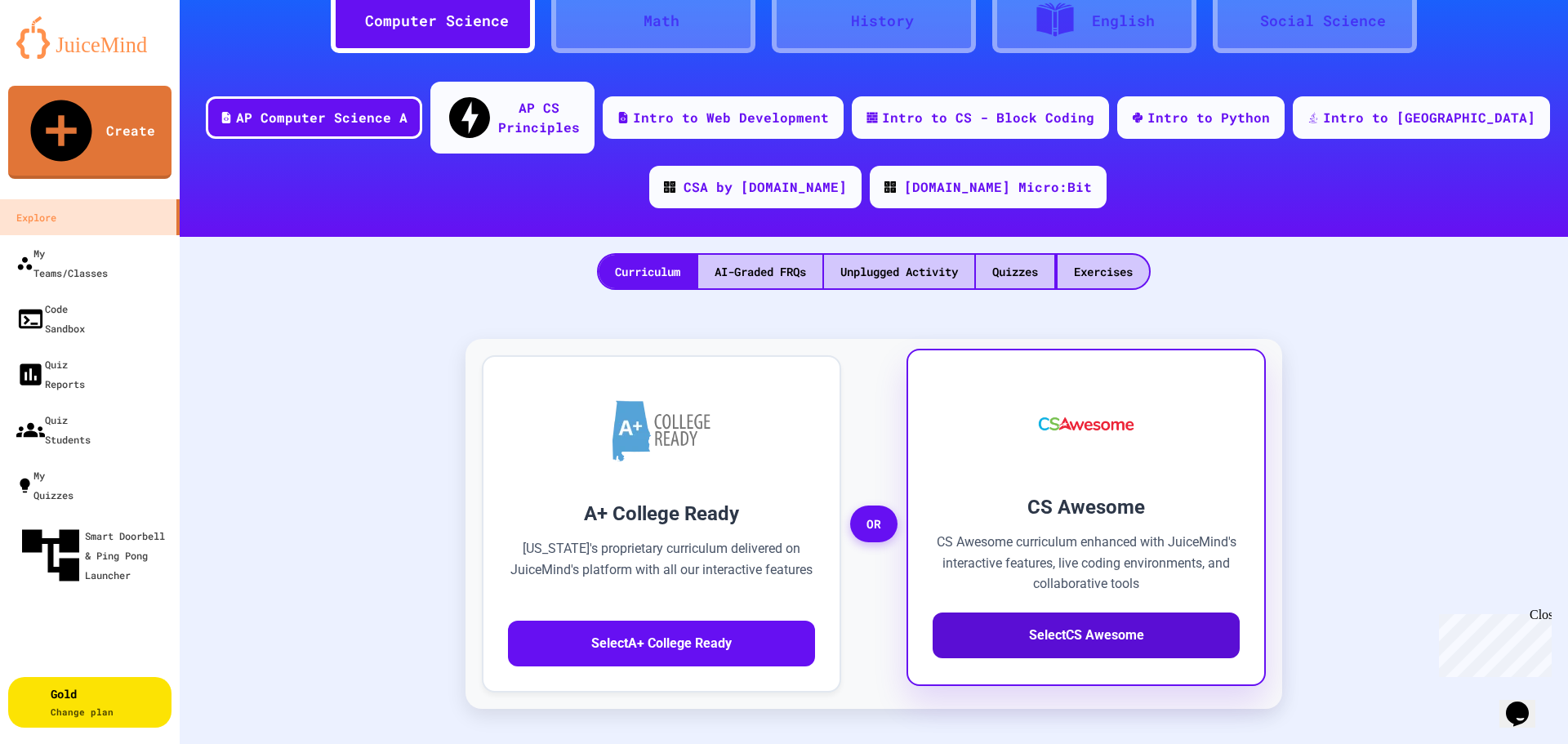
click at [1097, 613] on button "Select CS Awesome" at bounding box center [1087, 635] width 308 height 46
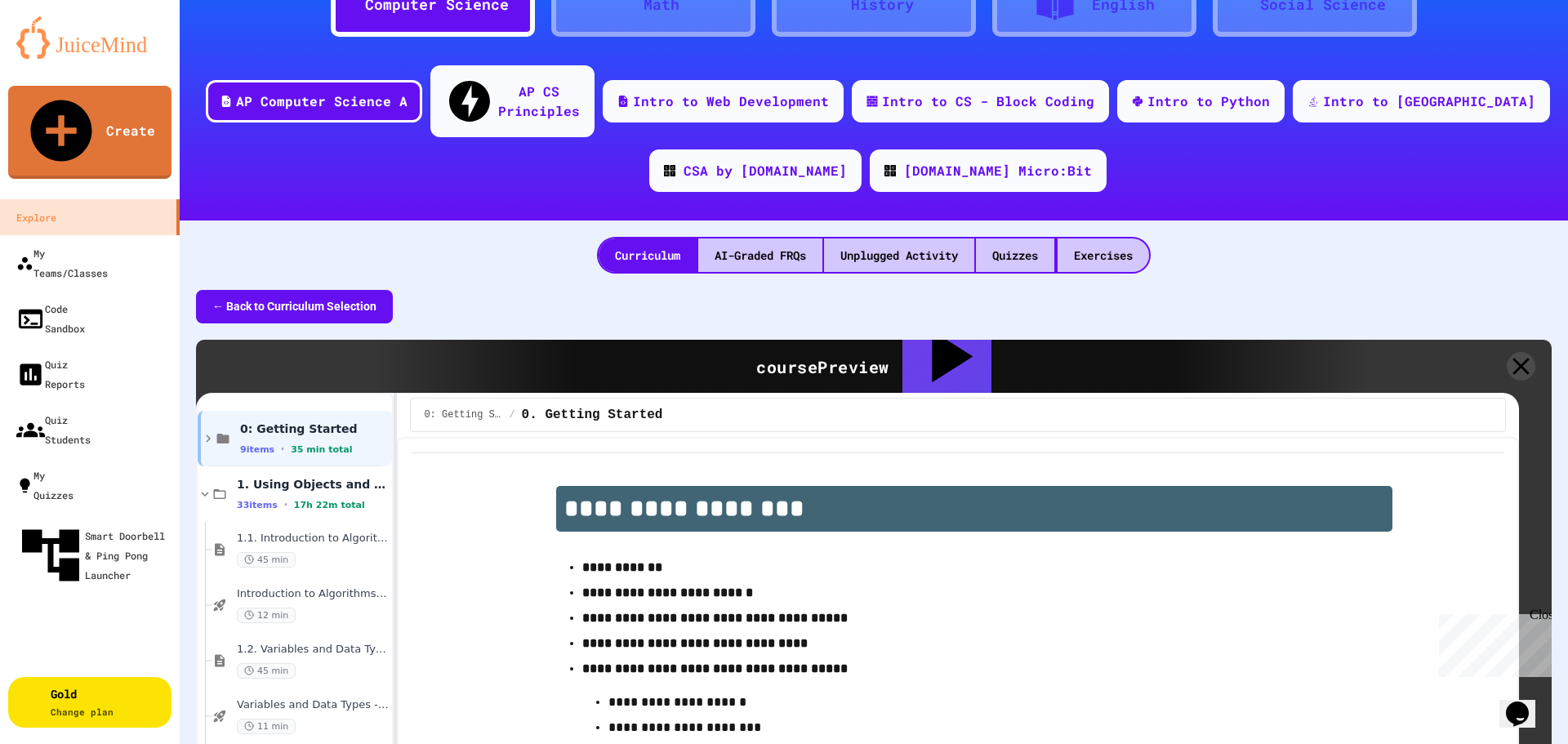
scroll to position [82, 0]
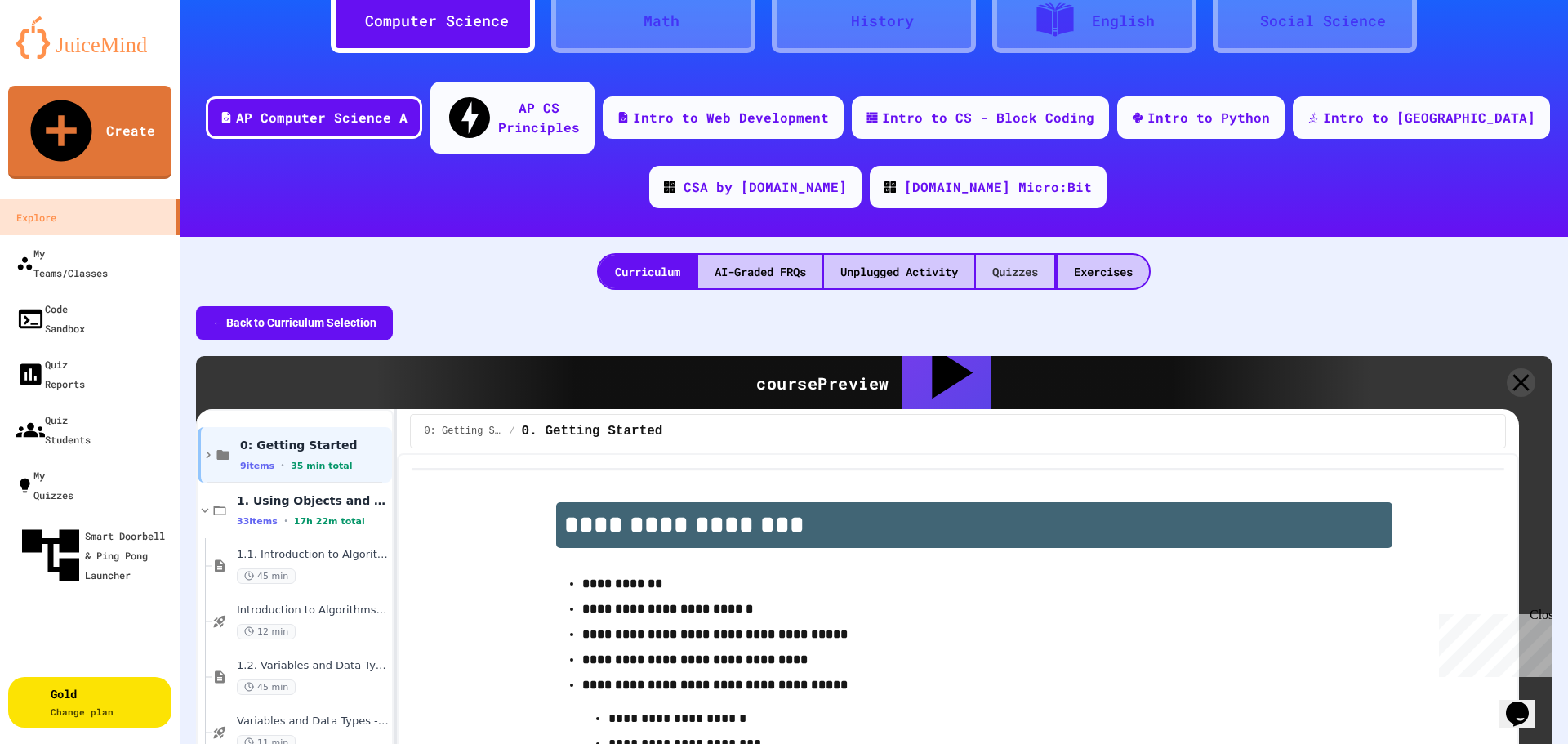
click at [1000, 254] on div "Quizzes" at bounding box center [1016, 271] width 78 height 34
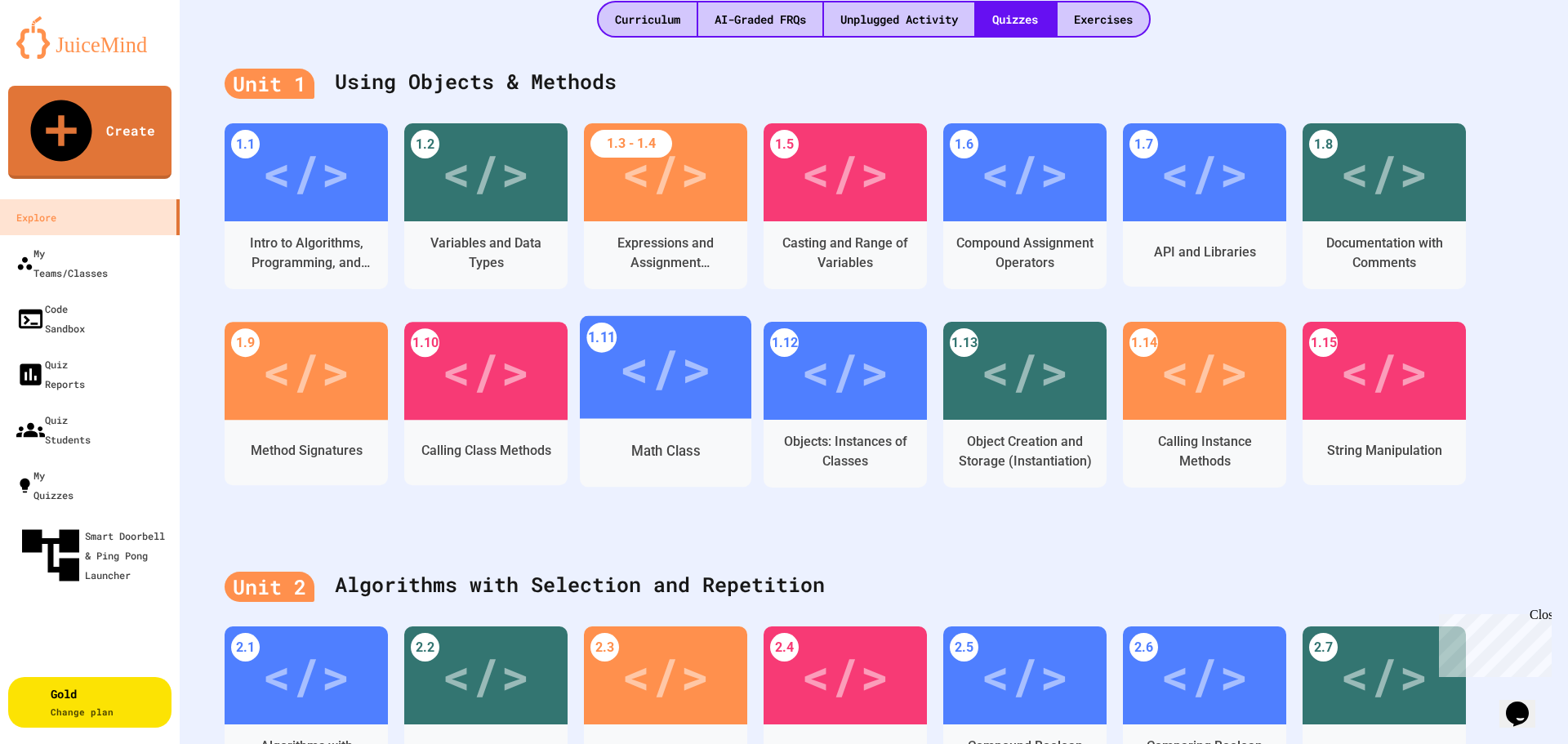
scroll to position [163, 0]
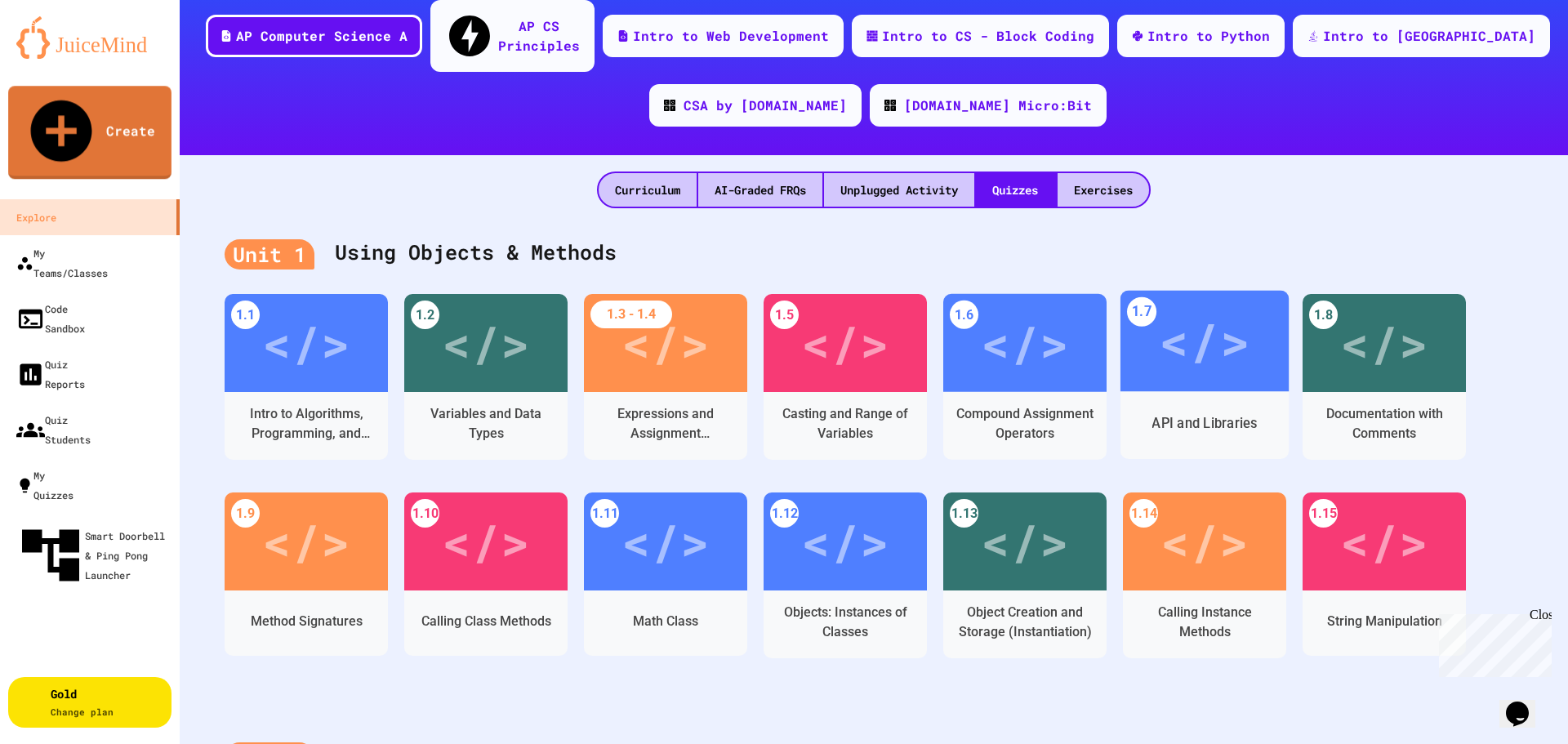
click at [1191, 320] on div "</>" at bounding box center [1204, 340] width 91 height 76
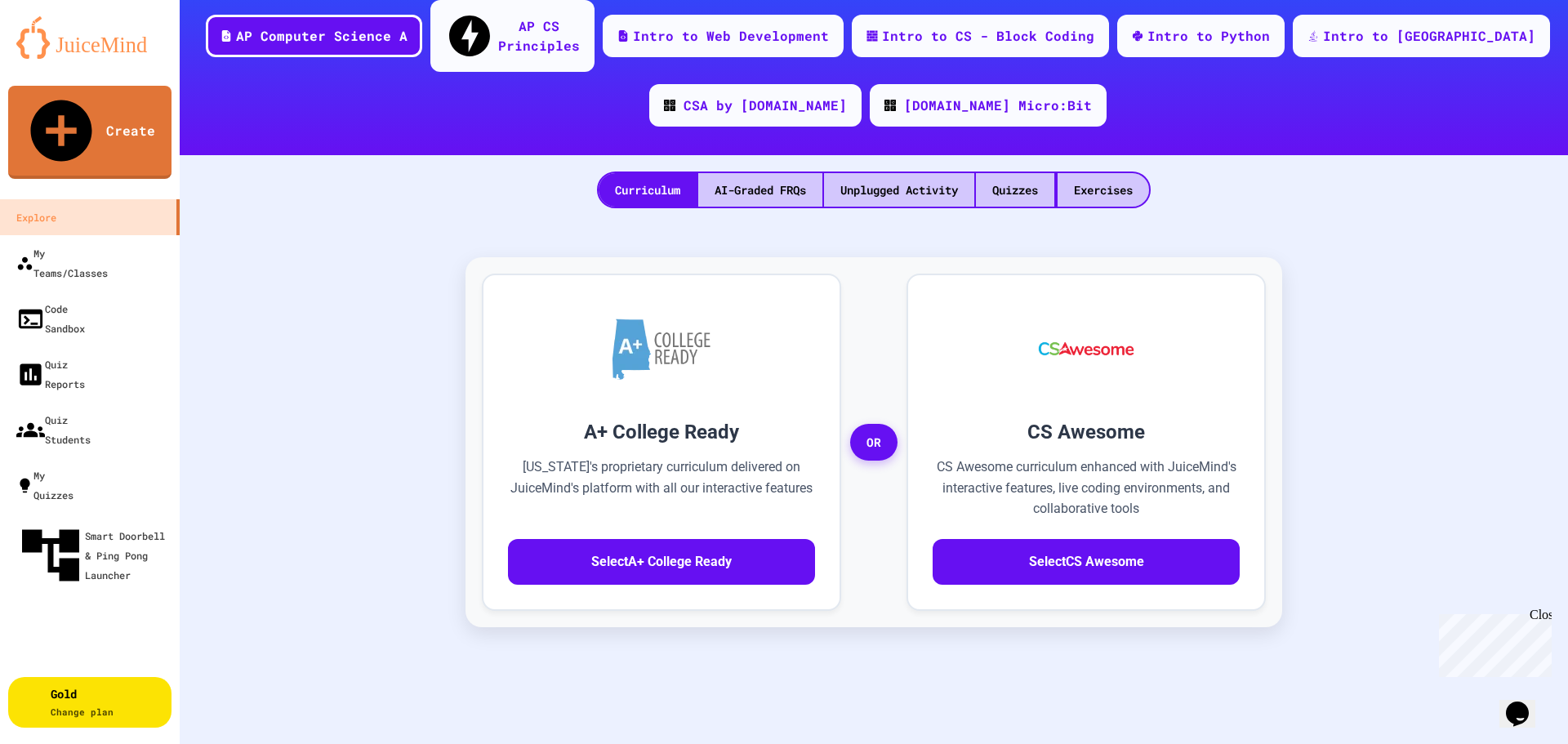
scroll to position [43, 0]
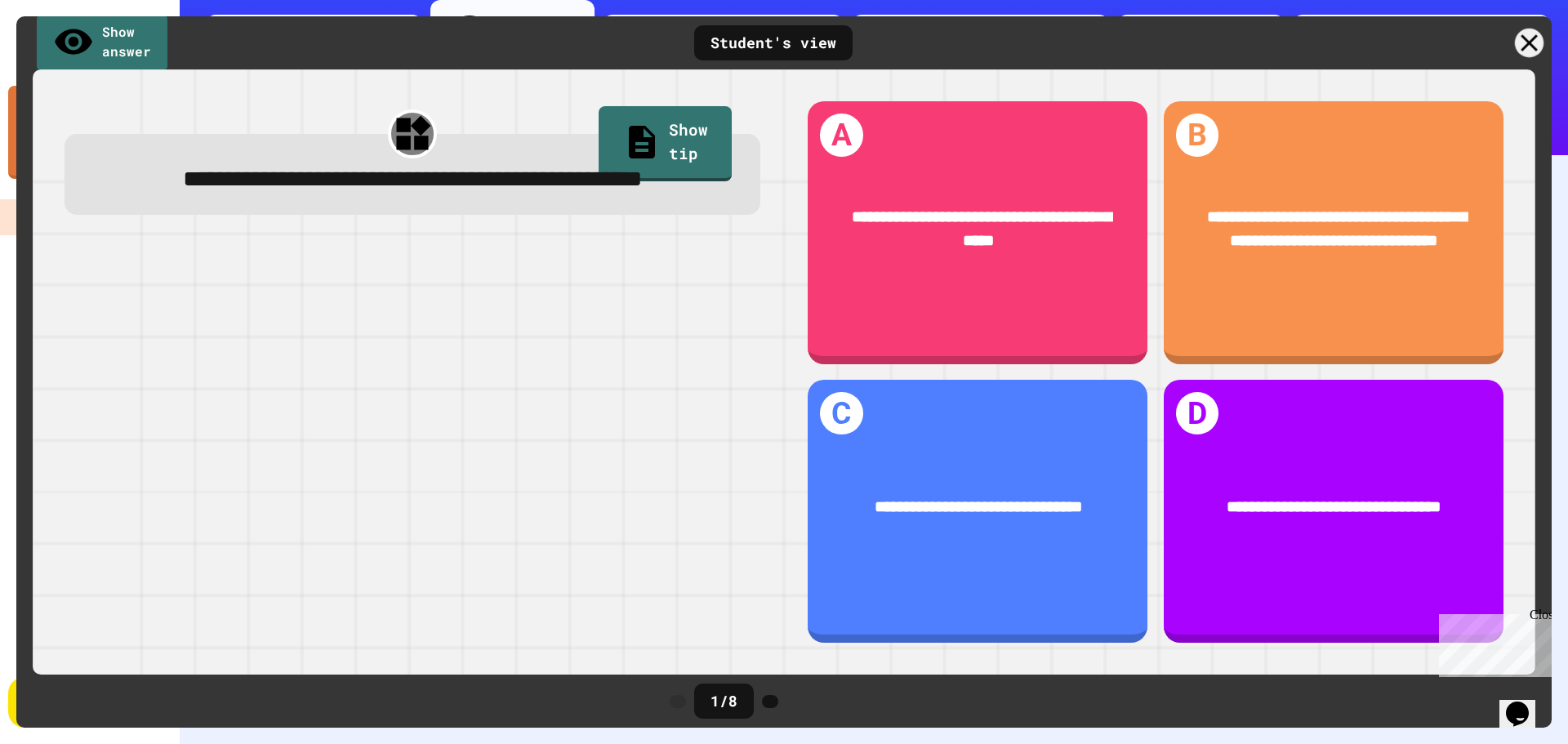
click at [1534, 45] on icon at bounding box center [1529, 43] width 29 height 29
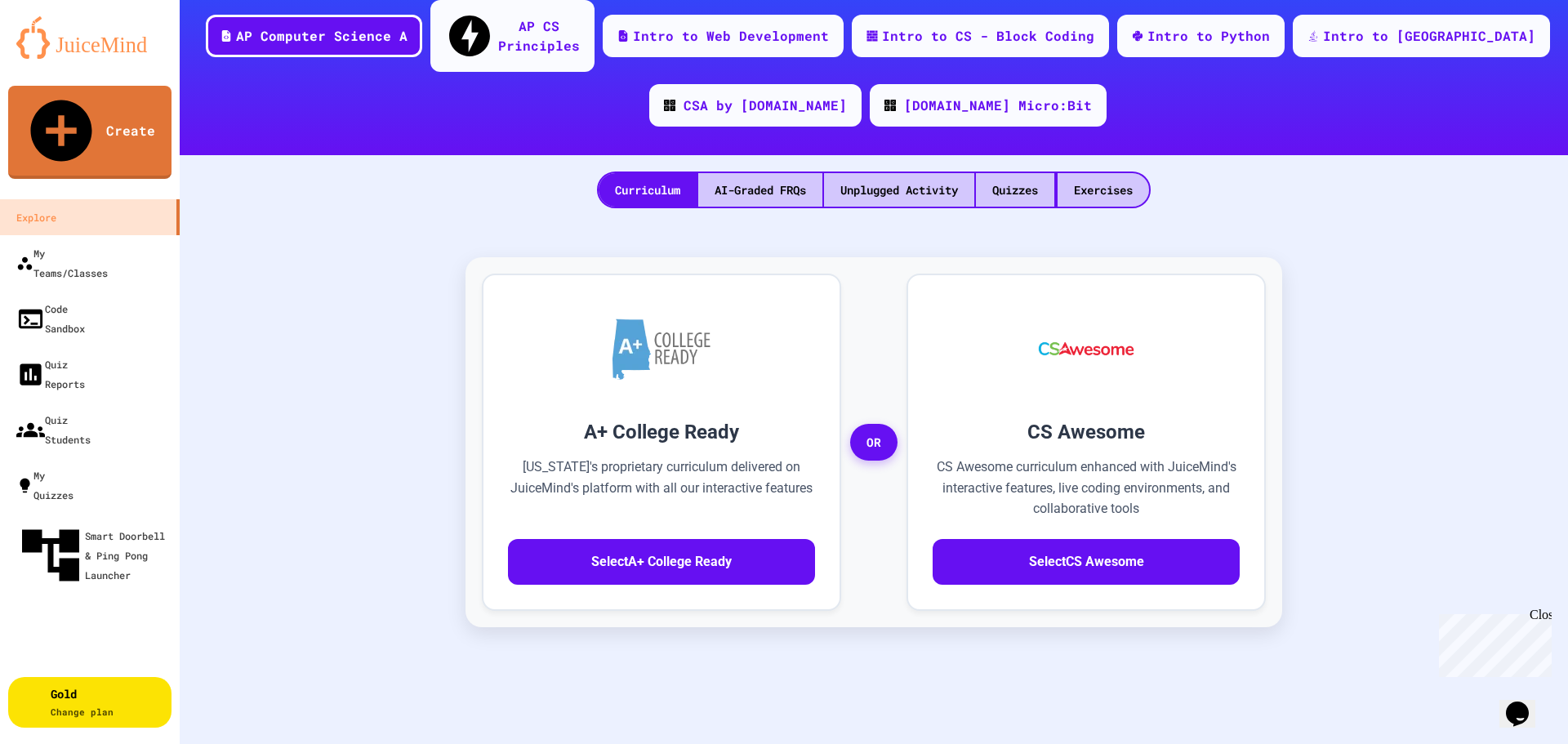
scroll to position [761, 0]
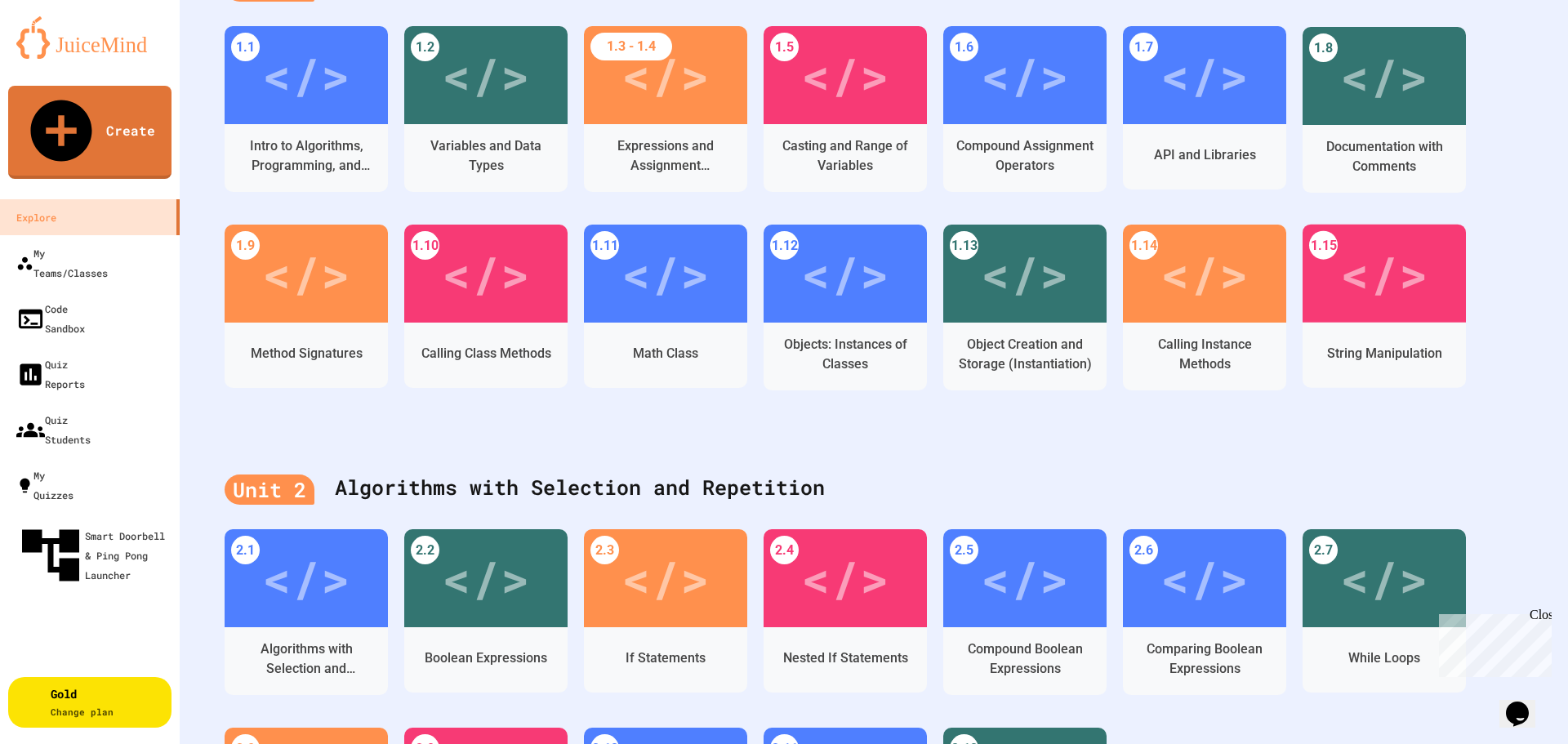
scroll to position [490, 0]
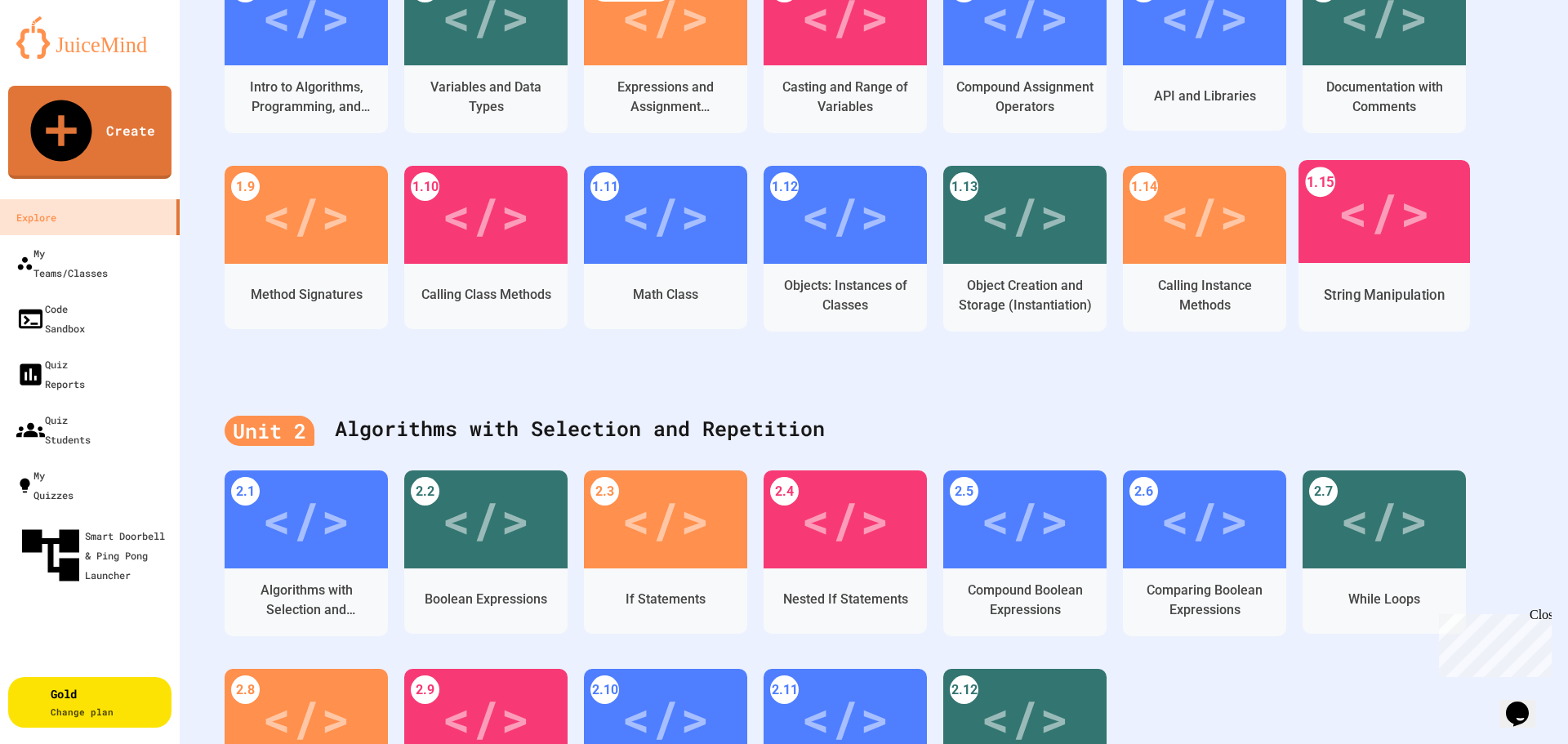
click at [1398, 212] on div "</>" at bounding box center [1384, 211] width 92 height 77
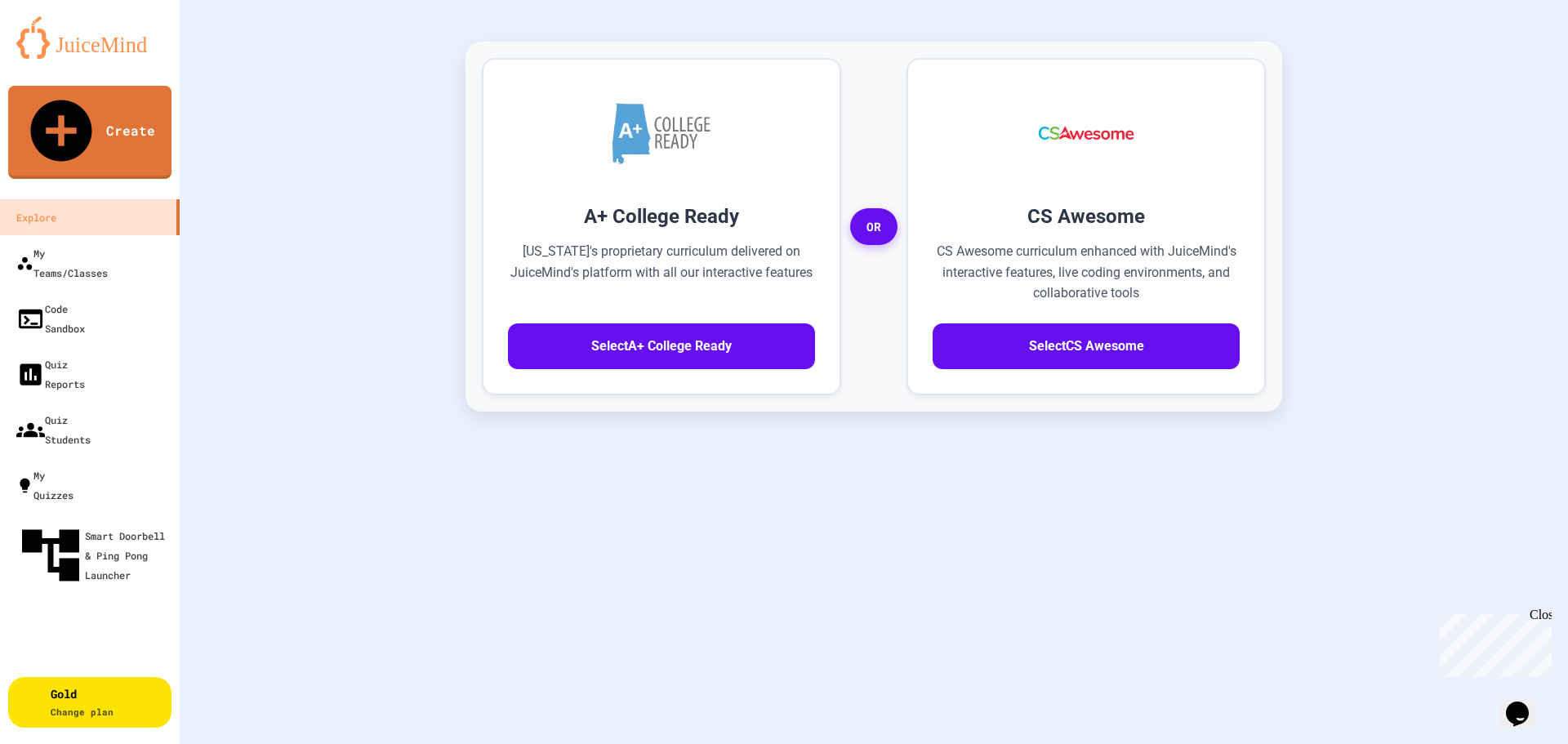
scroll to position [362, 0]
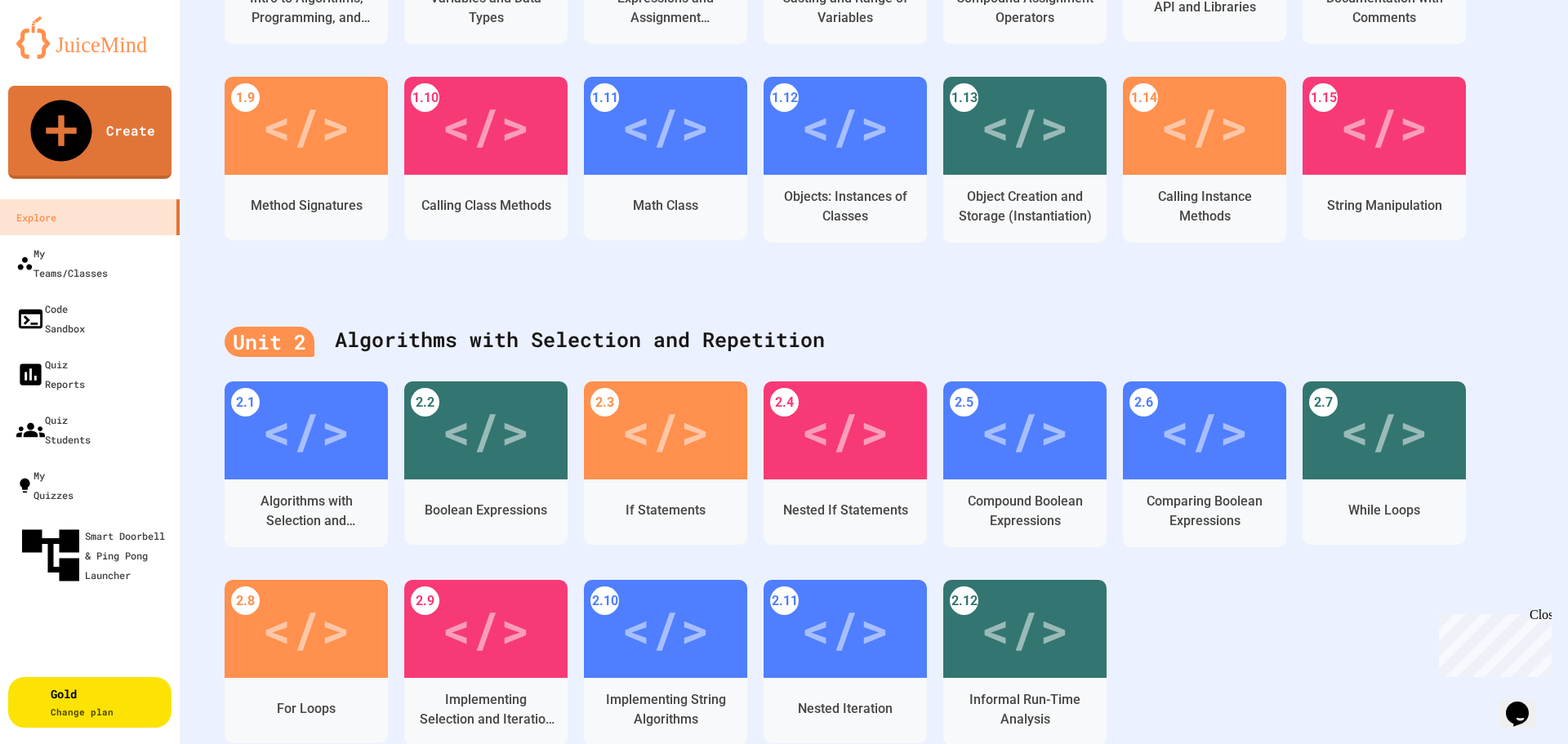
scroll to position [607, 0]
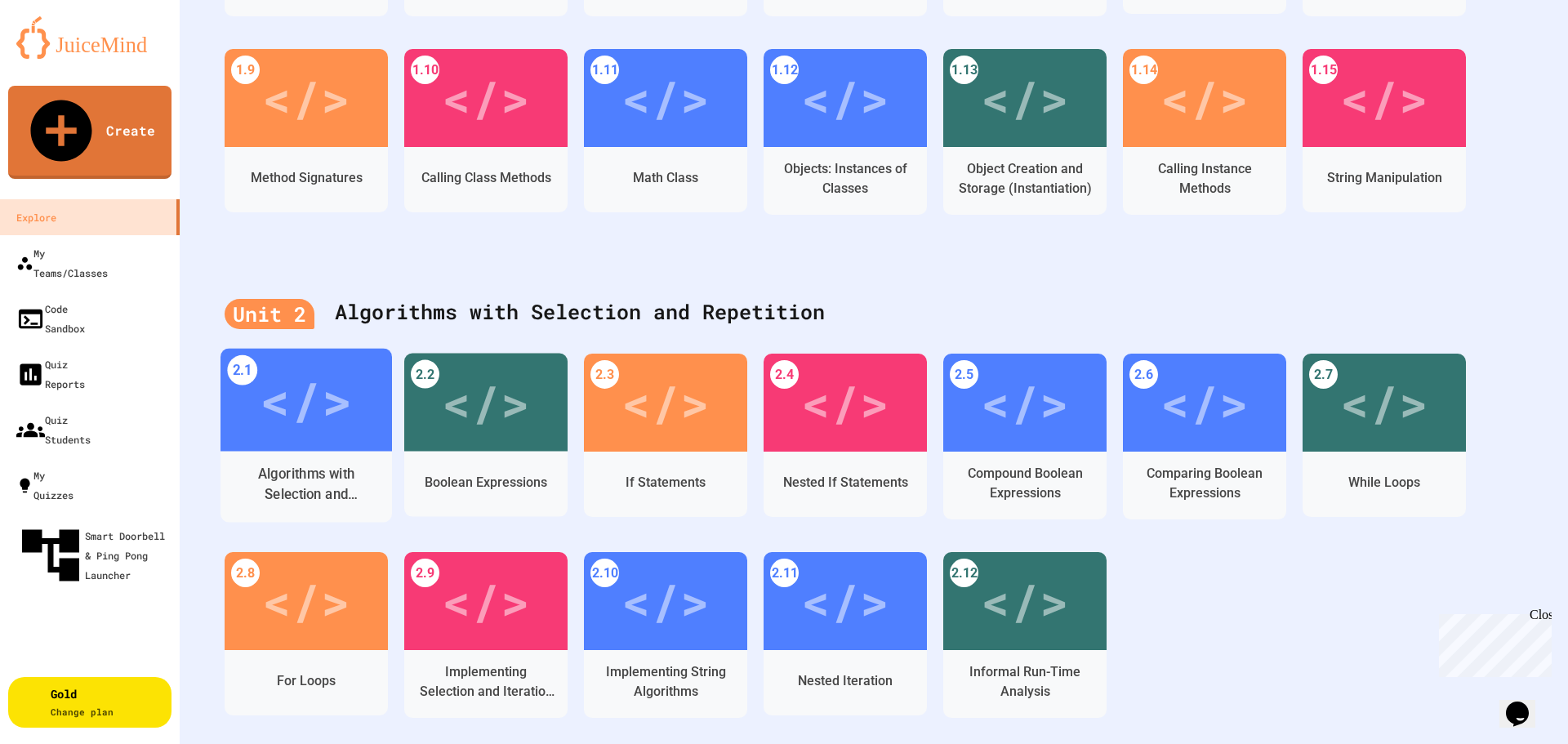
click at [330, 362] on div "</>" at bounding box center [306, 399] width 92 height 77
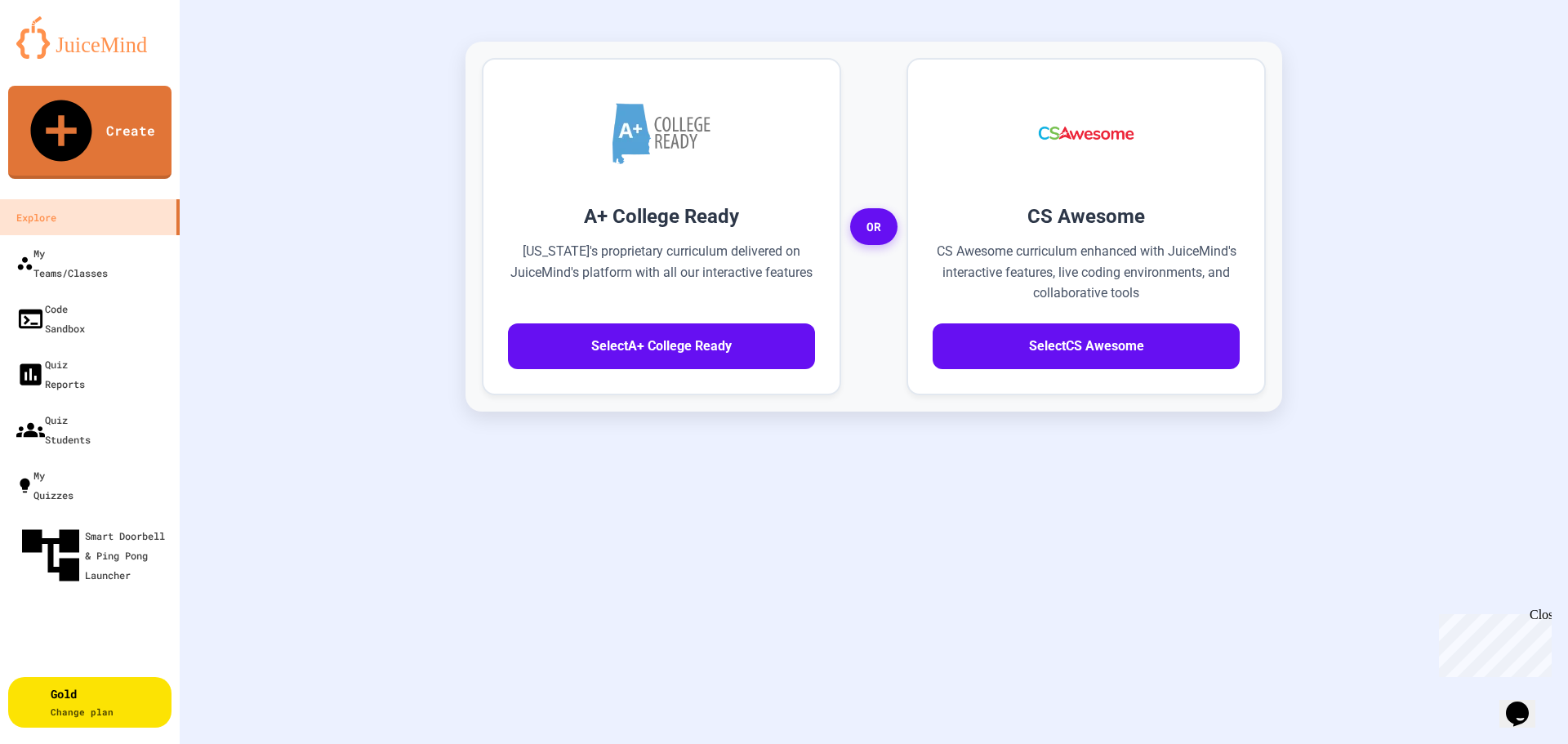
scroll to position [362, 0]
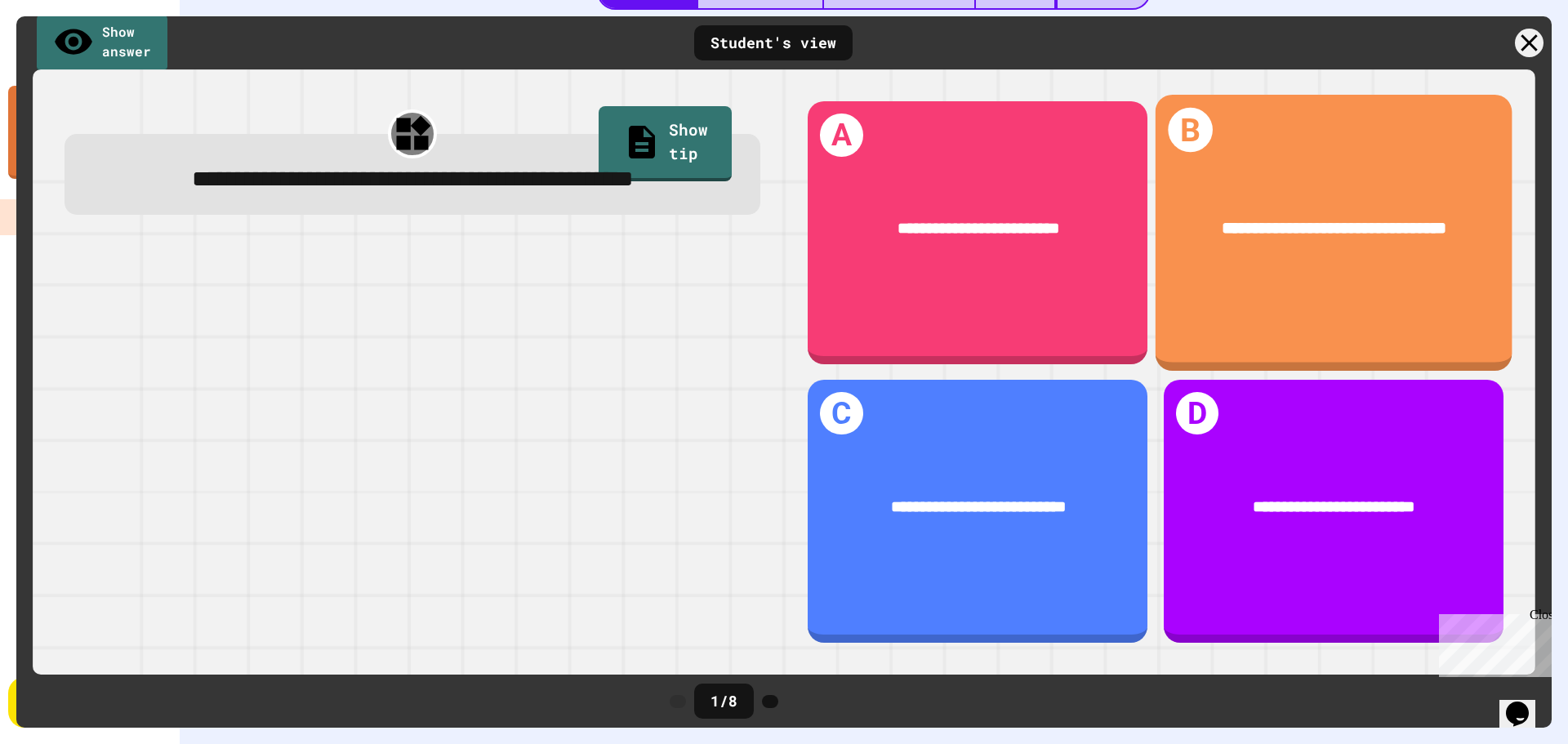
click at [1333, 275] on div "**********" at bounding box center [1333, 233] width 357 height 276
drag, startPoint x: 1191, startPoint y: 245, endPoint x: 985, endPoint y: 554, distance: 371.4
click at [1190, 245] on div "**********" at bounding box center [1333, 228] width 357 height 93
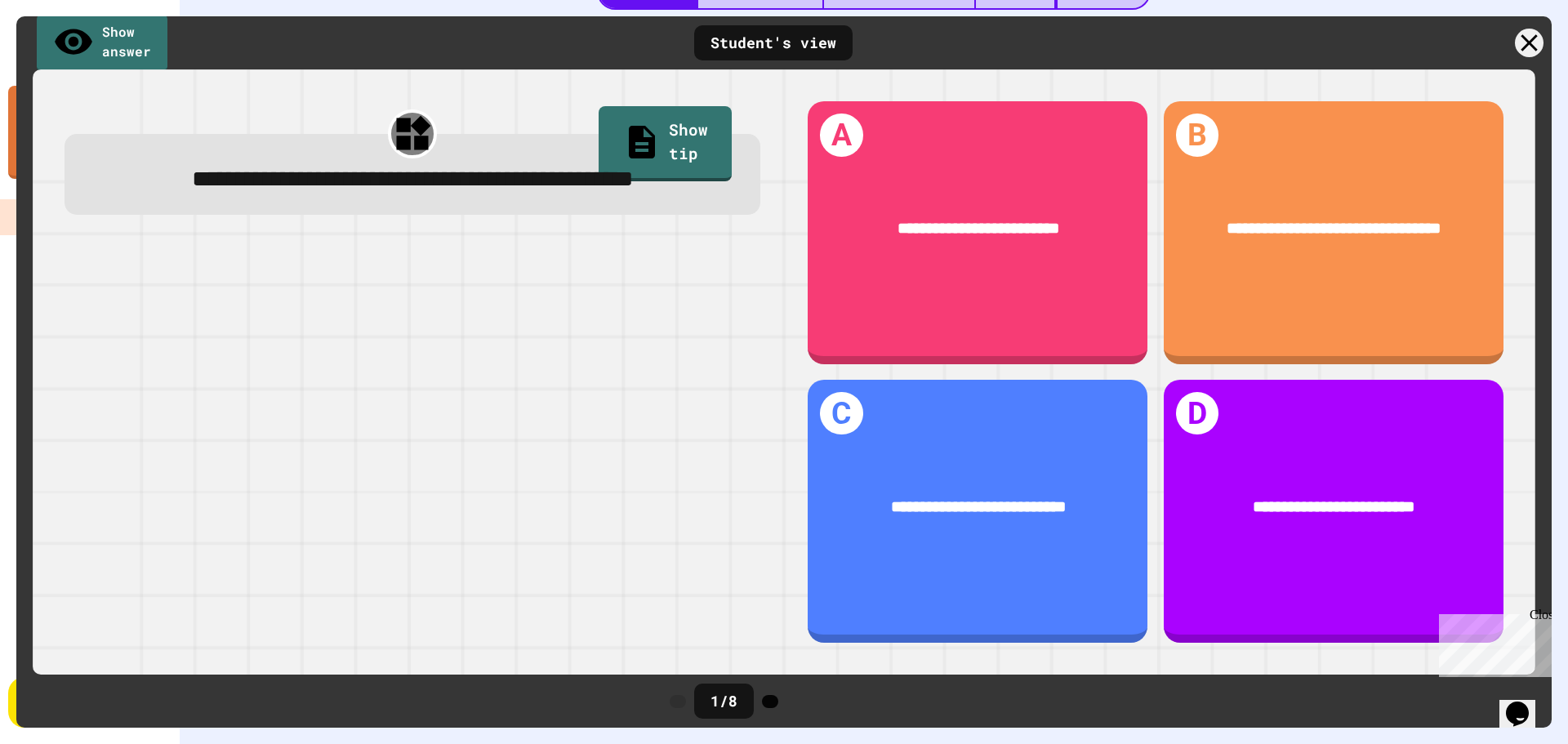
click at [771, 701] on icon at bounding box center [771, 701] width 0 height 0
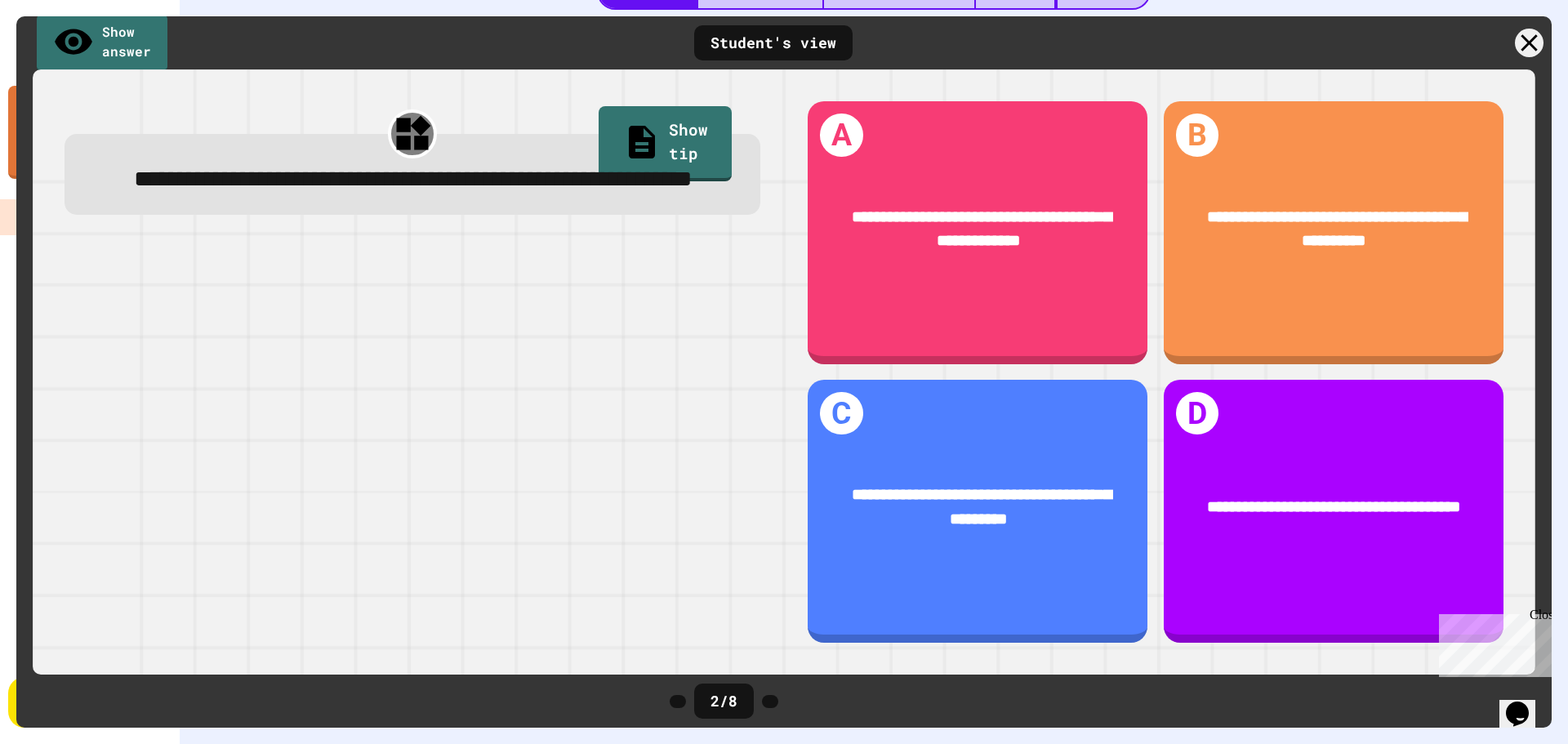
click at [771, 701] on icon at bounding box center [771, 701] width 0 height 0
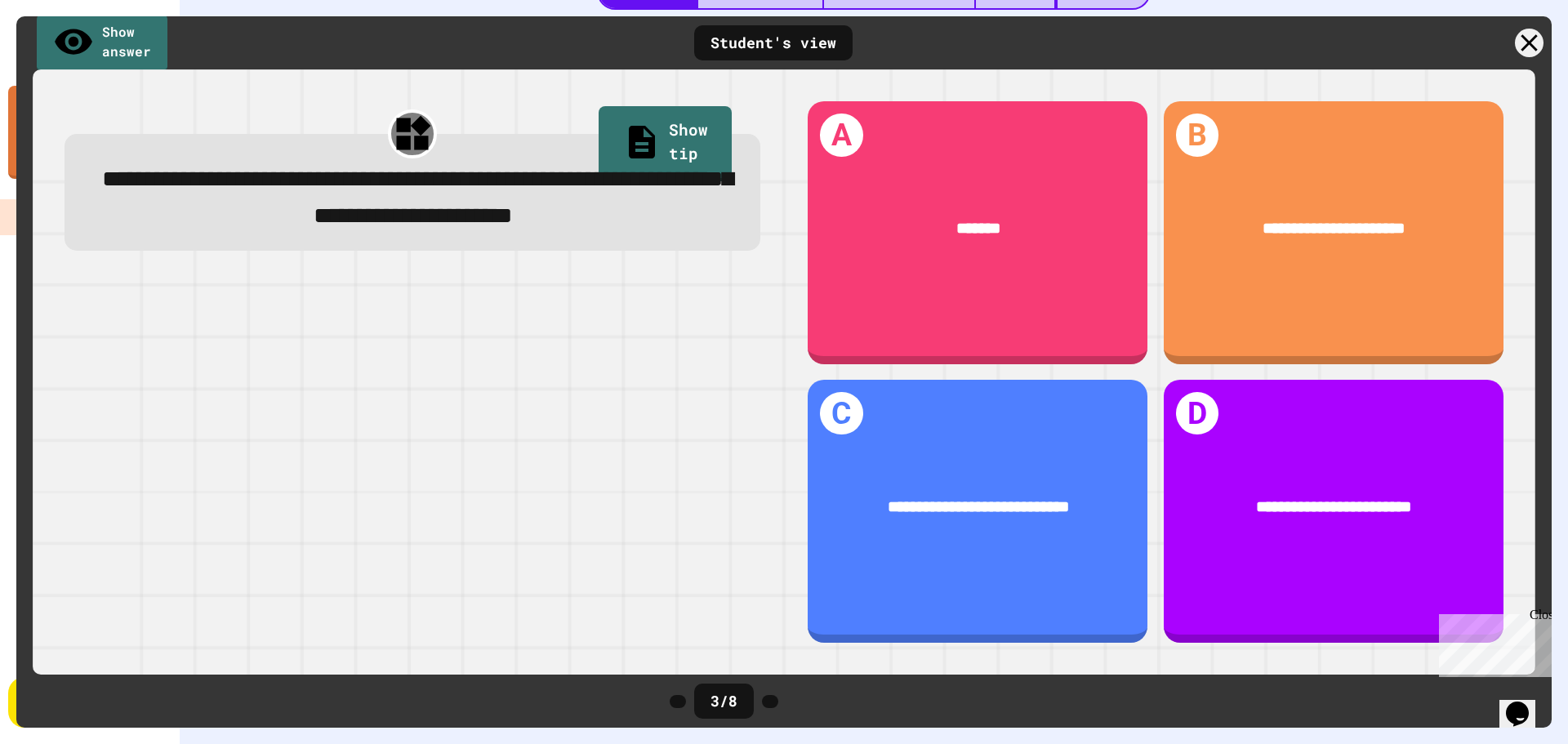
click at [771, 701] on icon at bounding box center [771, 701] width 0 height 0
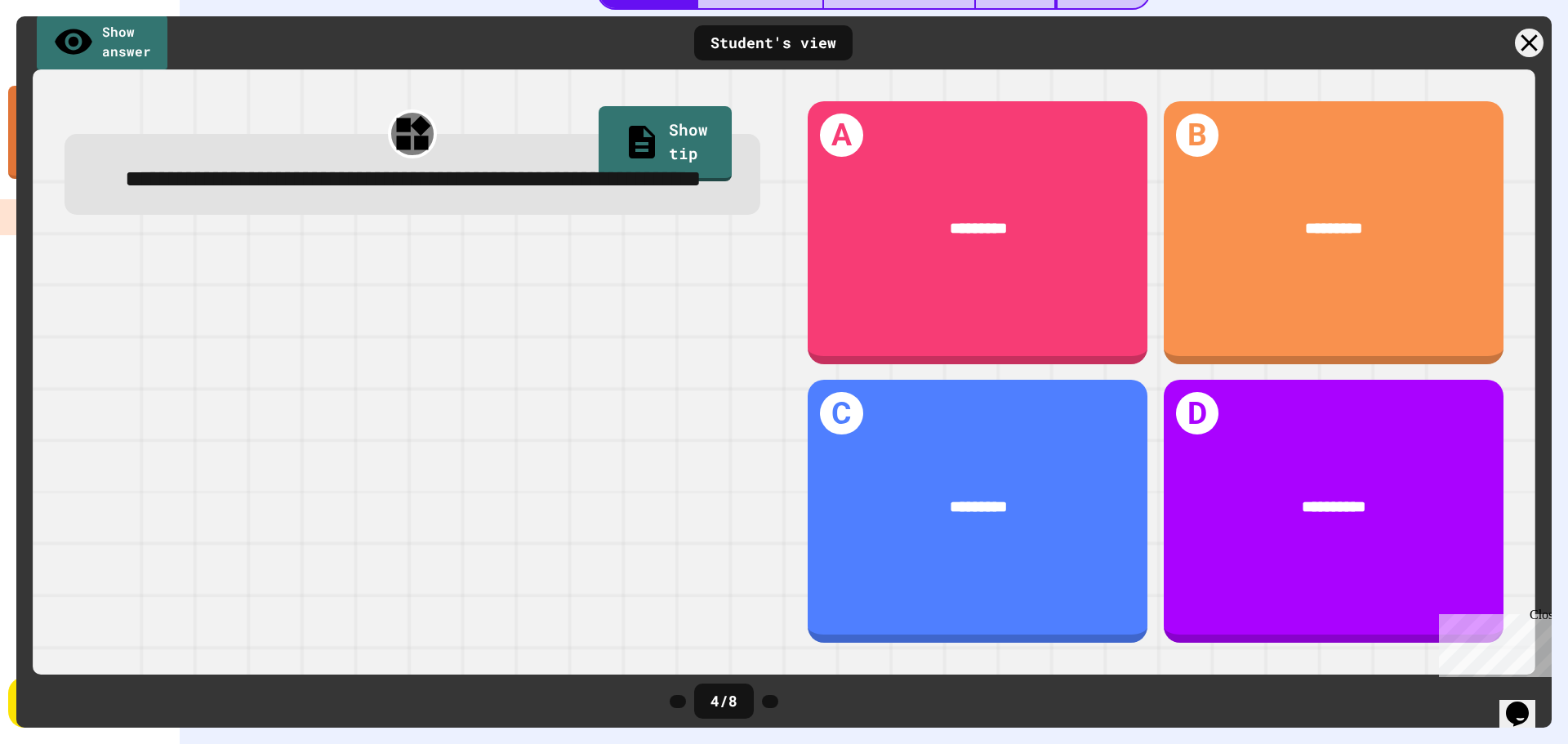
click at [771, 701] on icon at bounding box center [771, 701] width 0 height 0
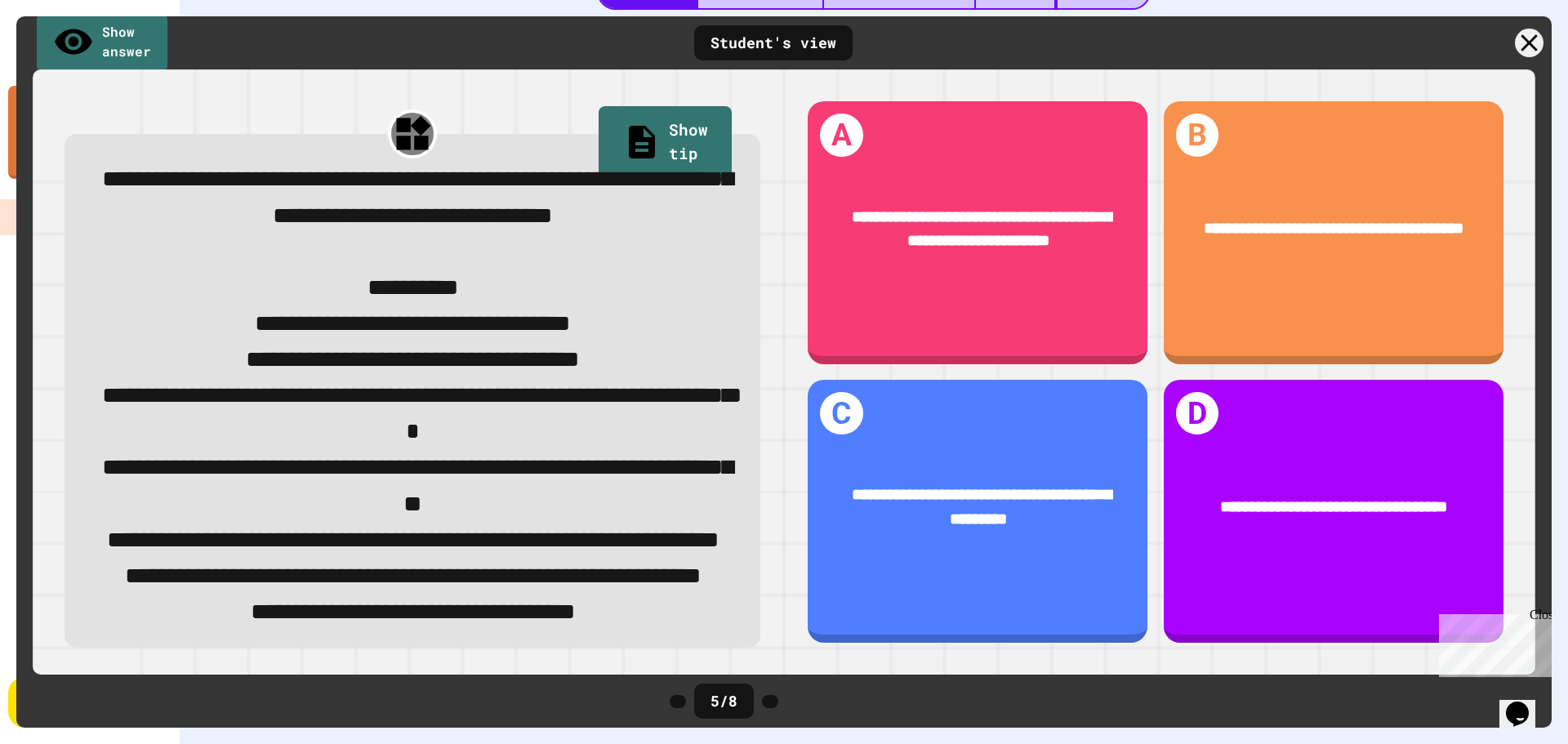
click at [771, 701] on icon at bounding box center [771, 701] width 0 height 0
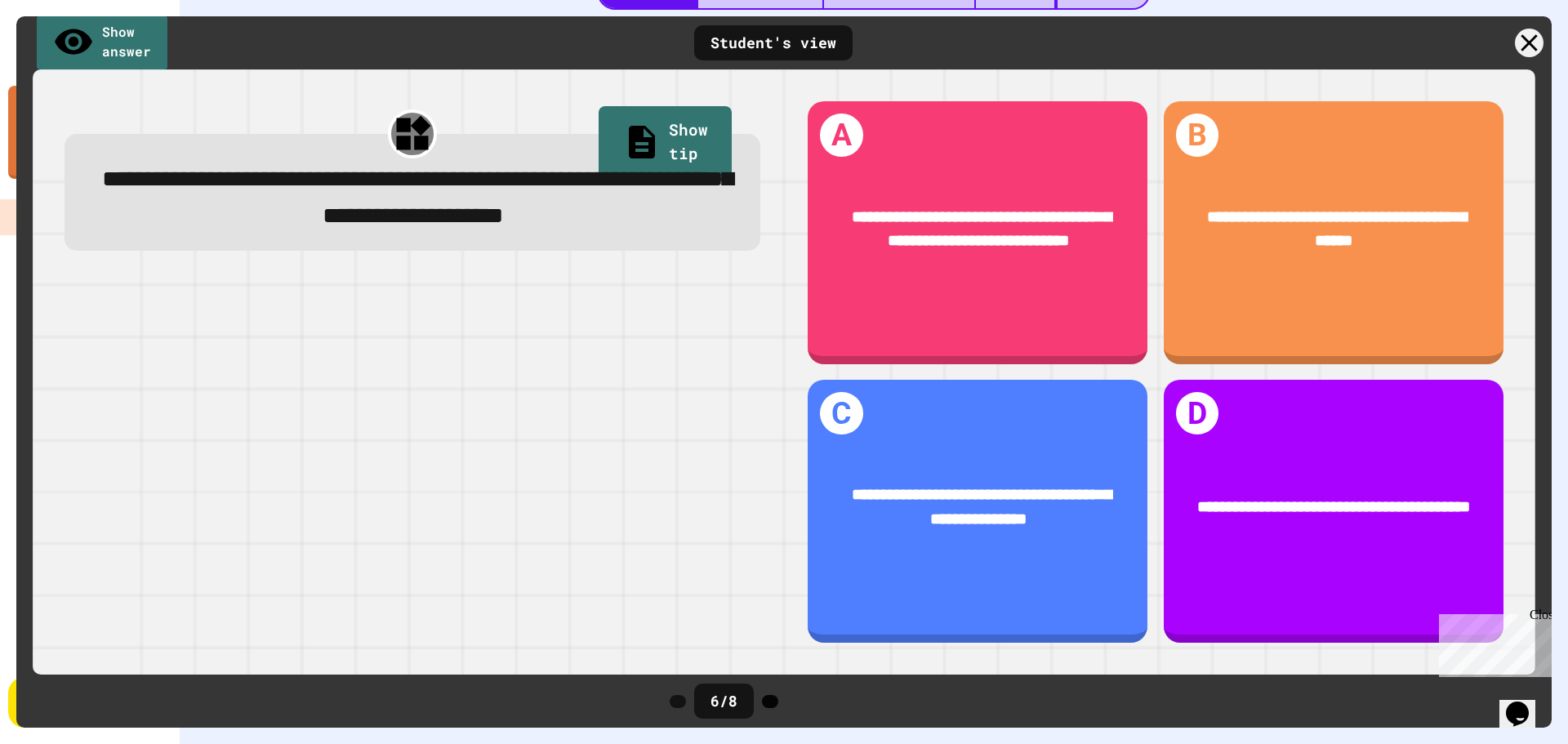
click at [771, 701] on icon at bounding box center [771, 701] width 0 height 0
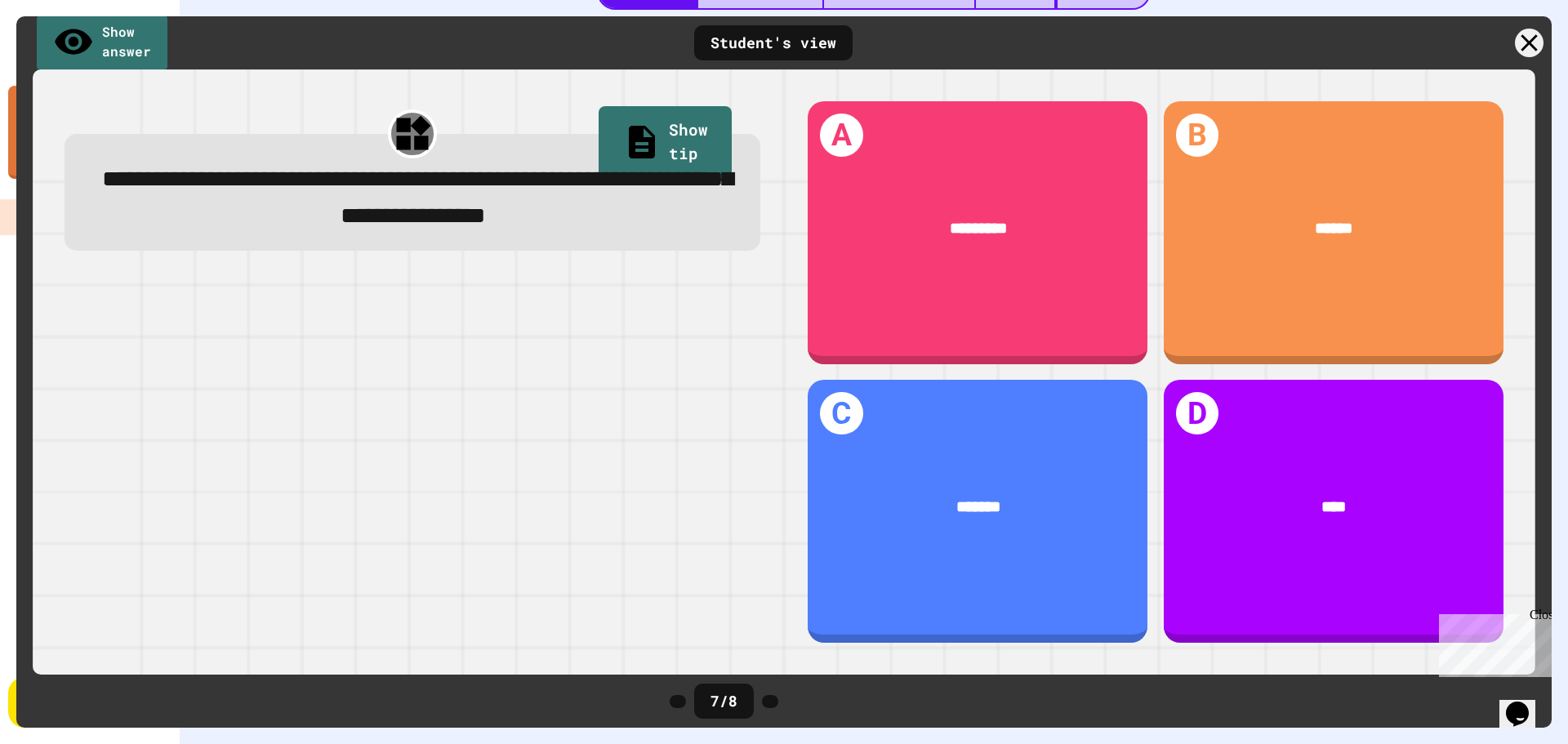
click at [771, 701] on icon at bounding box center [771, 701] width 0 height 0
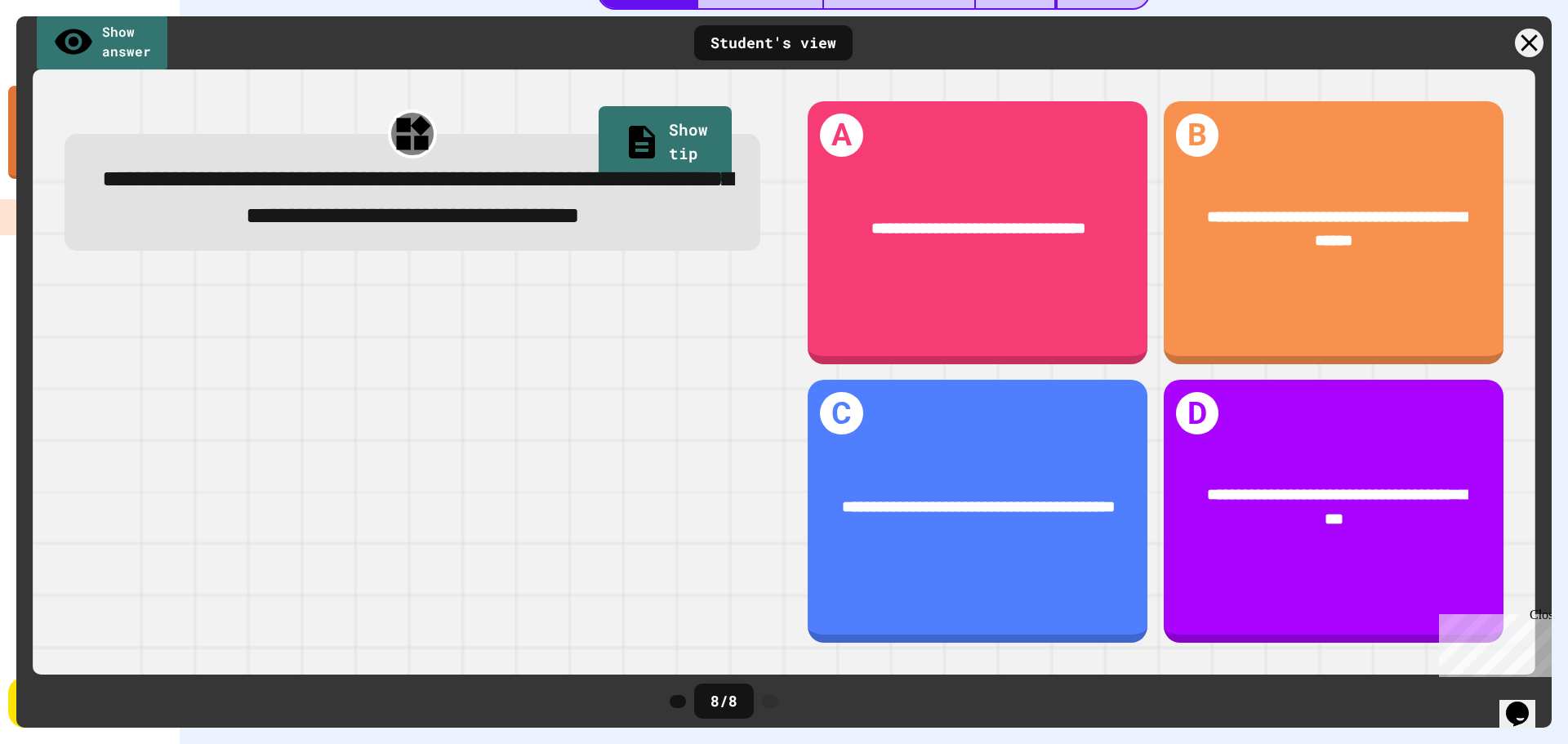
click at [771, 701] on icon at bounding box center [771, 701] width 0 height 0
click at [1533, 42] on icon at bounding box center [1529, 43] width 34 height 34
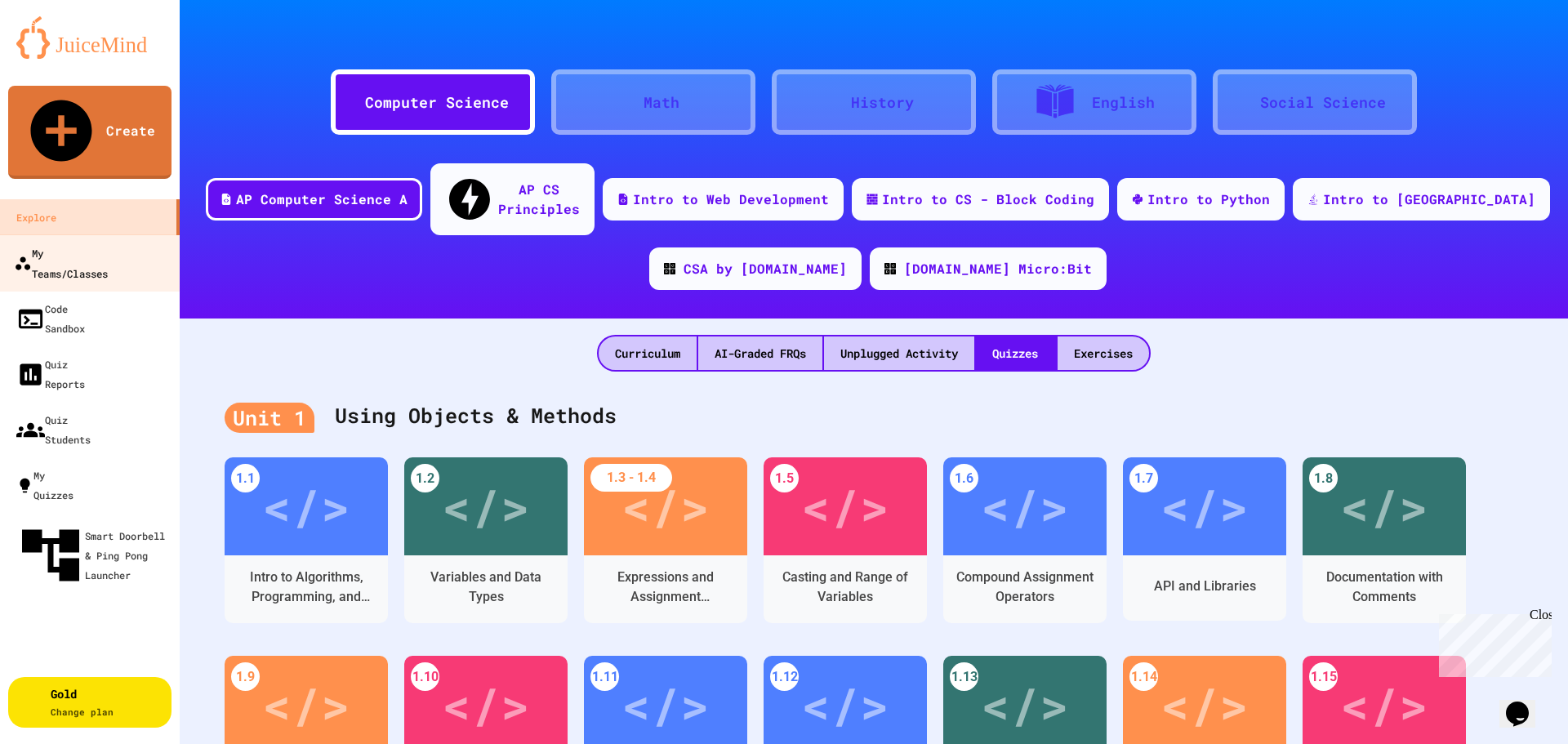
click at [108, 242] on div "My Teams/Classes" at bounding box center [61, 262] width 94 height 40
